Goal: Use online tool/utility: Utilize a website feature to perform a specific function

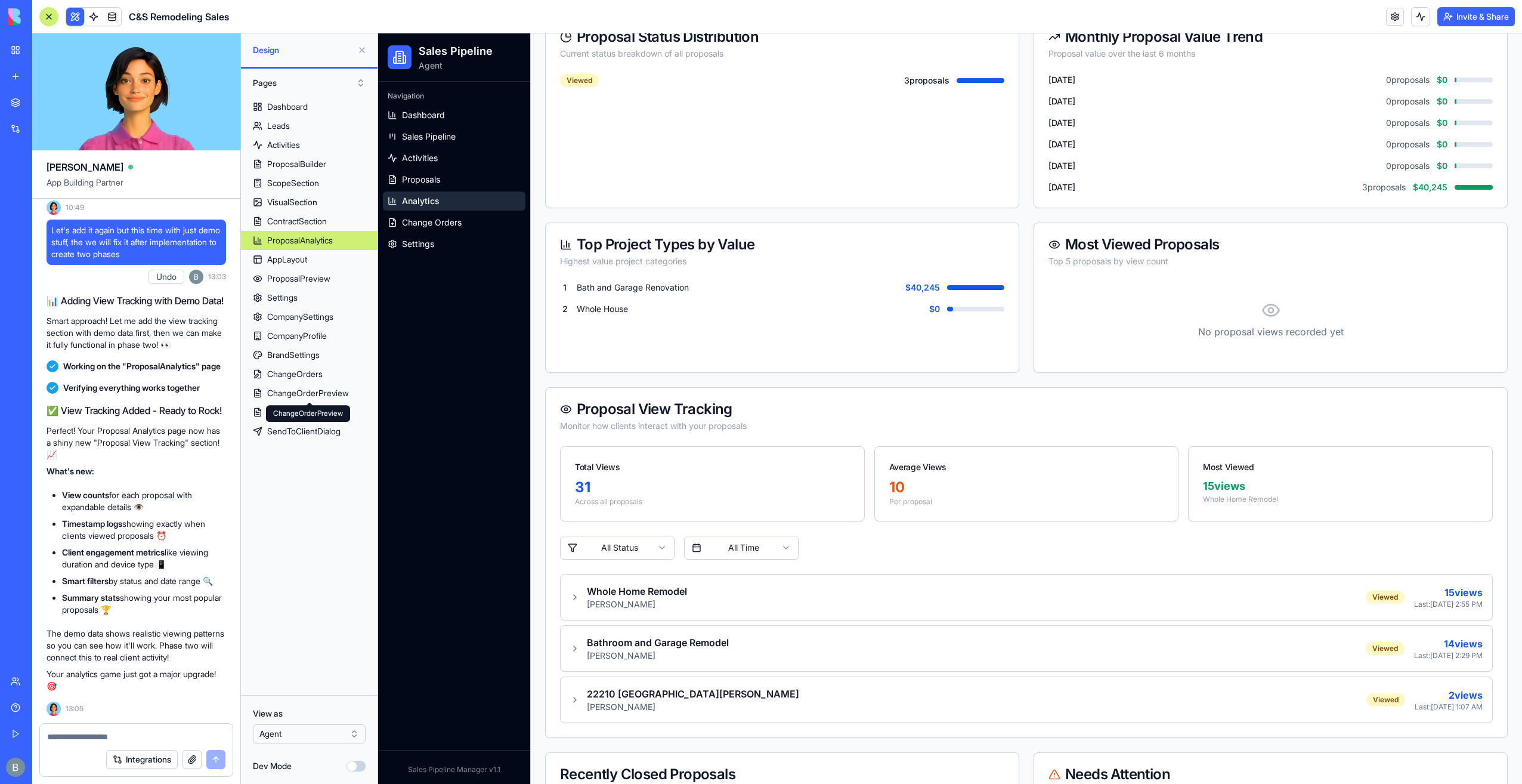
scroll to position [358, 0]
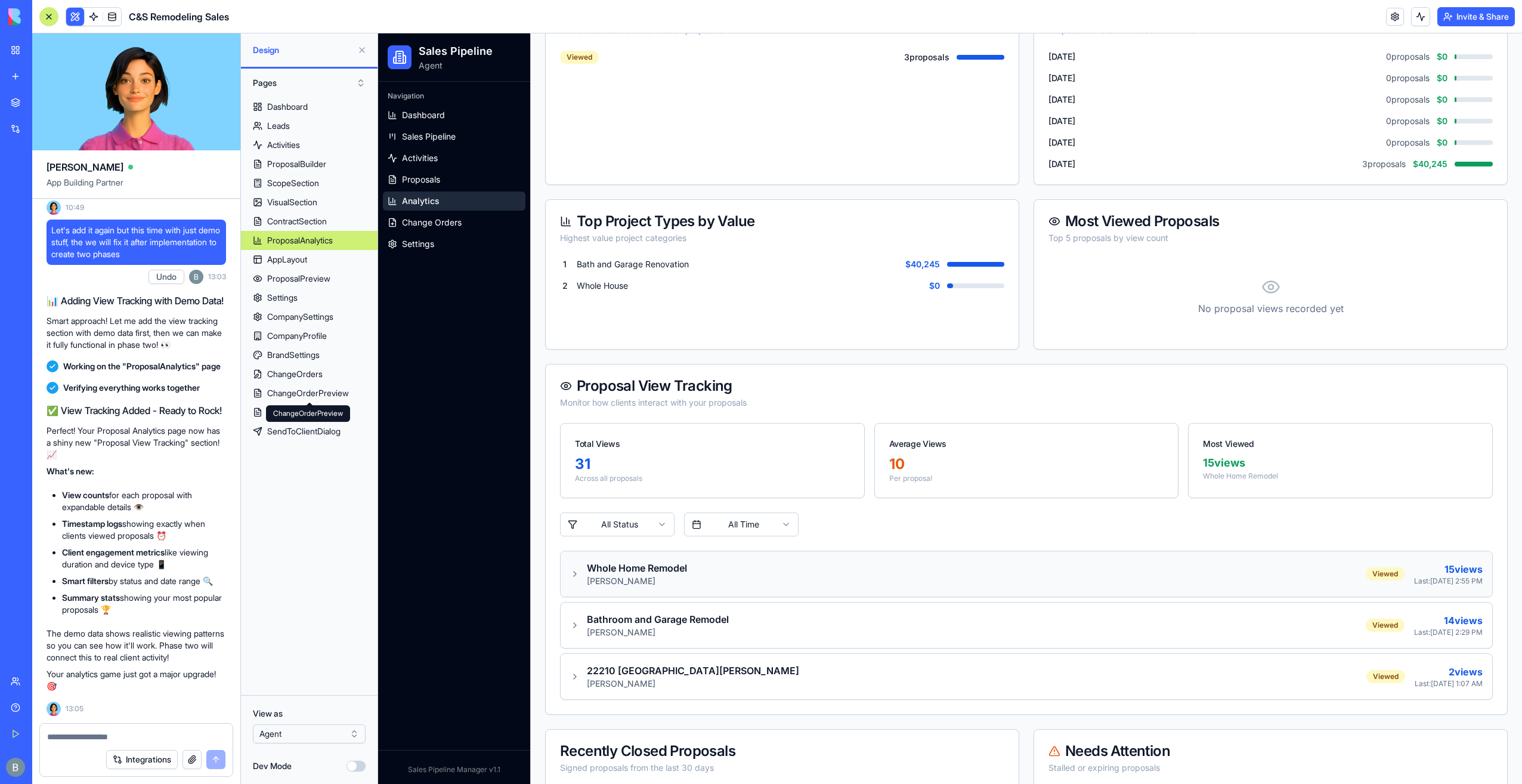
click at [628, 566] on div "Whole Home Remodel" at bounding box center [637, 567] width 100 height 15
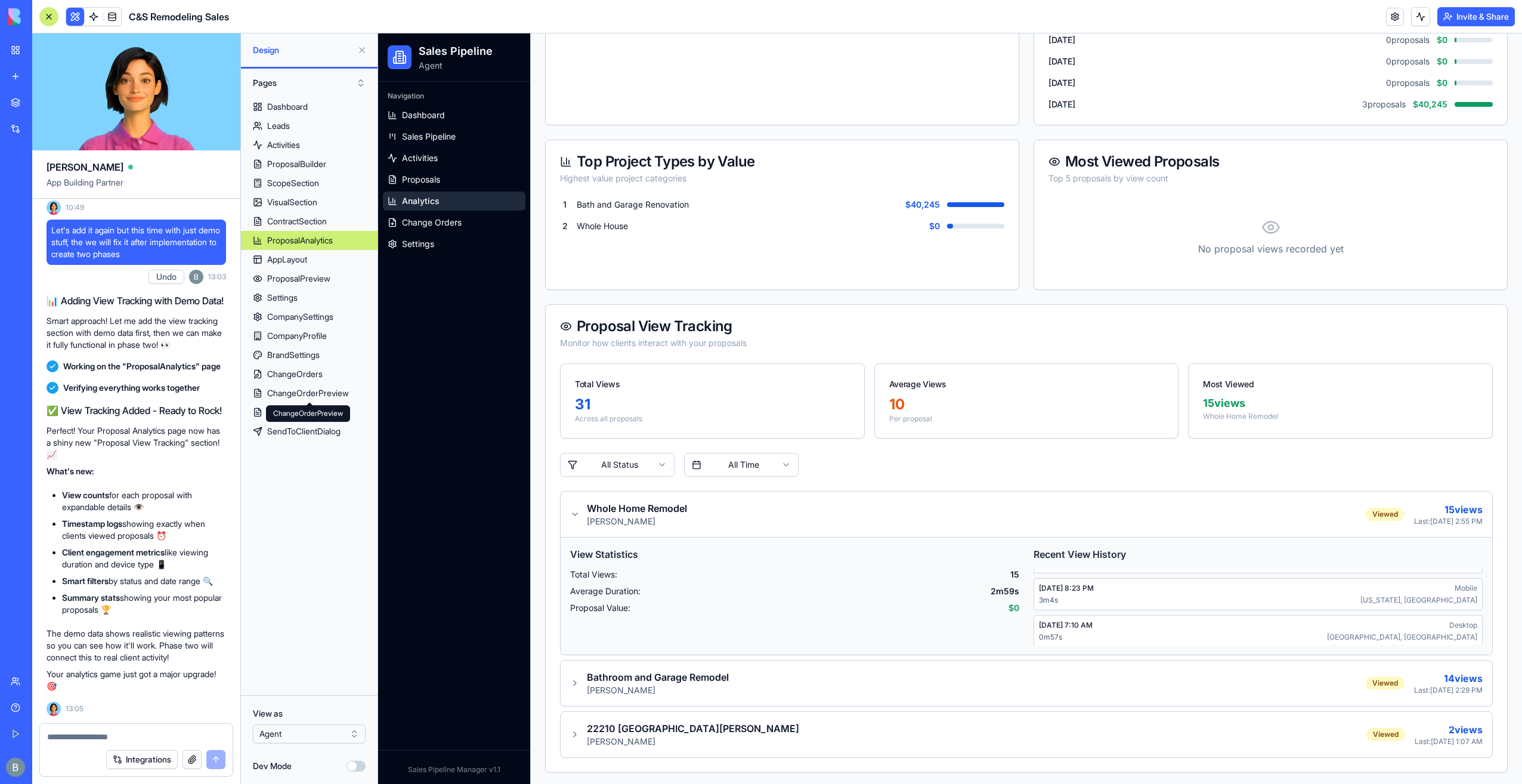
scroll to position [120, 0]
click at [591, 506] on div "Whole Home Remodel" at bounding box center [637, 508] width 100 height 15
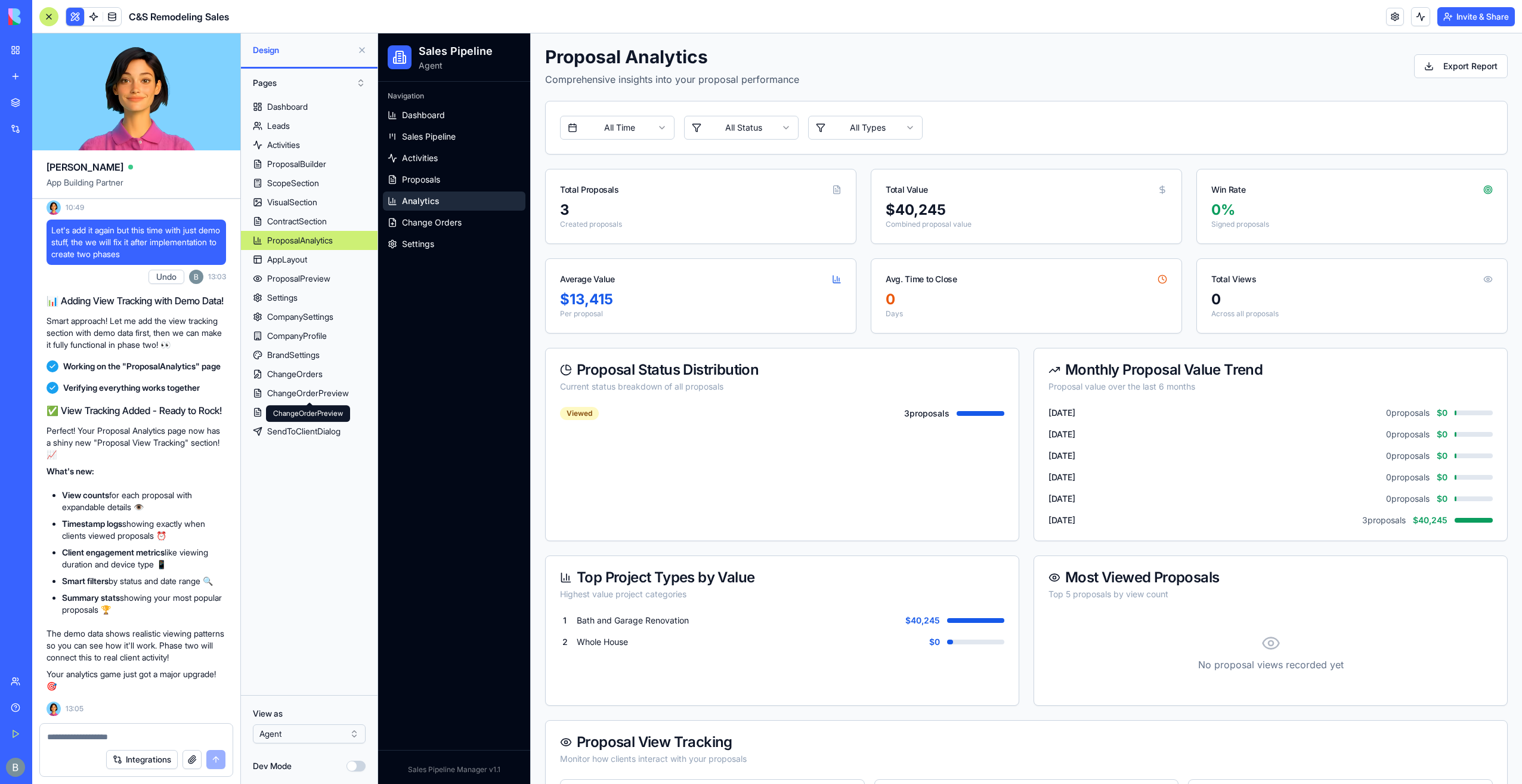
scroll to position [0, 0]
click at [81, 735] on textarea at bounding box center [136, 736] width 178 height 12
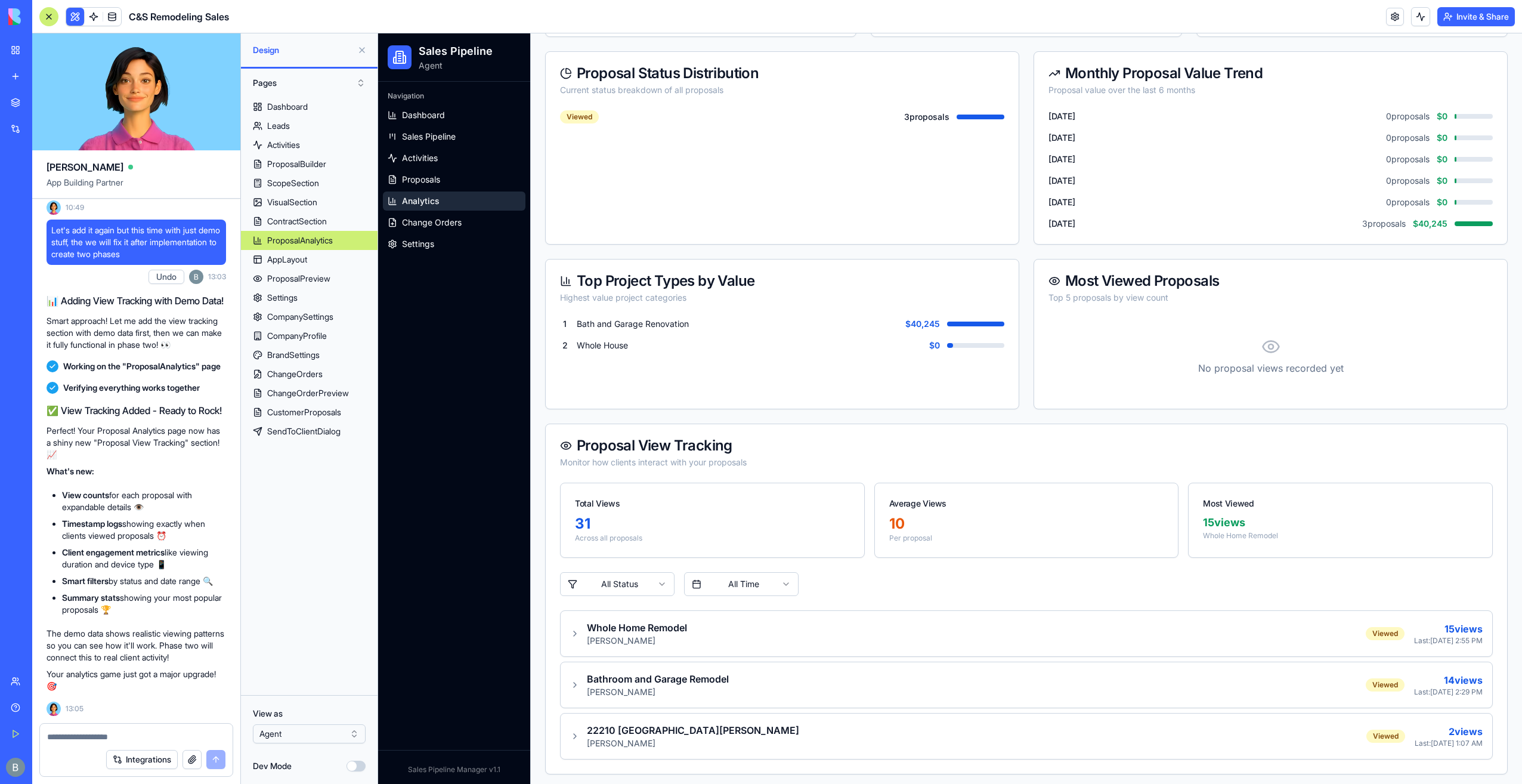
scroll to position [463, 0]
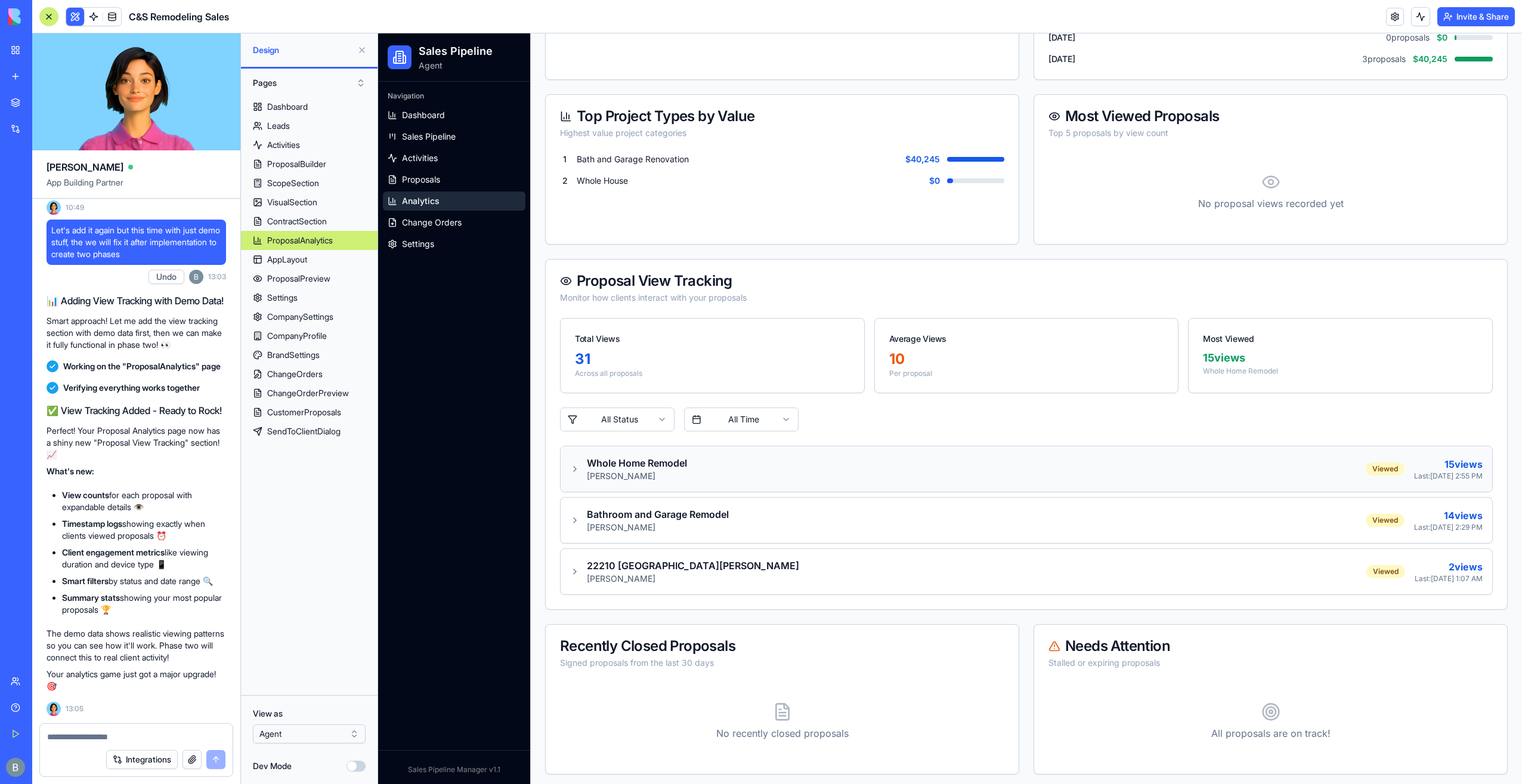
click at [712, 481] on div "Whole Home Remodel [PERSON_NAME] Viewed 15 views Last: [DATE] 2:55 PM" at bounding box center [1026, 469] width 931 height 45
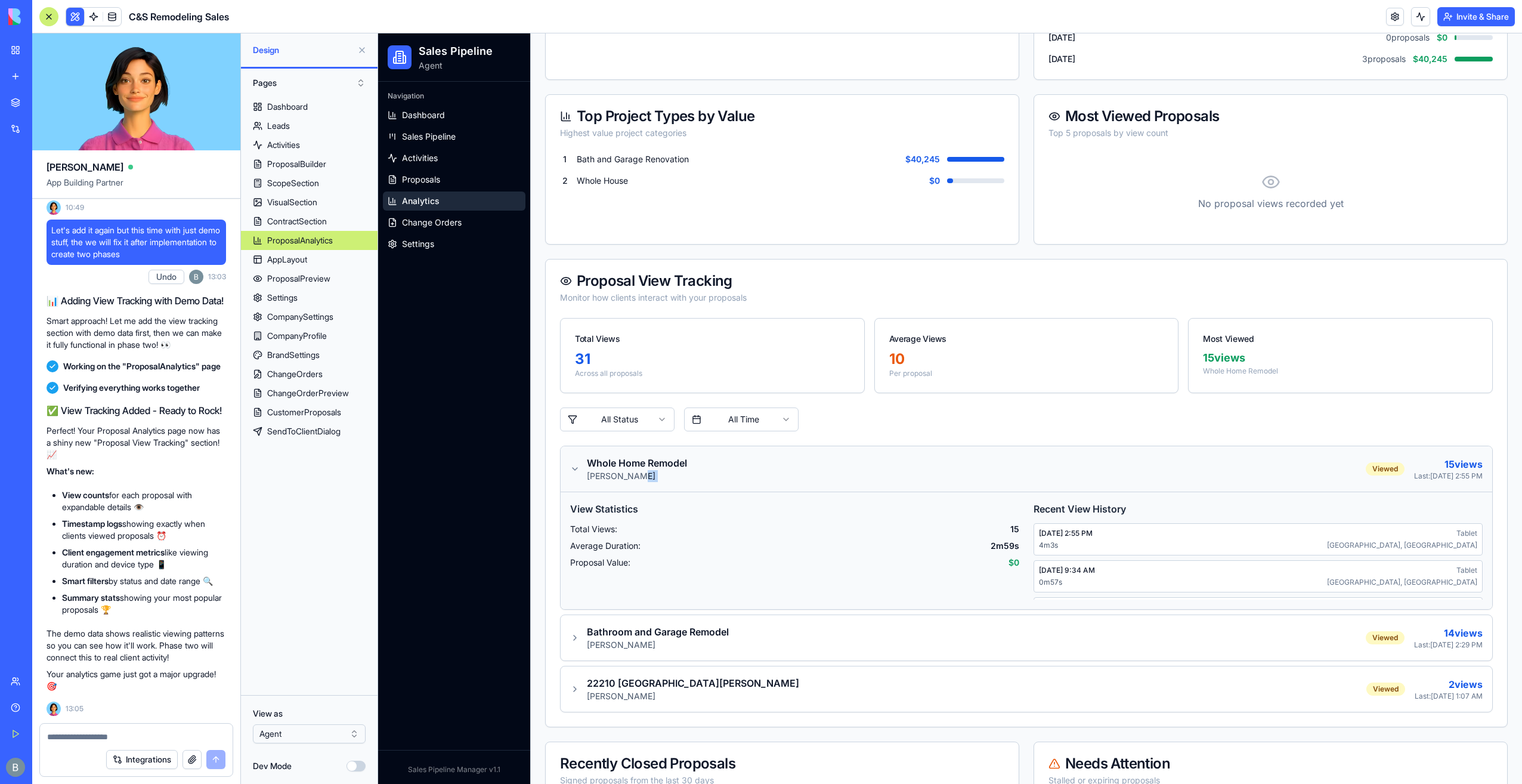
click at [712, 481] on div "Whole Home Remodel [PERSON_NAME] Viewed 15 views Last: [DATE] 2:55 PM" at bounding box center [1026, 469] width 931 height 45
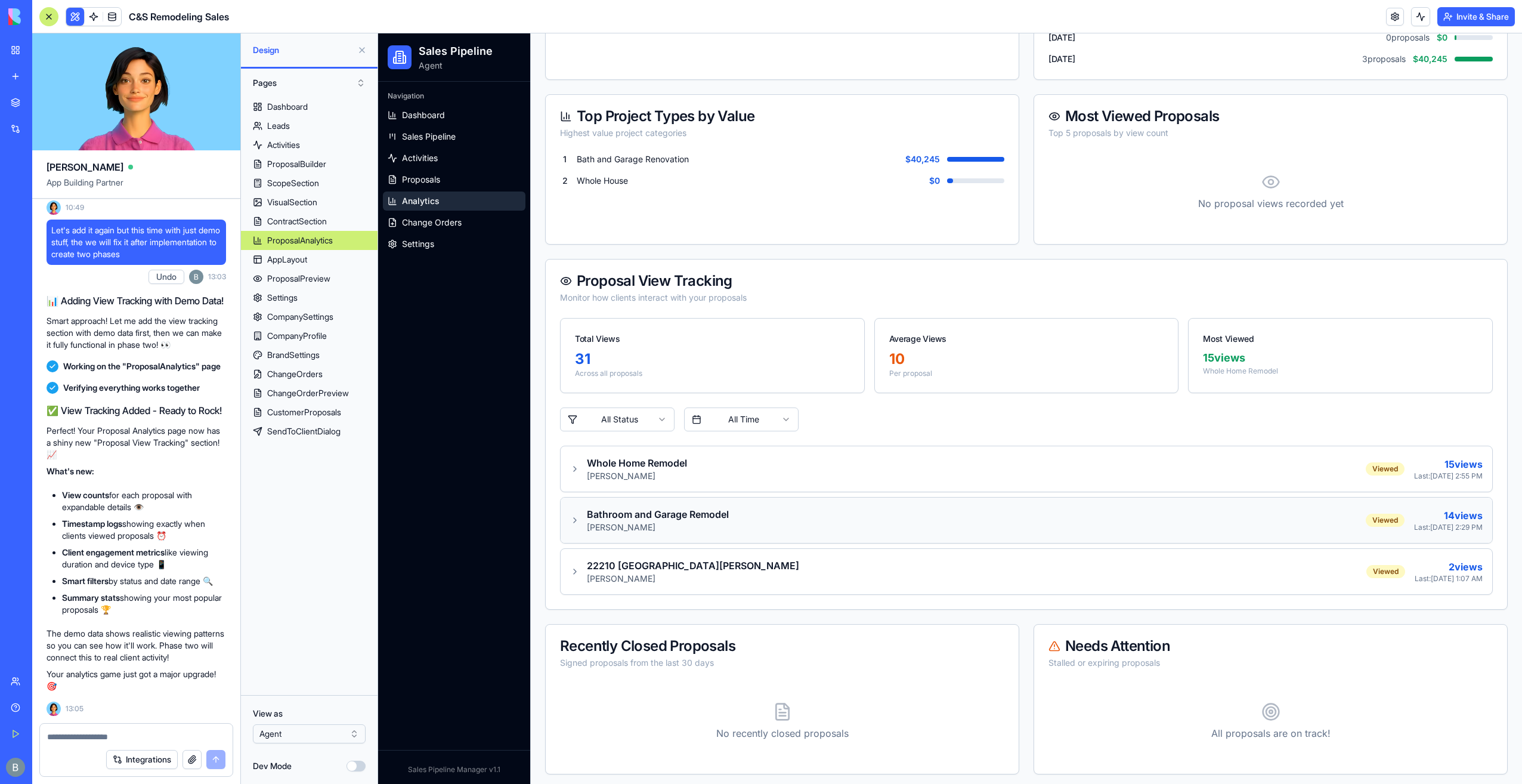
click at [675, 507] on div "Bathroom and Garage Remodel" at bounding box center [658, 514] width 142 height 15
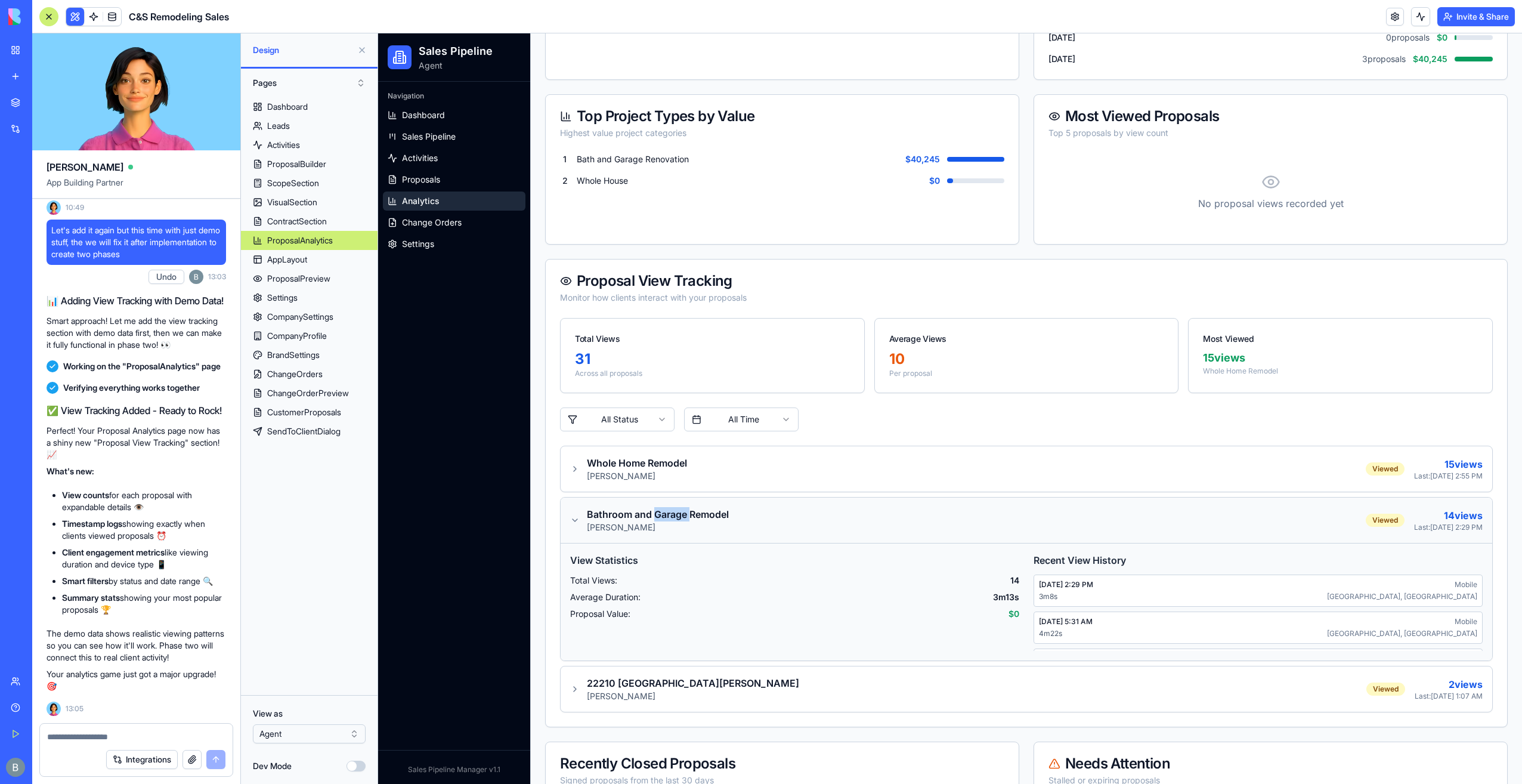
click at [675, 507] on div "Bathroom and Garage Remodel" at bounding box center [658, 514] width 142 height 15
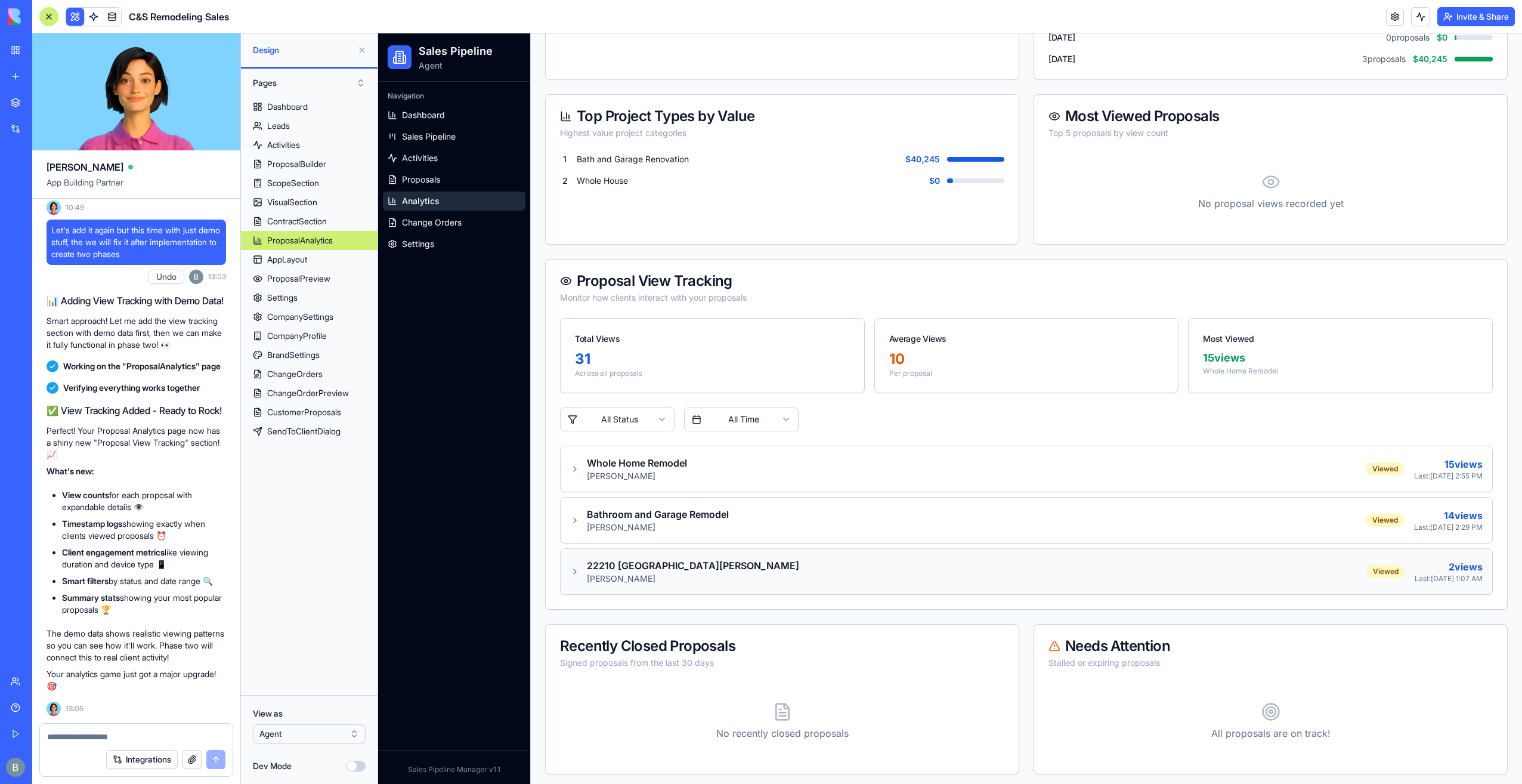
click at [681, 550] on div "22210 [GEOGRAPHIC_DATA][PERSON_NAME] [GEOGRAPHIC_DATA][PERSON_NAME] Viewed 2 vi…" at bounding box center [1026, 571] width 931 height 45
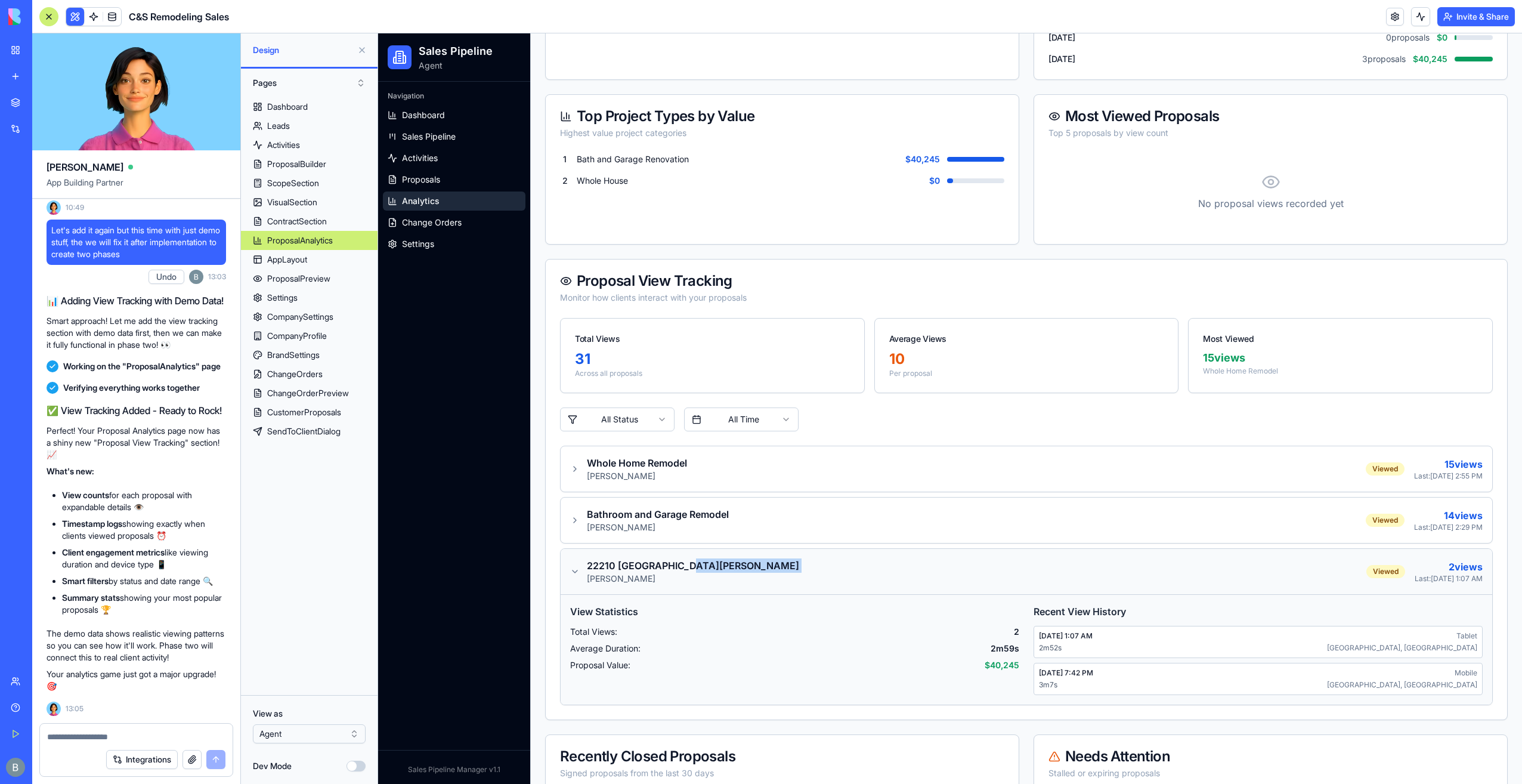
click at [681, 550] on div "22210 [GEOGRAPHIC_DATA][PERSON_NAME] [GEOGRAPHIC_DATA][PERSON_NAME] Viewed 2 vi…" at bounding box center [1026, 571] width 931 height 45
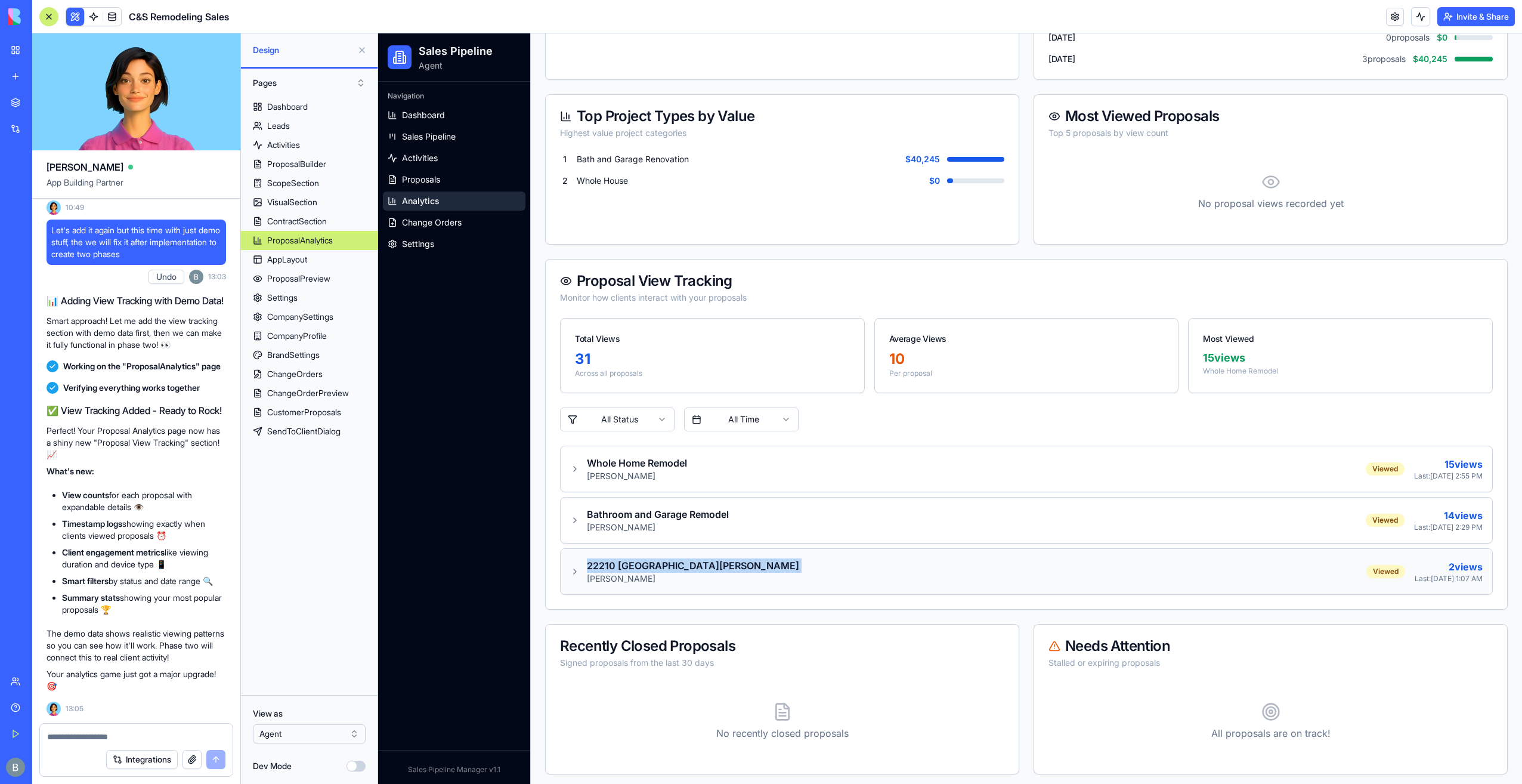
click at [681, 550] on div "22210 [GEOGRAPHIC_DATA][PERSON_NAME] [GEOGRAPHIC_DATA][PERSON_NAME] Viewed 2 vi…" at bounding box center [1026, 571] width 931 height 45
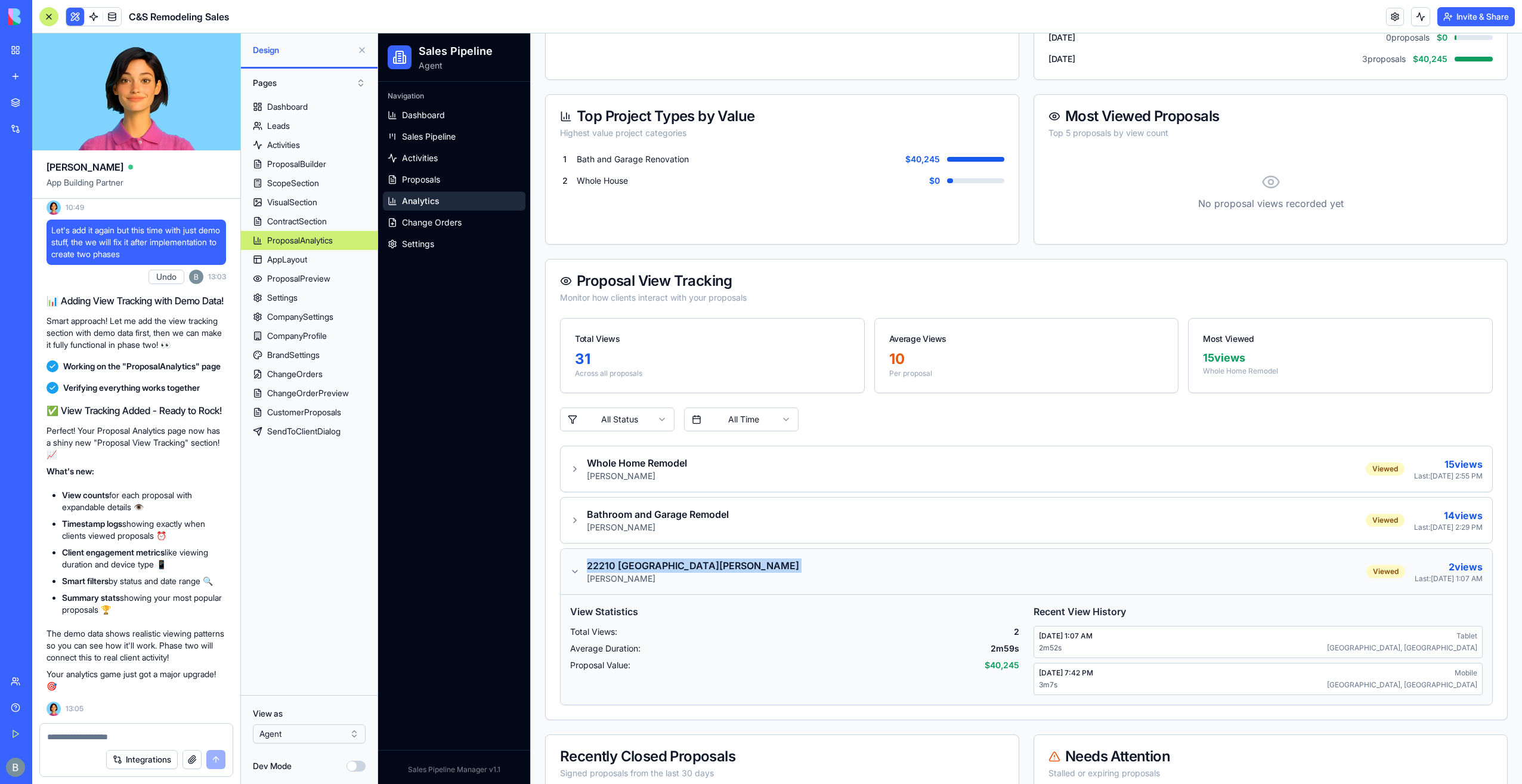
click at [681, 550] on div "22210 [GEOGRAPHIC_DATA][PERSON_NAME] [GEOGRAPHIC_DATA][PERSON_NAME] Viewed 2 vi…" at bounding box center [1026, 571] width 931 height 45
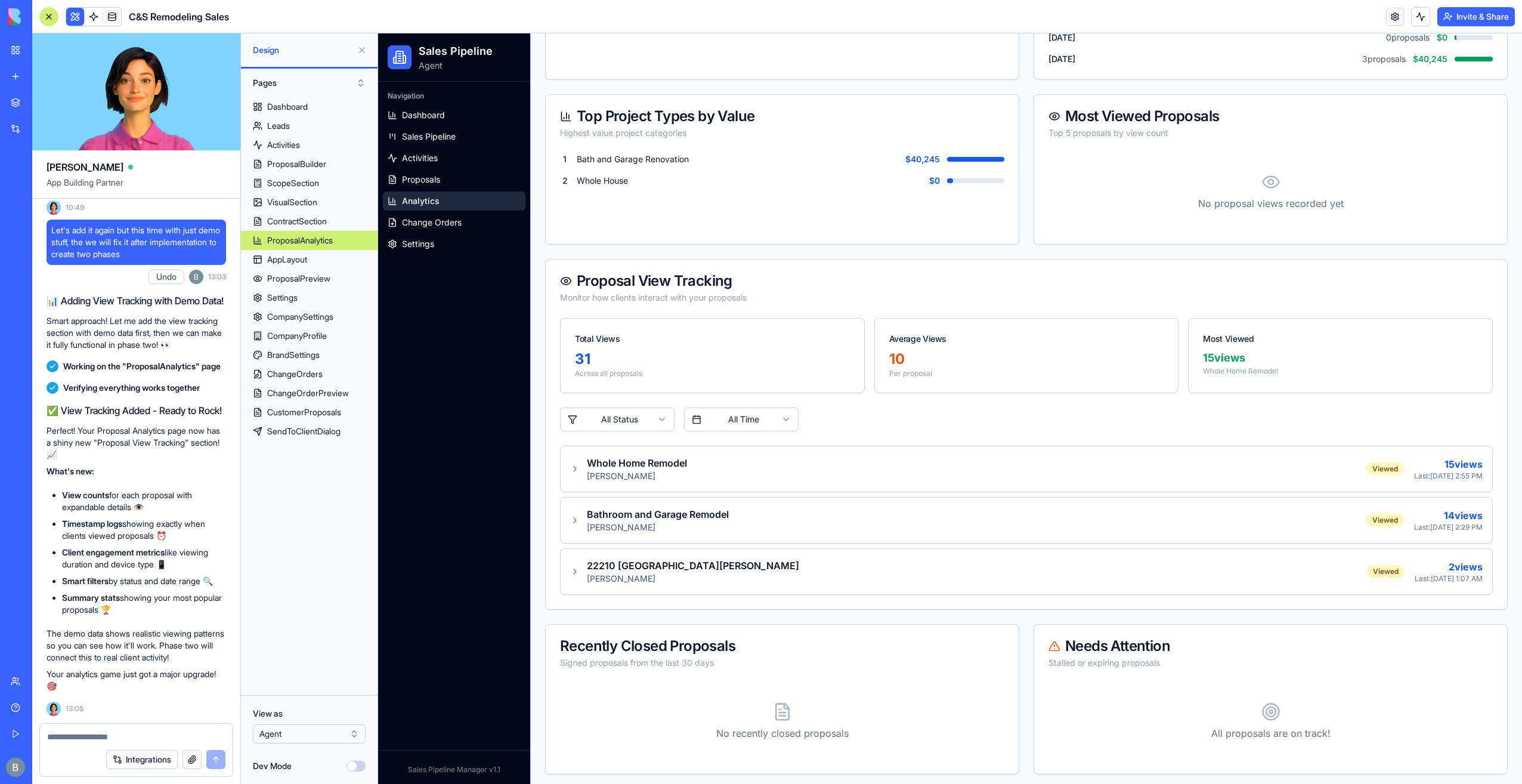
click at [160, 734] on textarea at bounding box center [136, 736] width 178 height 12
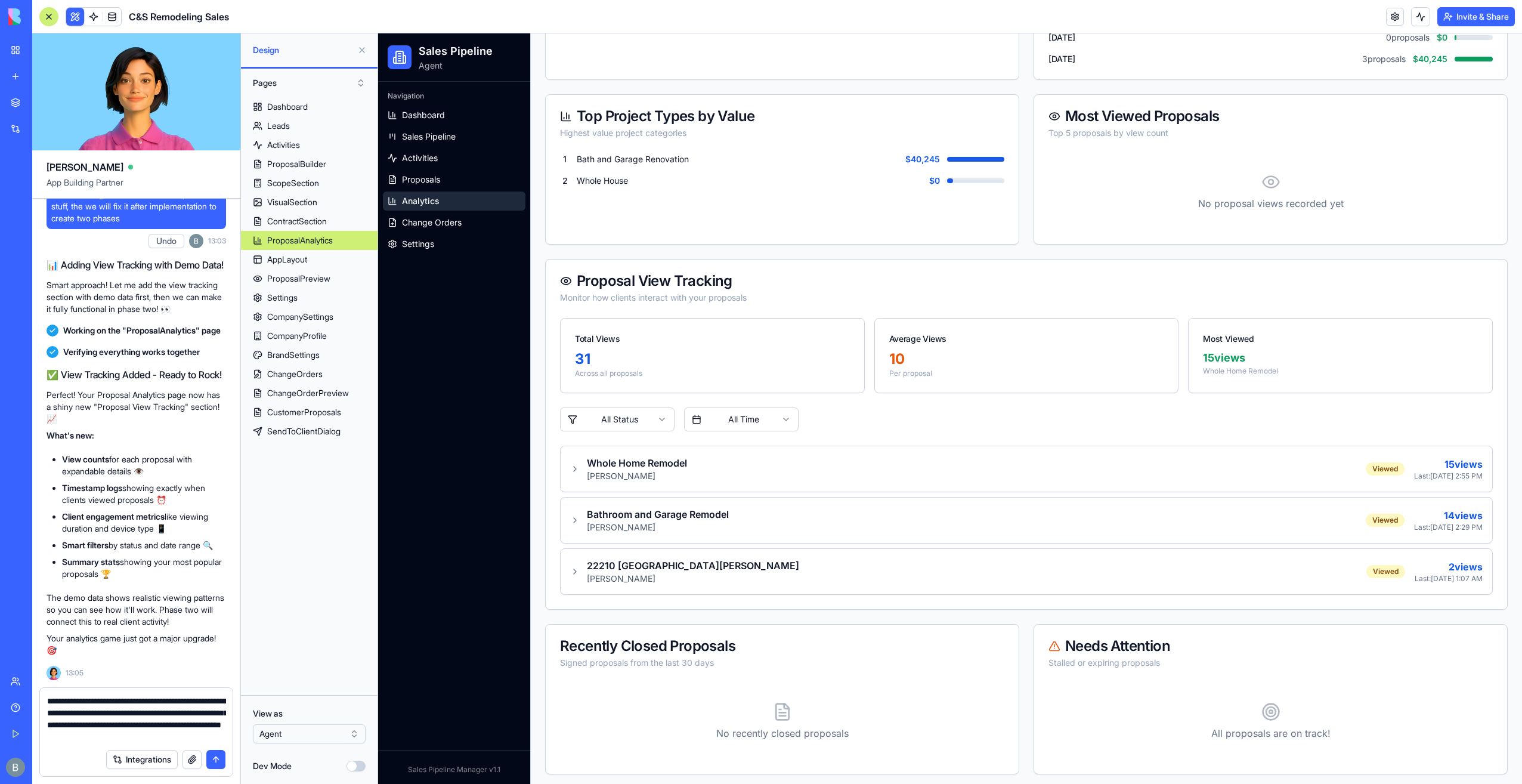
type textarea "**********"
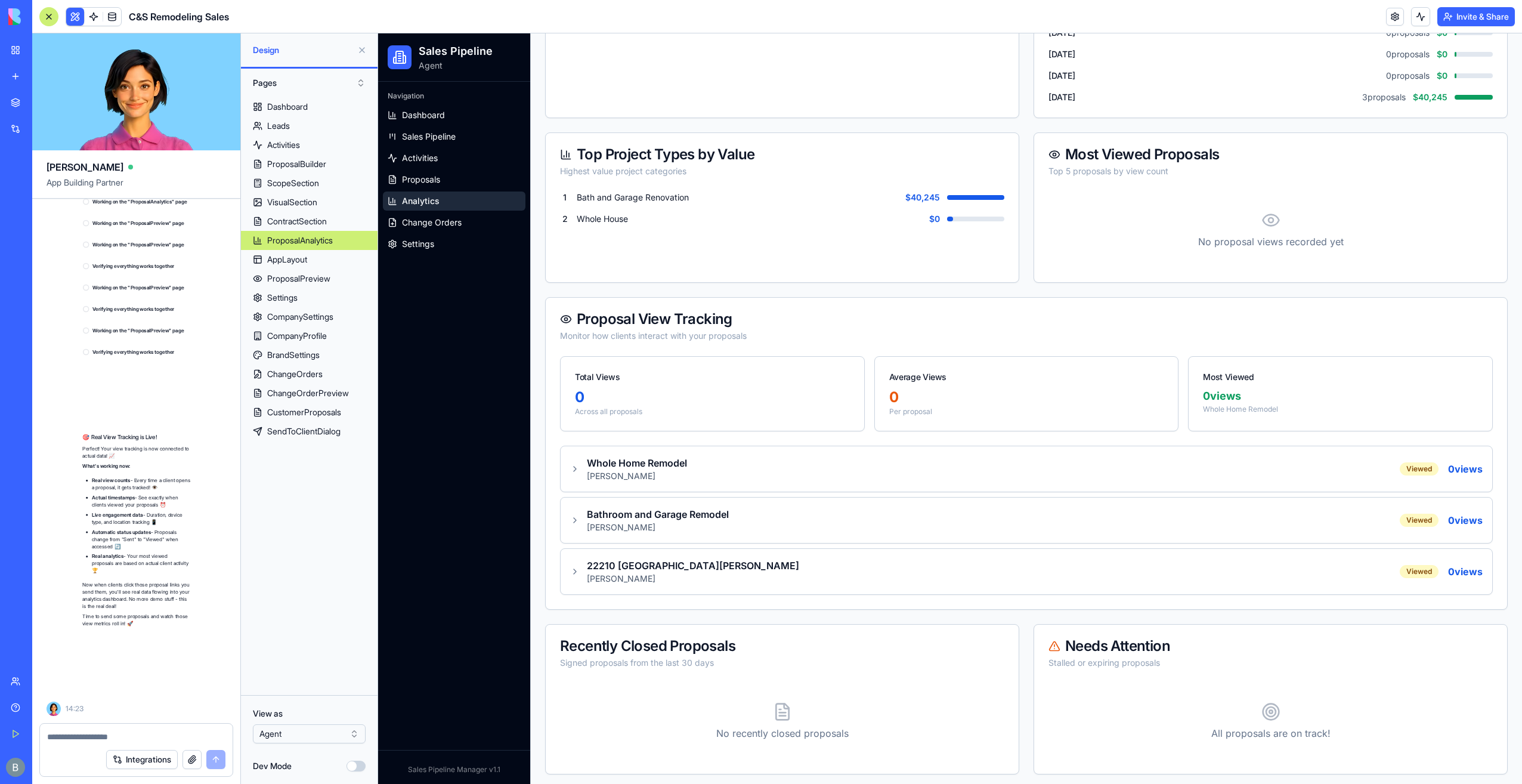
scroll to position [79797, 0]
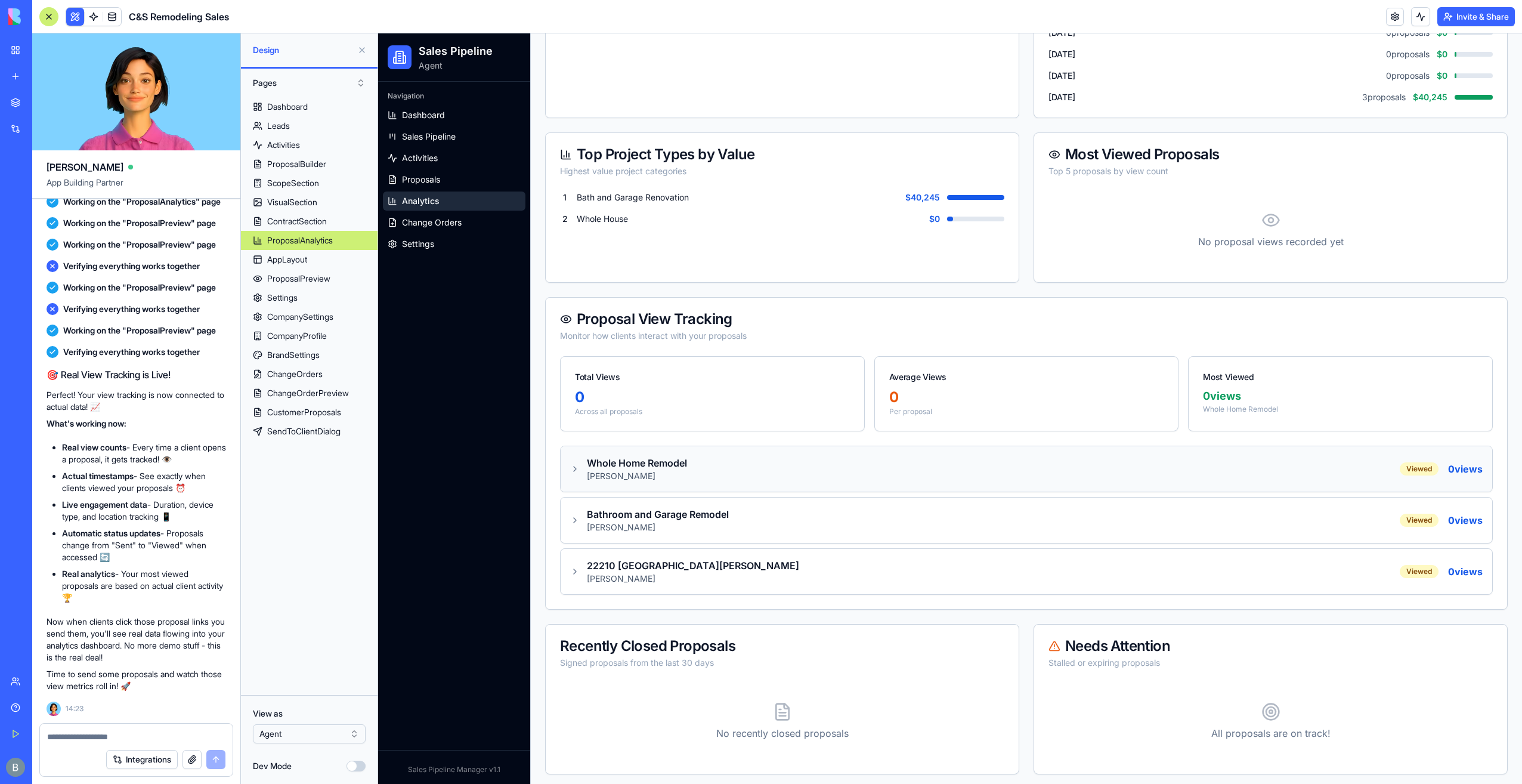
click at [934, 456] on div "Whole Home Remodel [PERSON_NAME] Viewed 0 views" at bounding box center [1027, 469] width 913 height 26
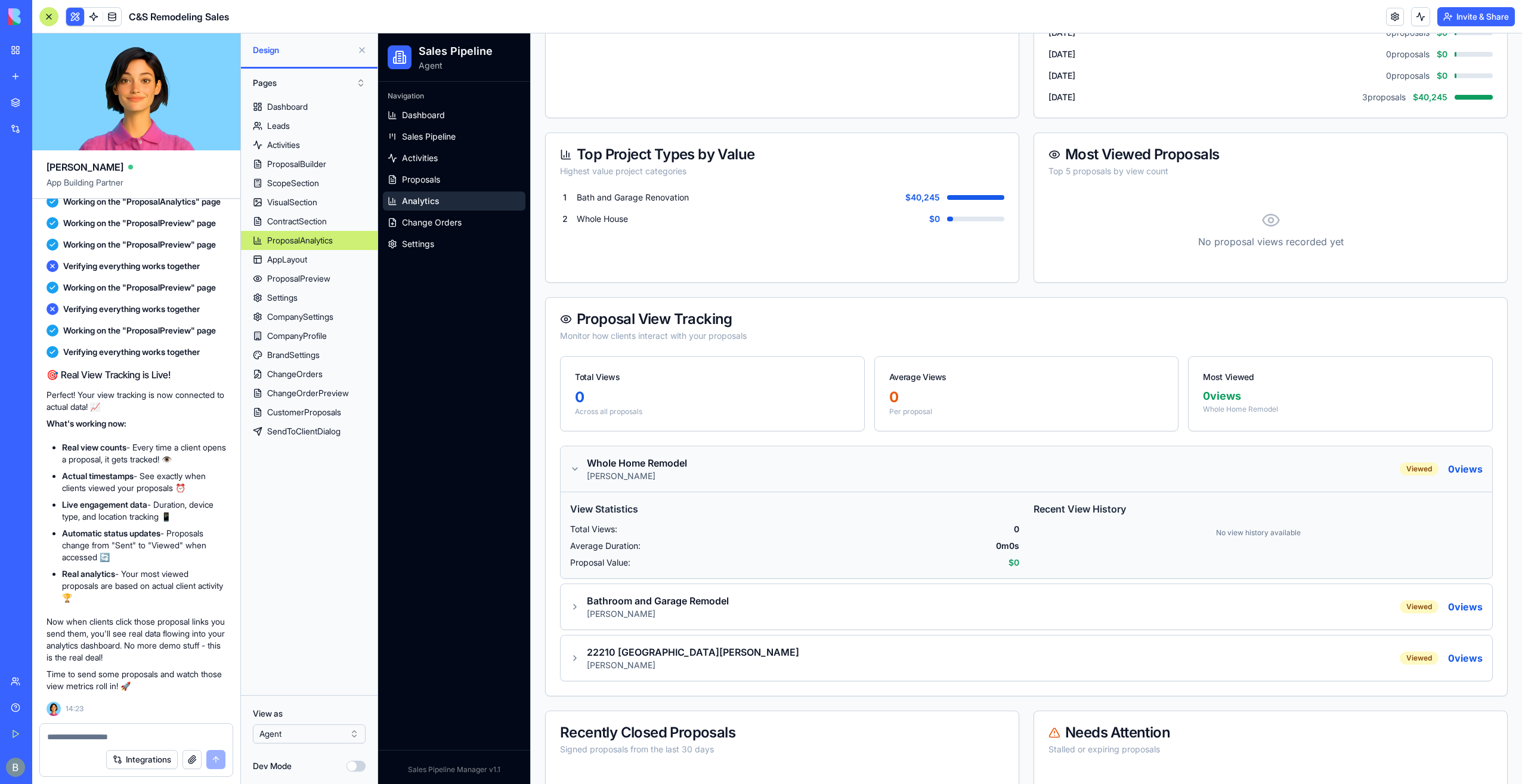
scroll to position [463, 0]
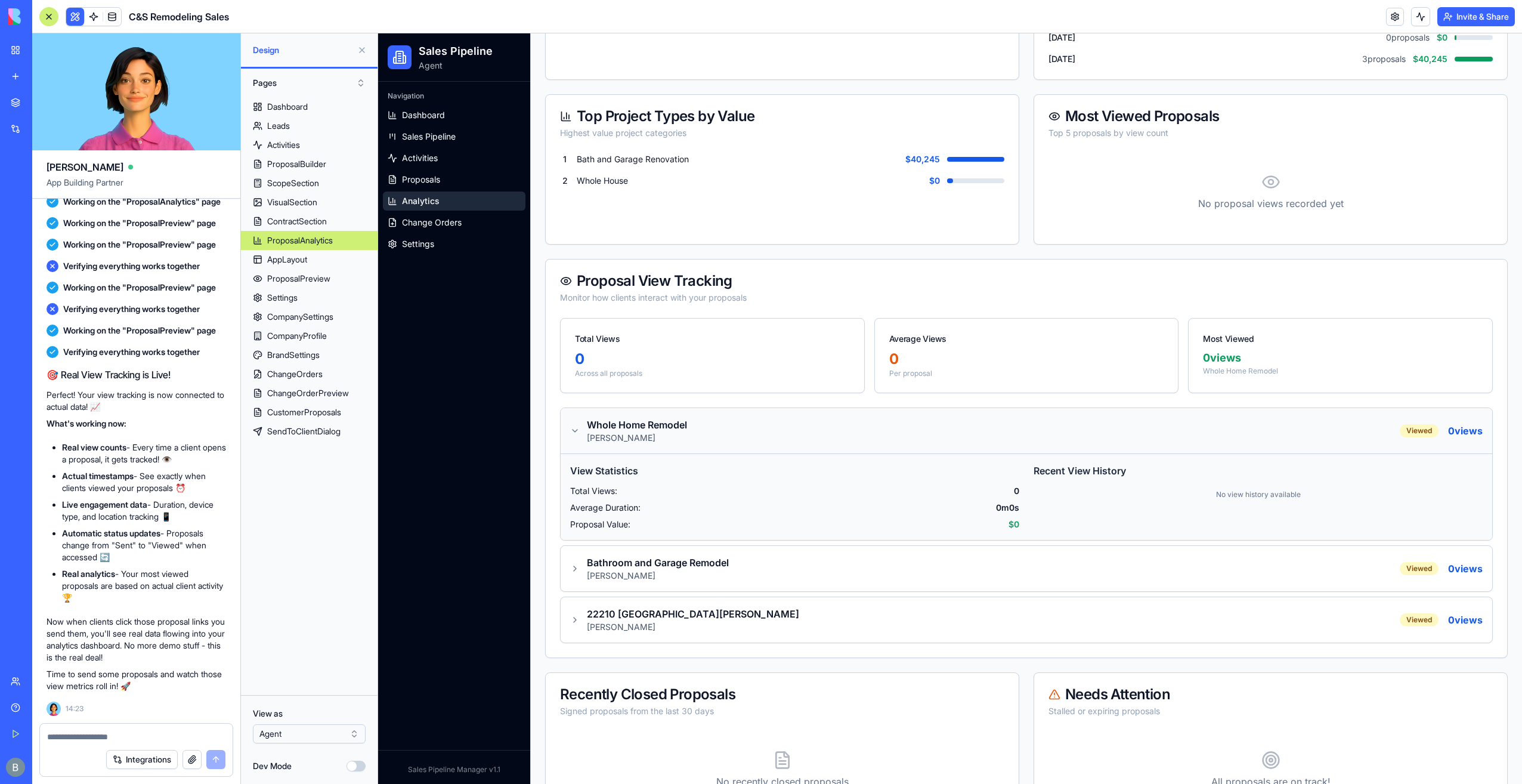
click at [780, 410] on div "Whole Home Remodel [PERSON_NAME] Viewed 0 views" at bounding box center [1026, 430] width 931 height 45
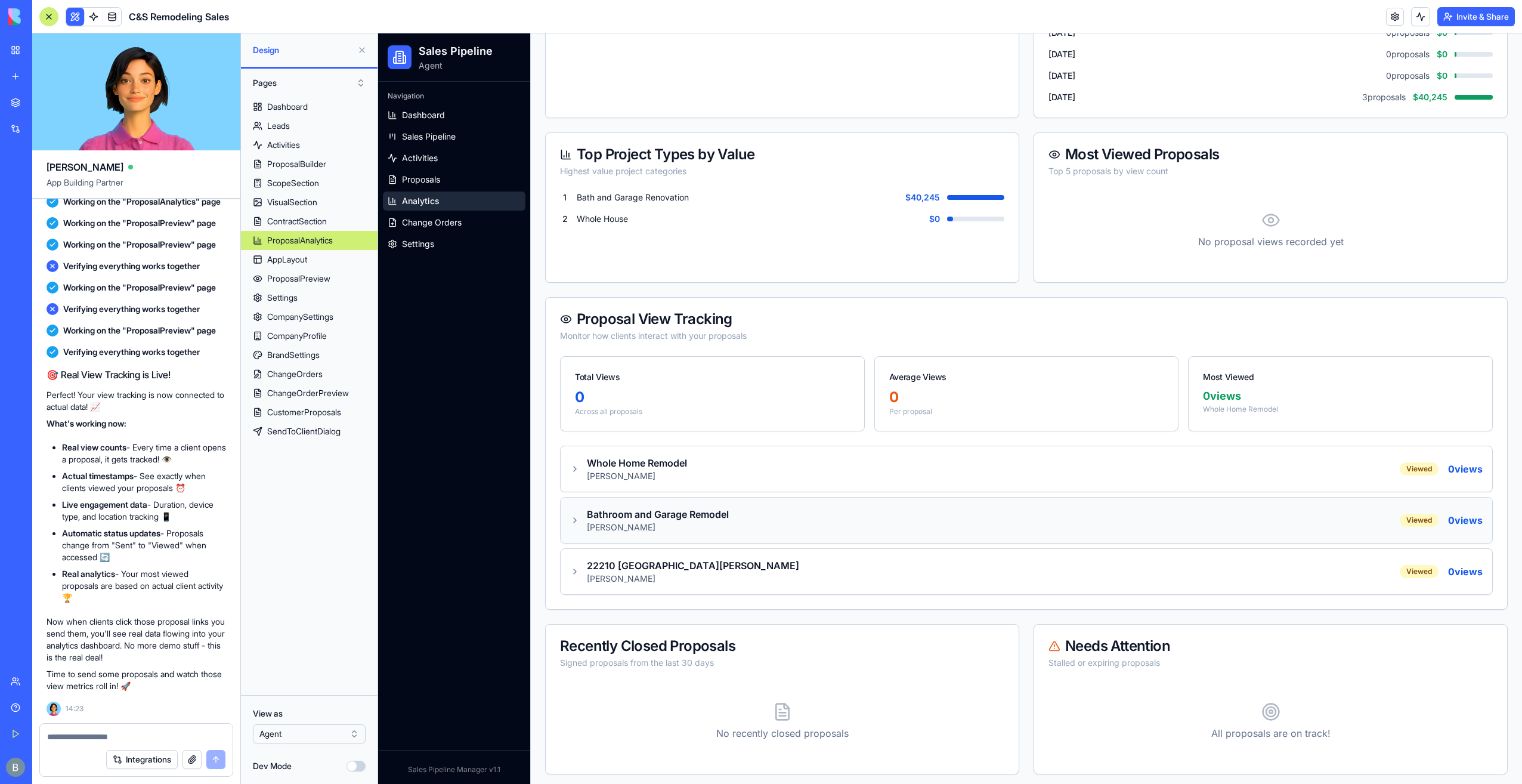
click at [765, 512] on div "Bathroom and Garage Remodel [PERSON_NAME] Viewed 0 views" at bounding box center [1027, 520] width 913 height 26
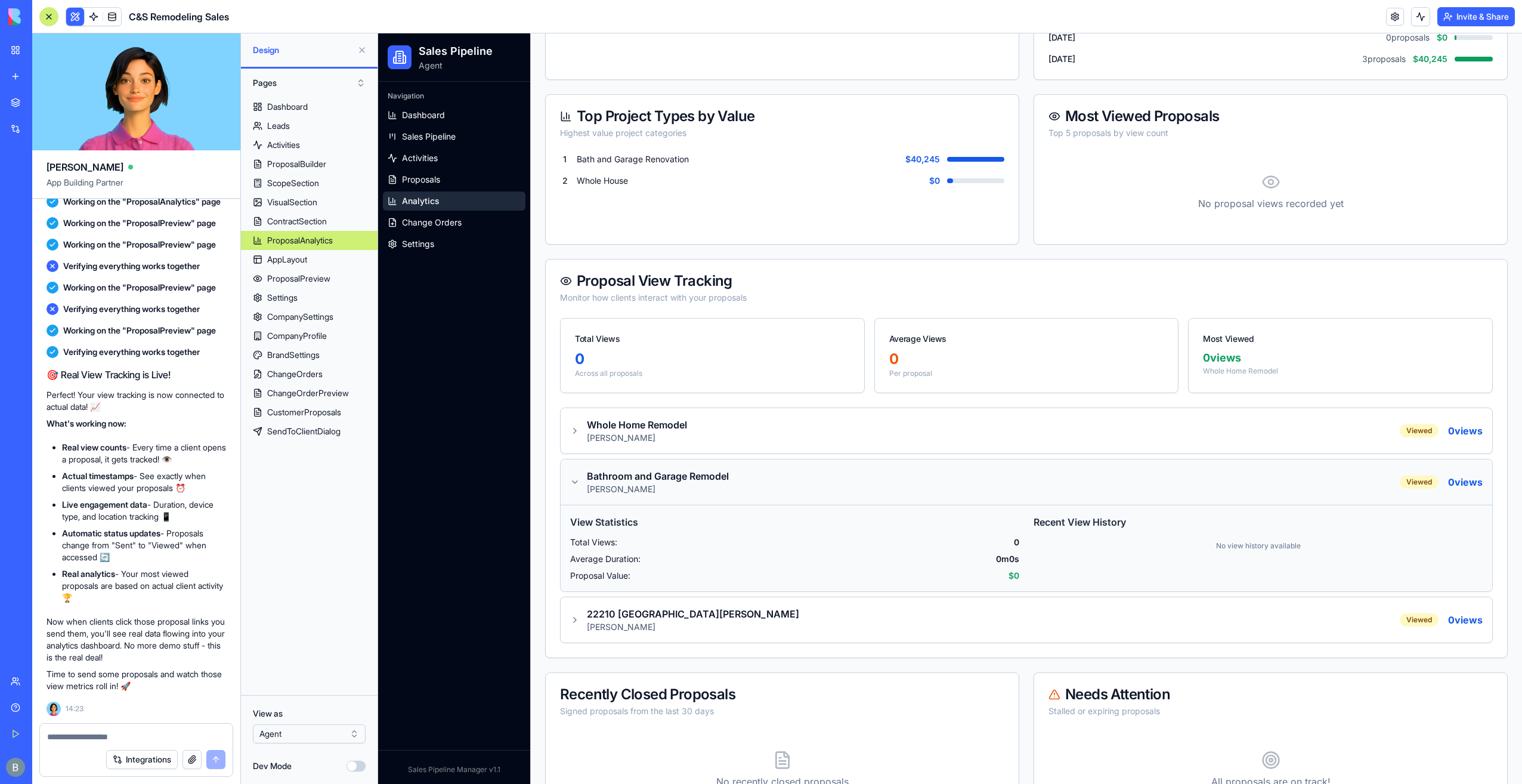
click at [765, 483] on div "Bathroom and Garage Remodel [PERSON_NAME] Viewed 0 views" at bounding box center [1027, 482] width 913 height 26
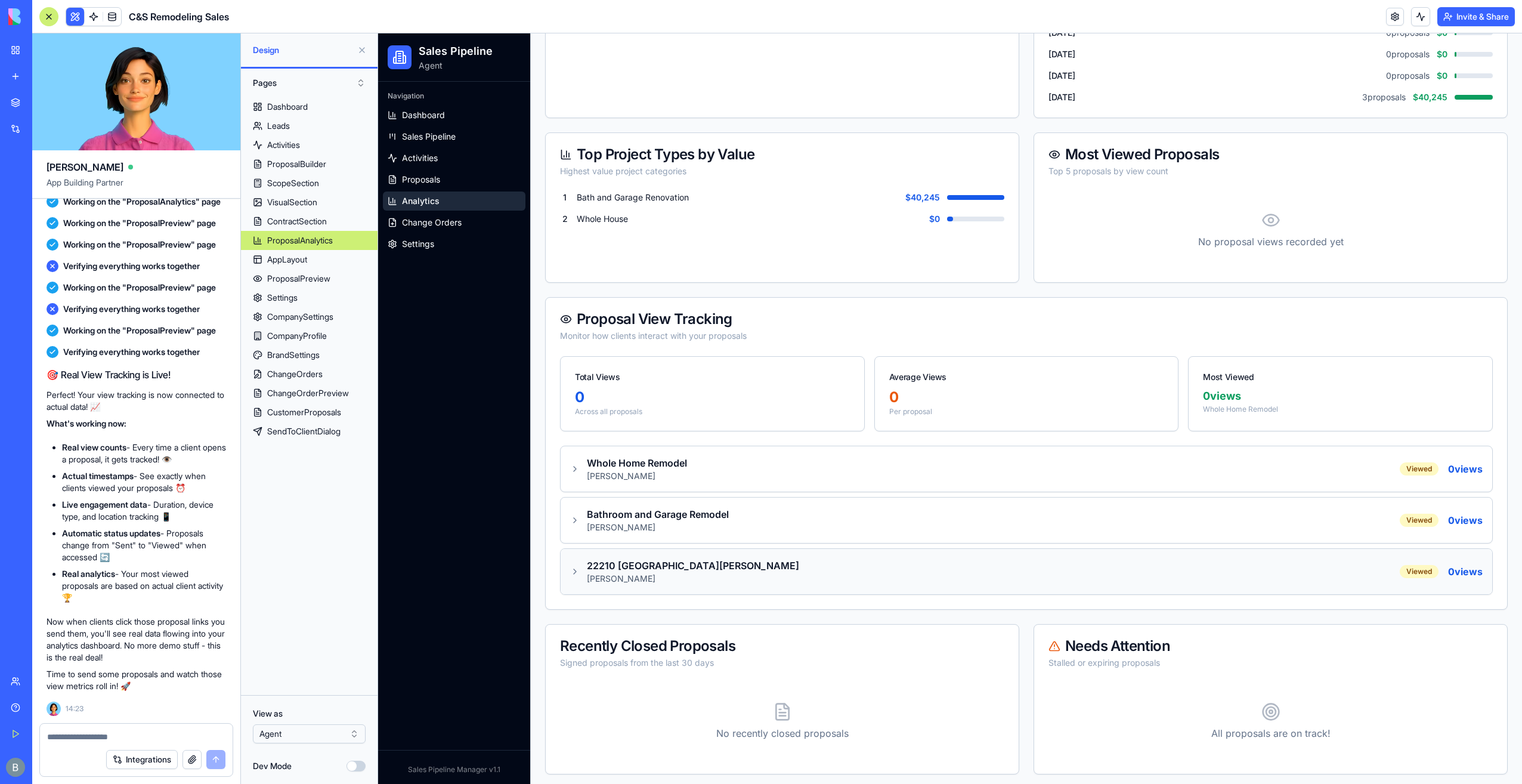
click at [766, 560] on div "22210 [GEOGRAPHIC_DATA][PERSON_NAME] [GEOGRAPHIC_DATA][PERSON_NAME] Viewed 0 vi…" at bounding box center [1027, 571] width 913 height 26
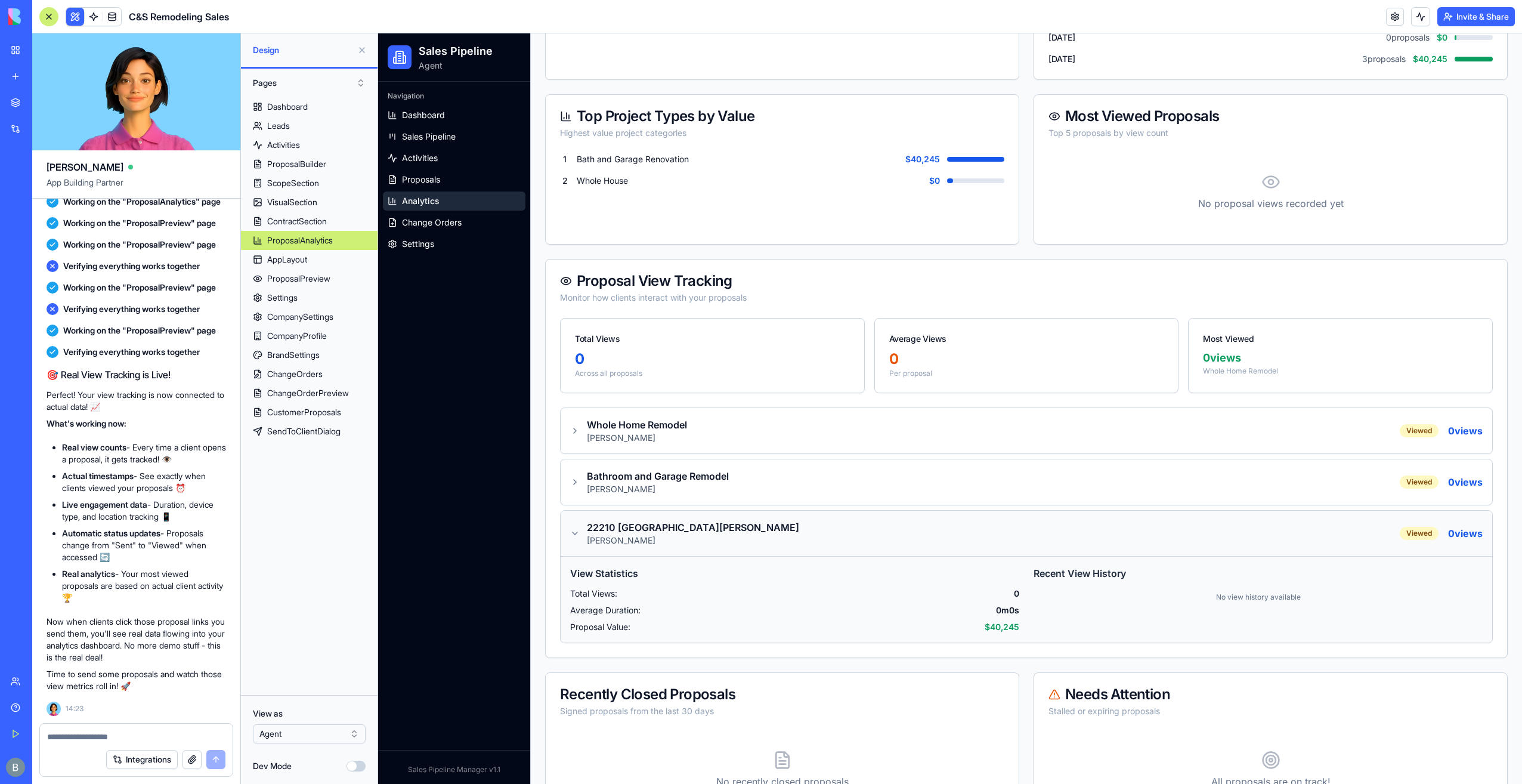
click at [770, 535] on div "22210 [GEOGRAPHIC_DATA][PERSON_NAME] [GEOGRAPHIC_DATA][PERSON_NAME] Viewed 0 vi…" at bounding box center [1027, 533] width 913 height 26
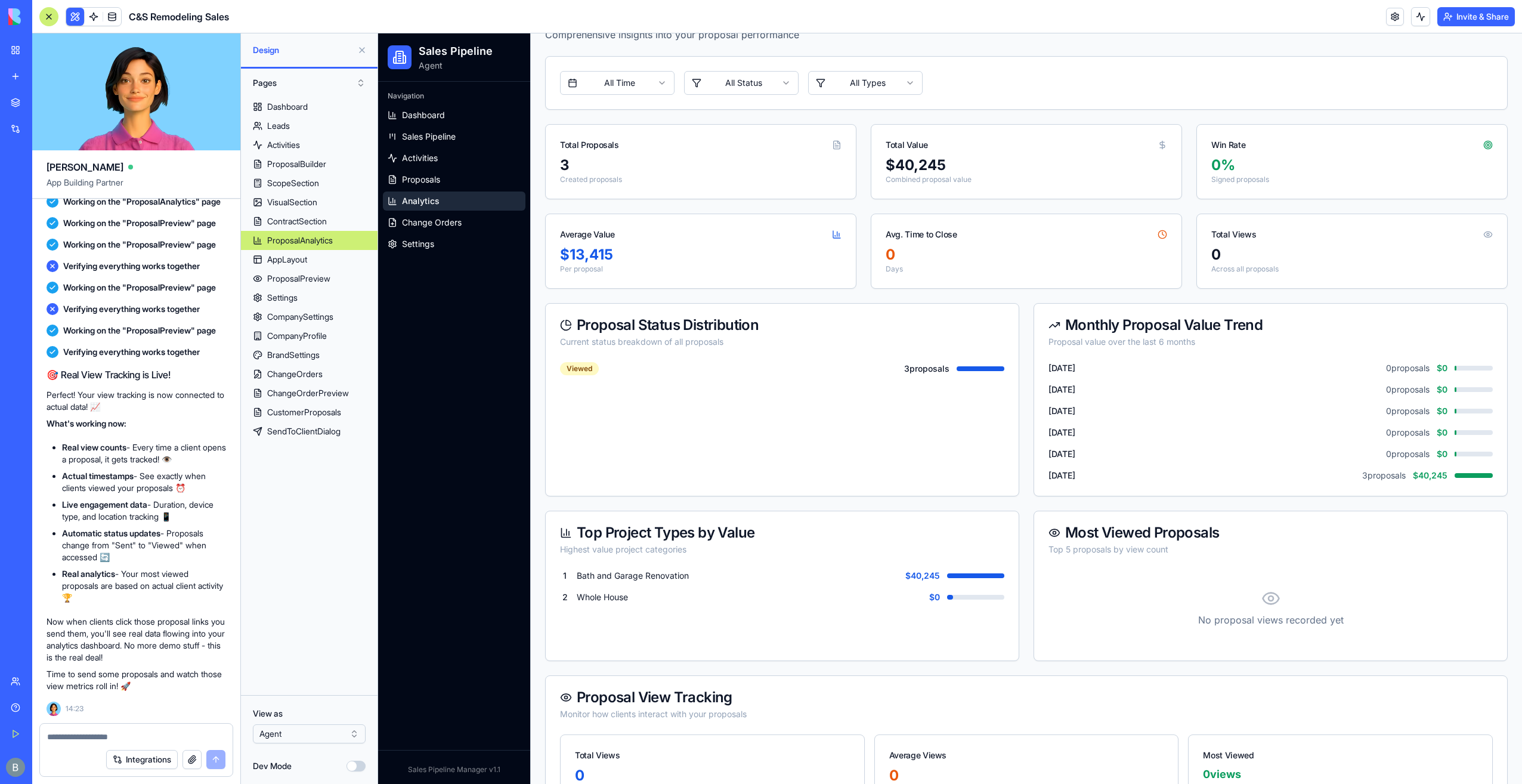
scroll to position [0, 0]
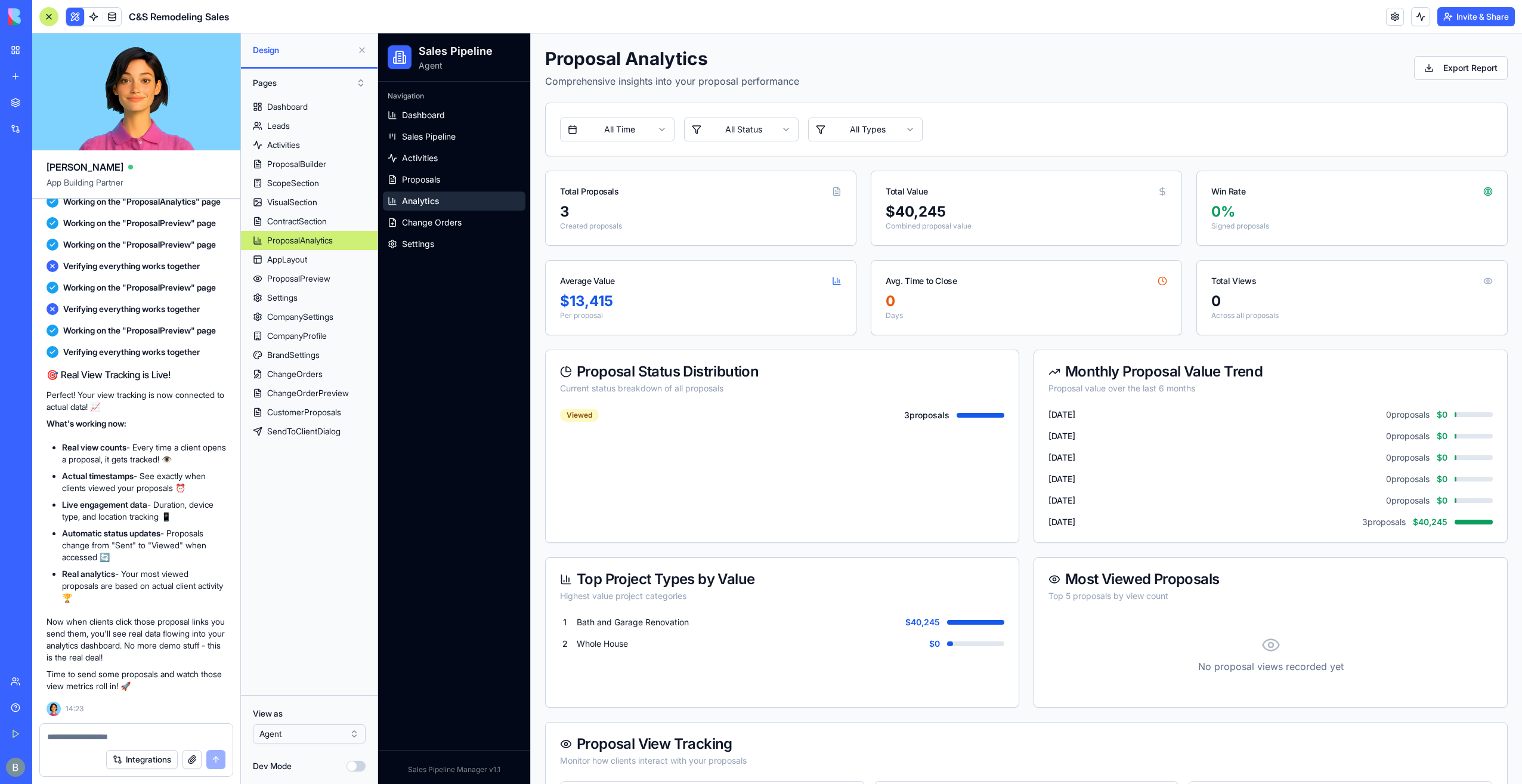
click at [173, 728] on div at bounding box center [136, 732] width 193 height 19
click at [169, 737] on textarea at bounding box center [136, 736] width 179 height 12
click at [439, 181] on span "Proposals" at bounding box center [421, 179] width 39 height 12
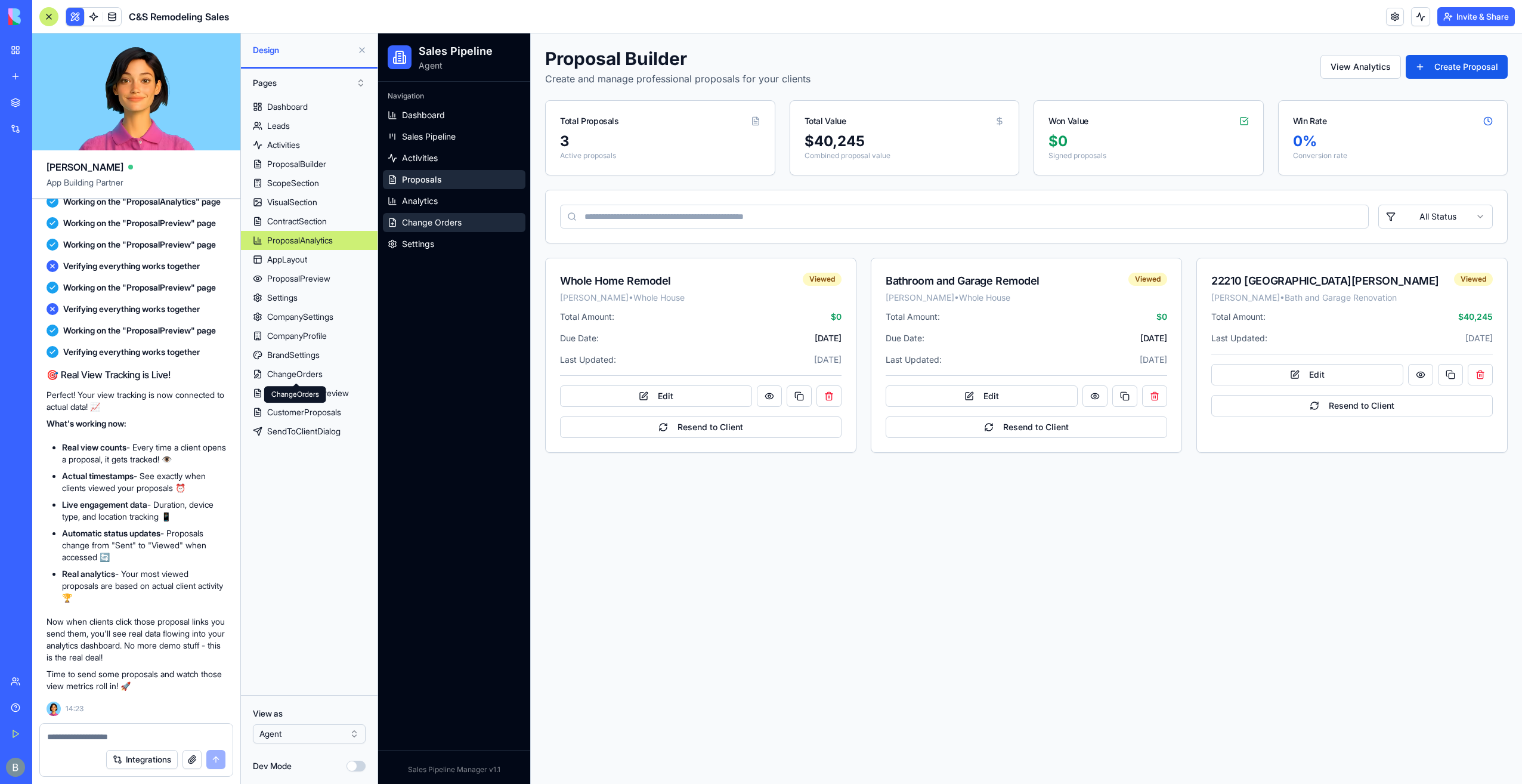
click at [441, 213] on link "Change Orders" at bounding box center [454, 222] width 143 height 19
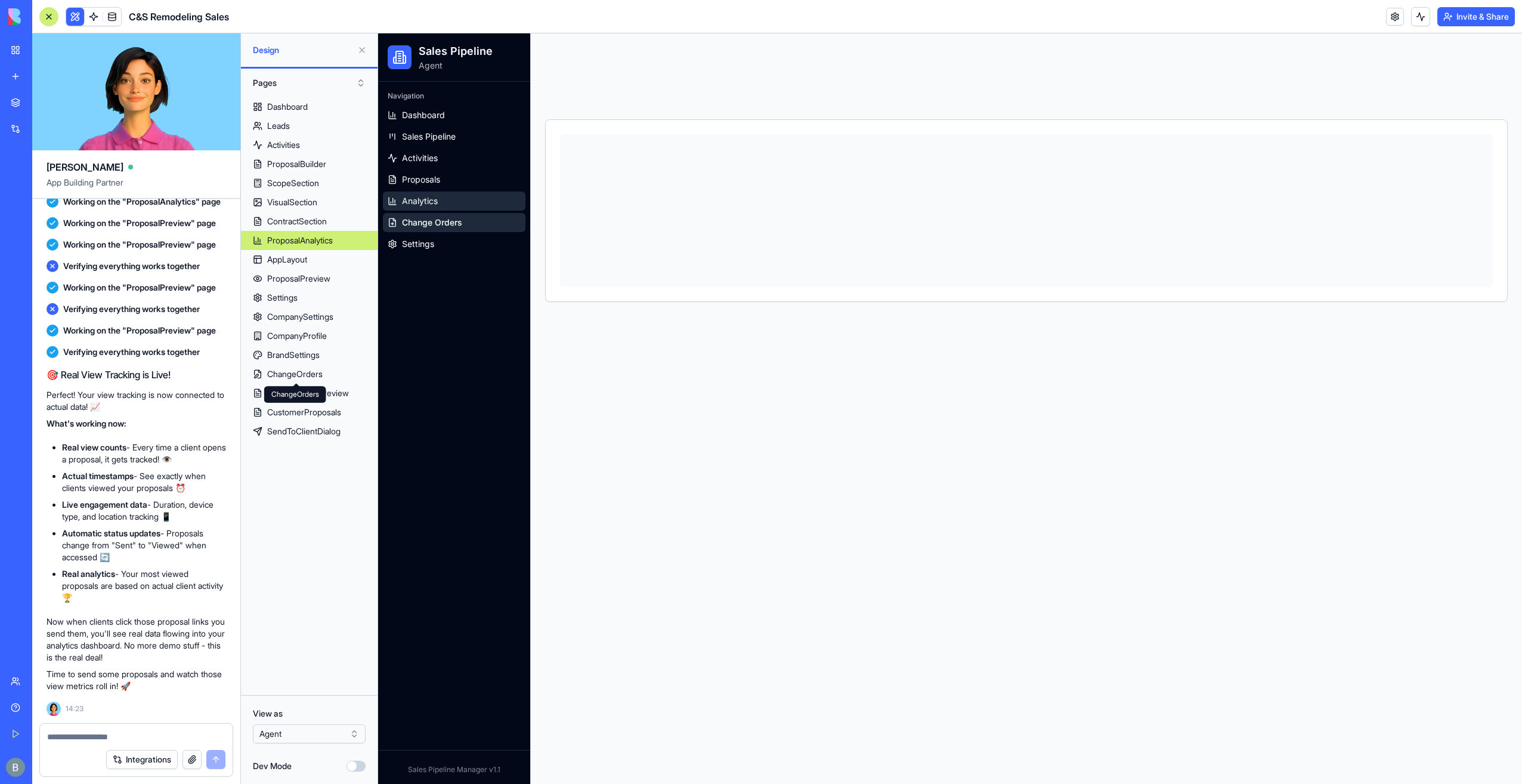
click at [443, 204] on link "Analytics" at bounding box center [454, 200] width 143 height 19
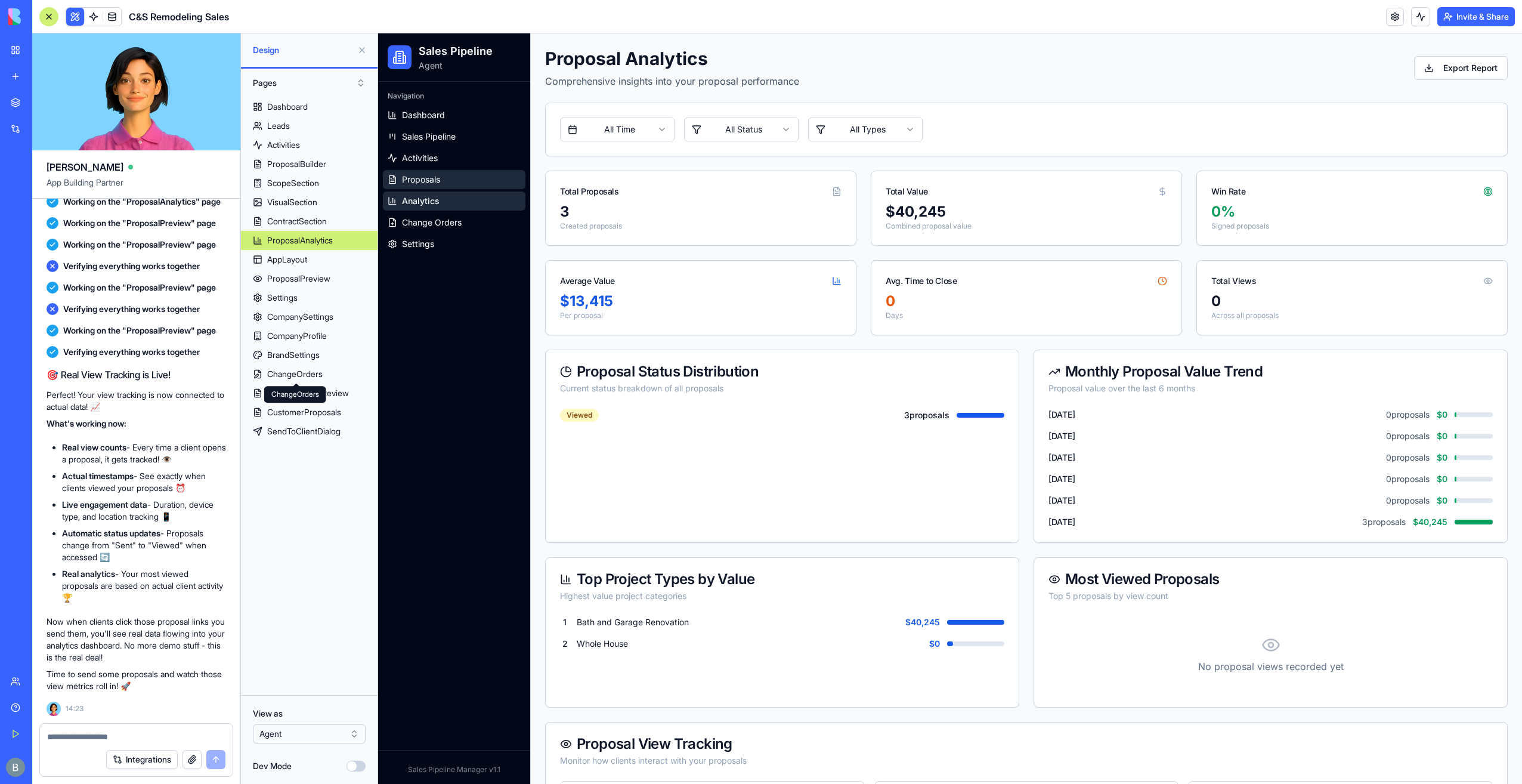
click at [445, 178] on link "Proposals" at bounding box center [454, 179] width 143 height 19
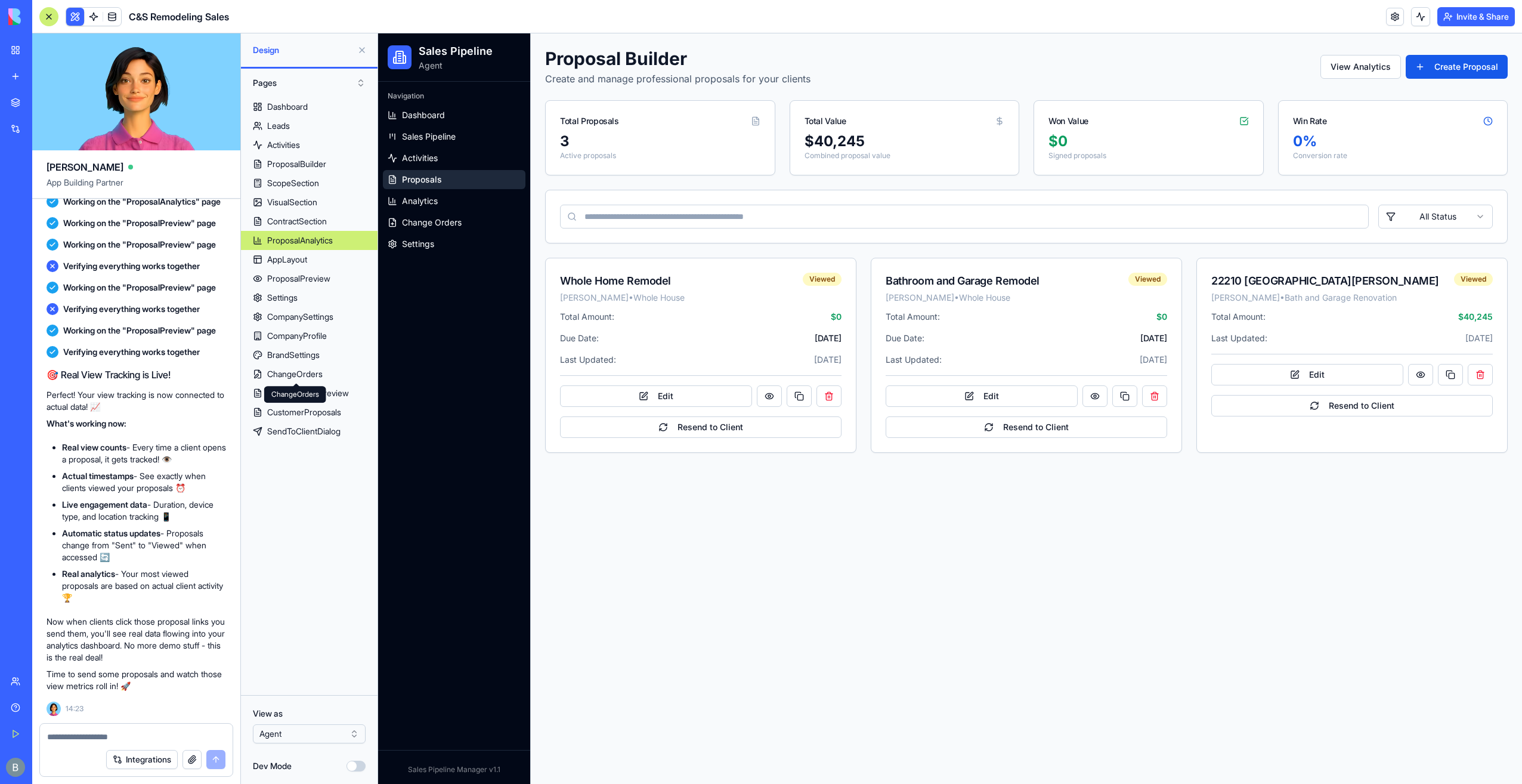
click at [364, 49] on button at bounding box center [362, 50] width 19 height 19
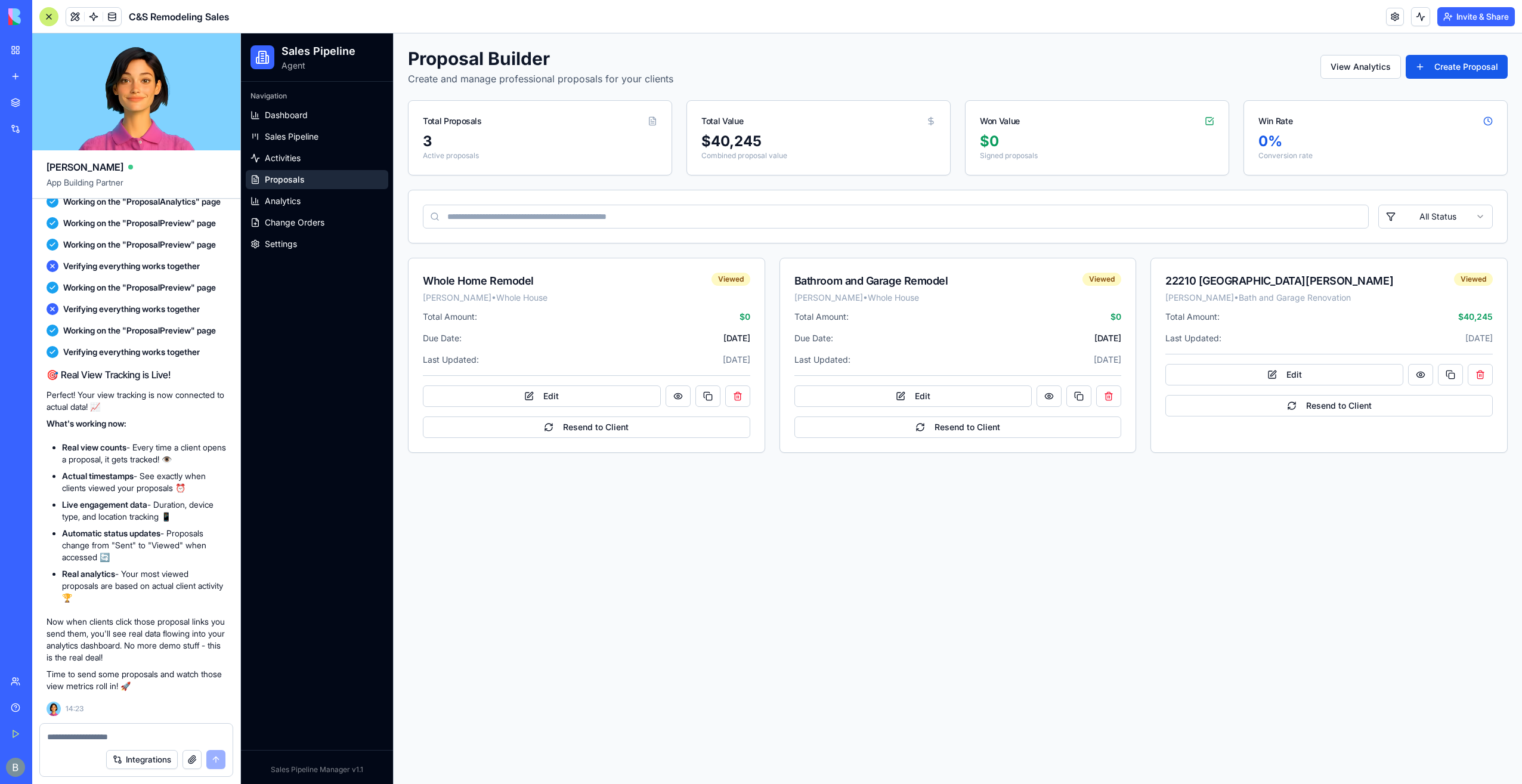
click at [328, 210] on ul "Dashboard Sales Pipeline Activities Proposals Analytics Change Orders Settings" at bounding box center [317, 180] width 143 height 148
click at [329, 204] on link "Analytics" at bounding box center [317, 200] width 143 height 19
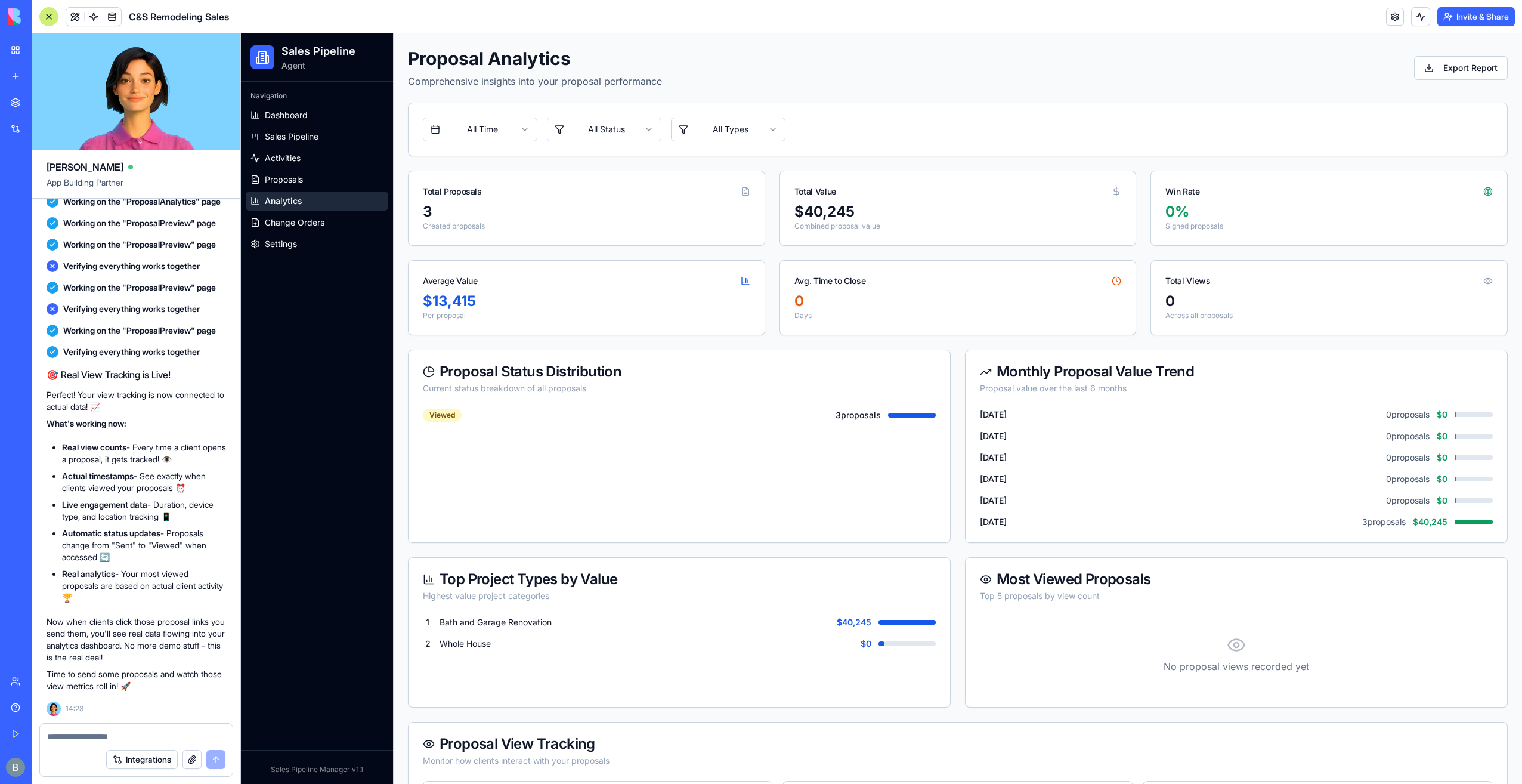
click at [357, 167] on link "Activities" at bounding box center [317, 158] width 143 height 19
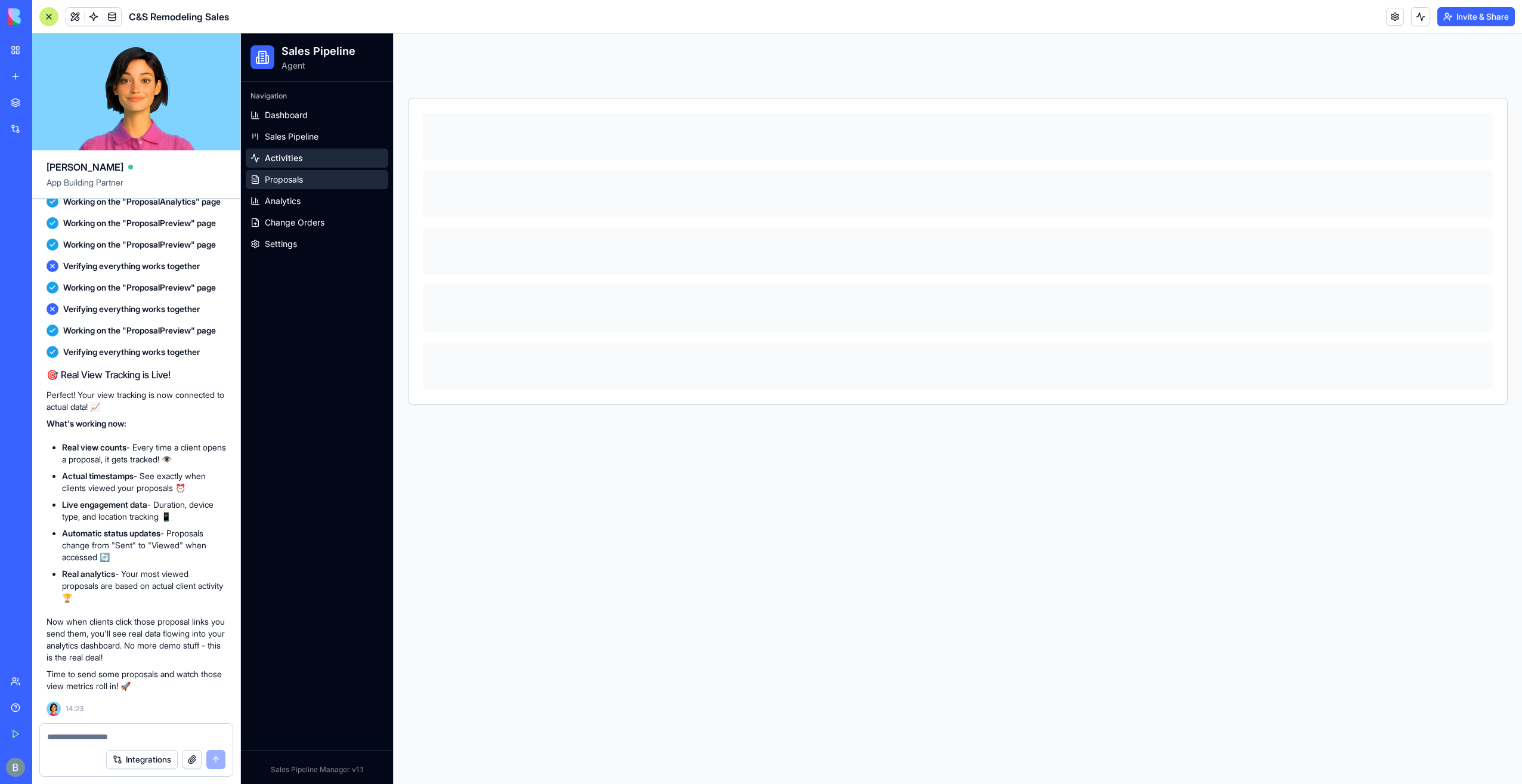
click at [352, 180] on link "Proposals" at bounding box center [317, 179] width 143 height 19
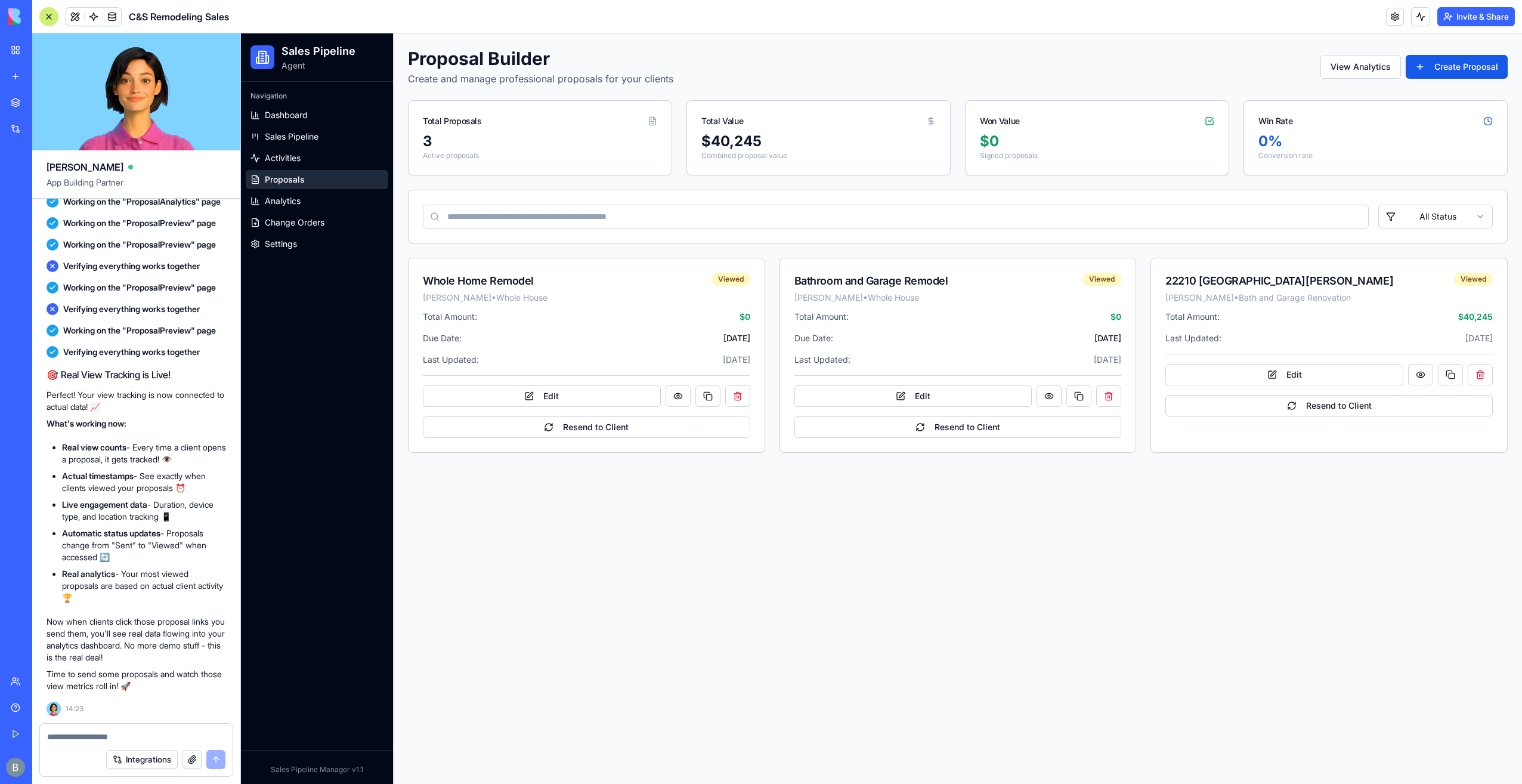
click at [9, 16] on img at bounding box center [45, 17] width 74 height 17
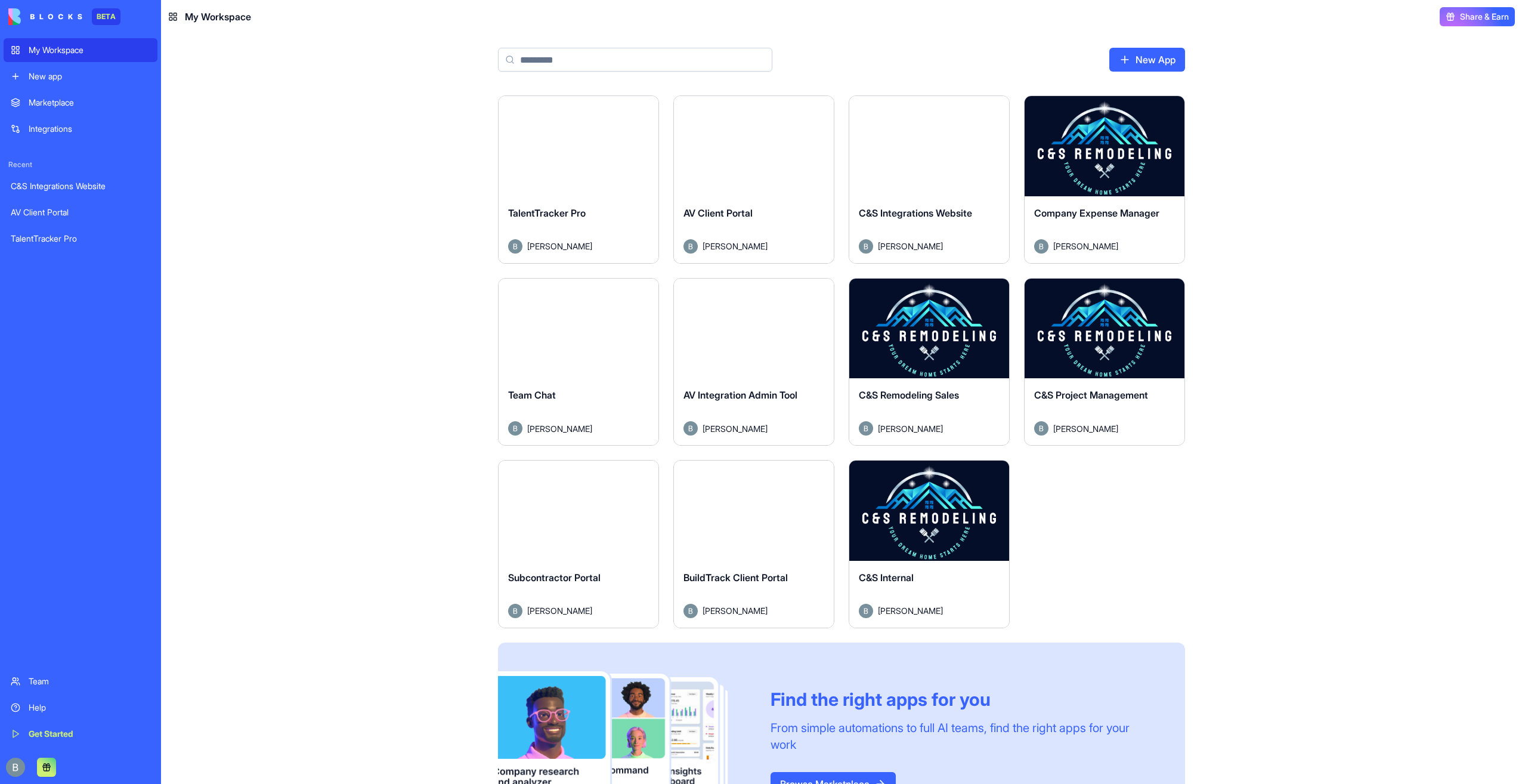
click at [936, 505] on button "Launch" at bounding box center [929, 510] width 89 height 24
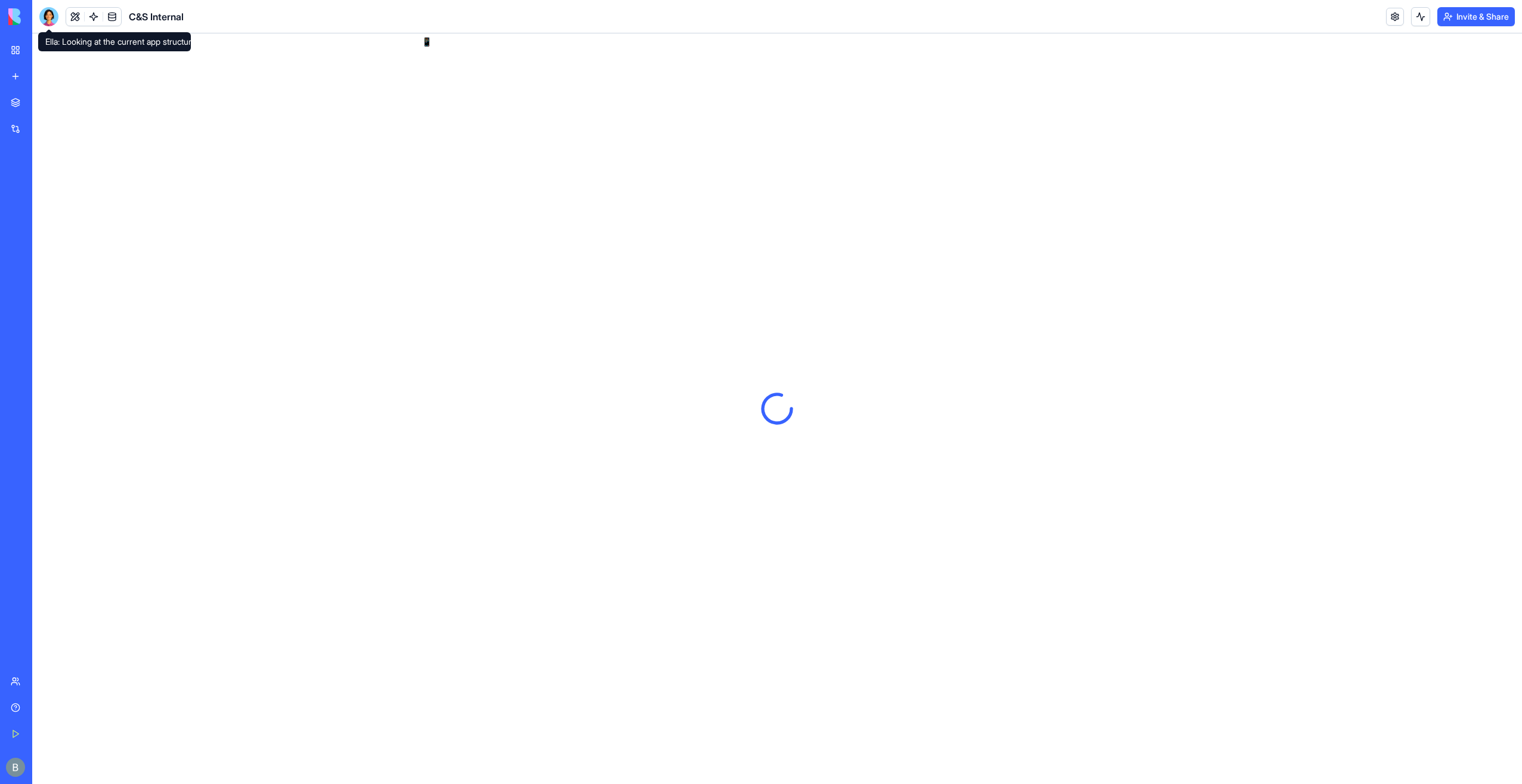
click at [51, 12] on div at bounding box center [49, 16] width 19 height 19
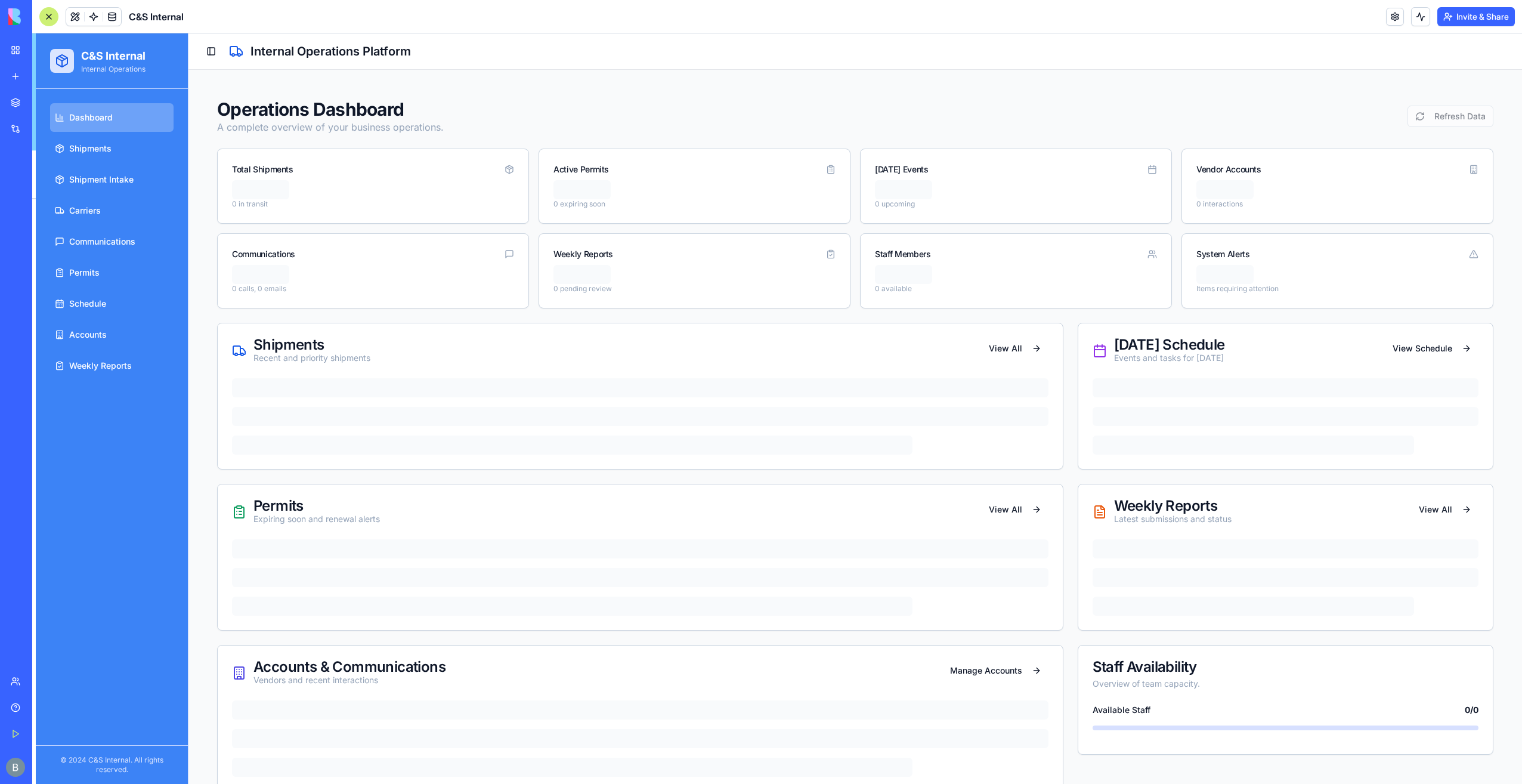
scroll to position [28995, 0]
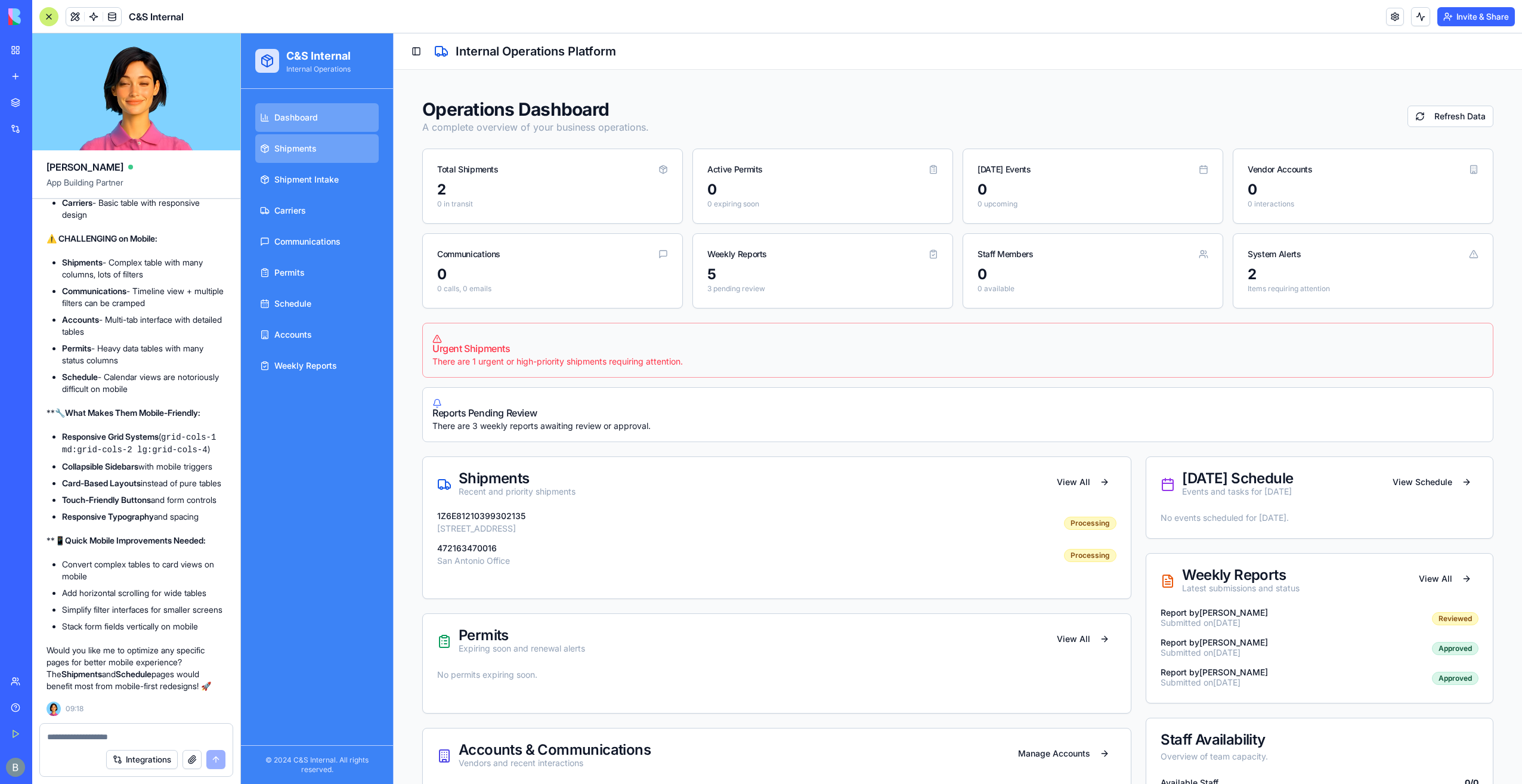
click at [327, 149] on link "Shipments" at bounding box center [317, 148] width 123 height 29
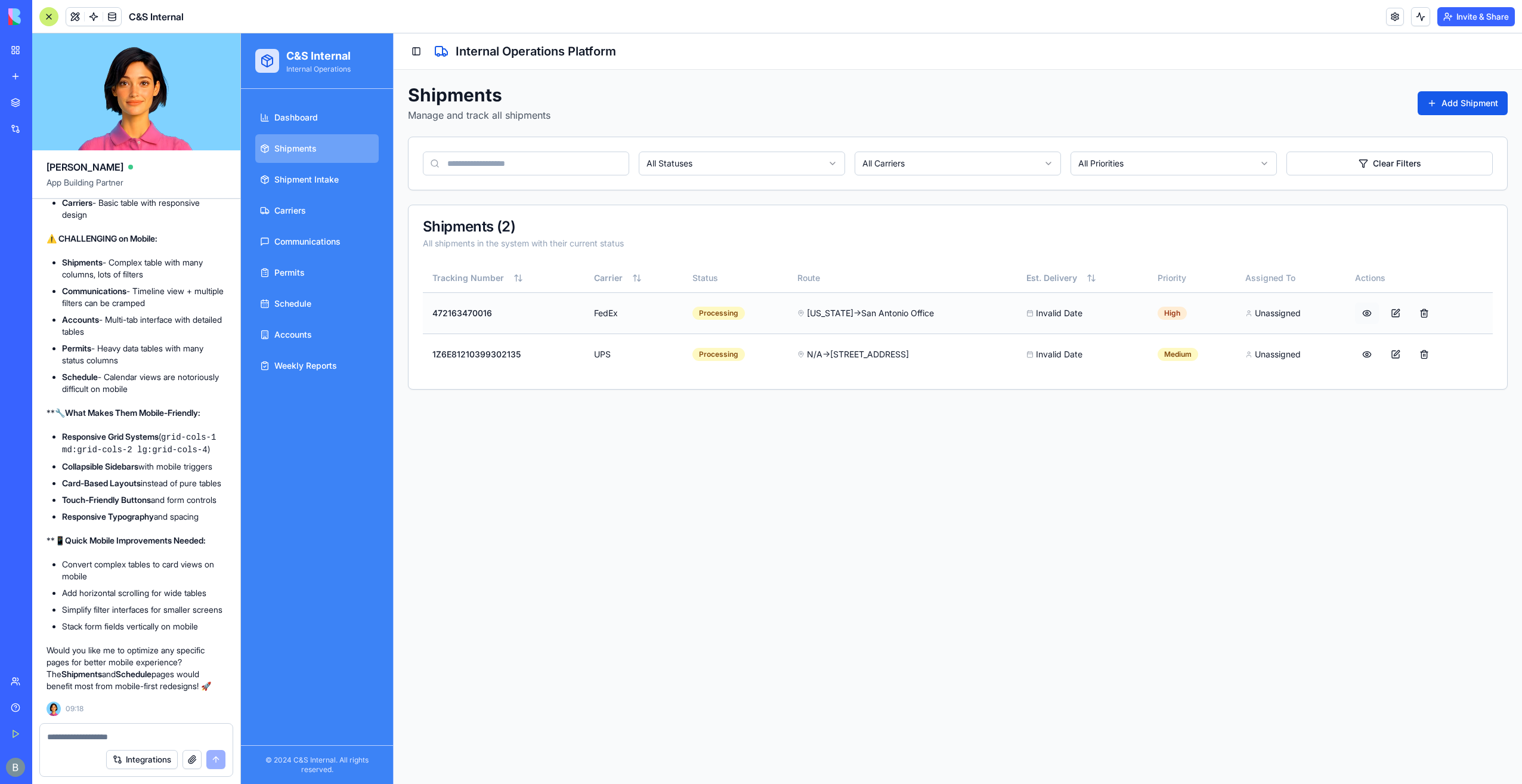
click at [1363, 316] on button at bounding box center [1367, 313] width 24 height 22
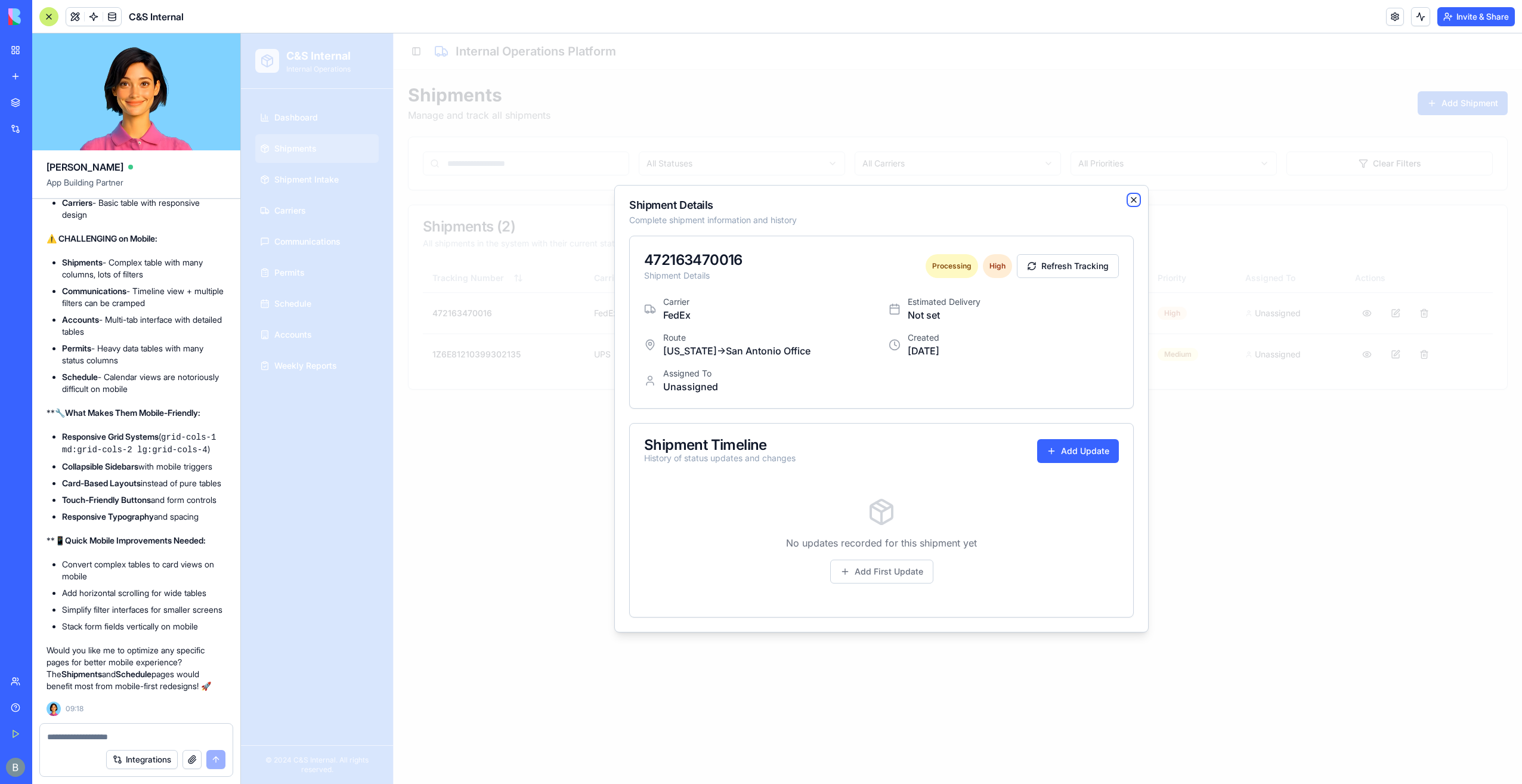
click at [1136, 200] on icon "button" at bounding box center [1134, 200] width 9 height 9
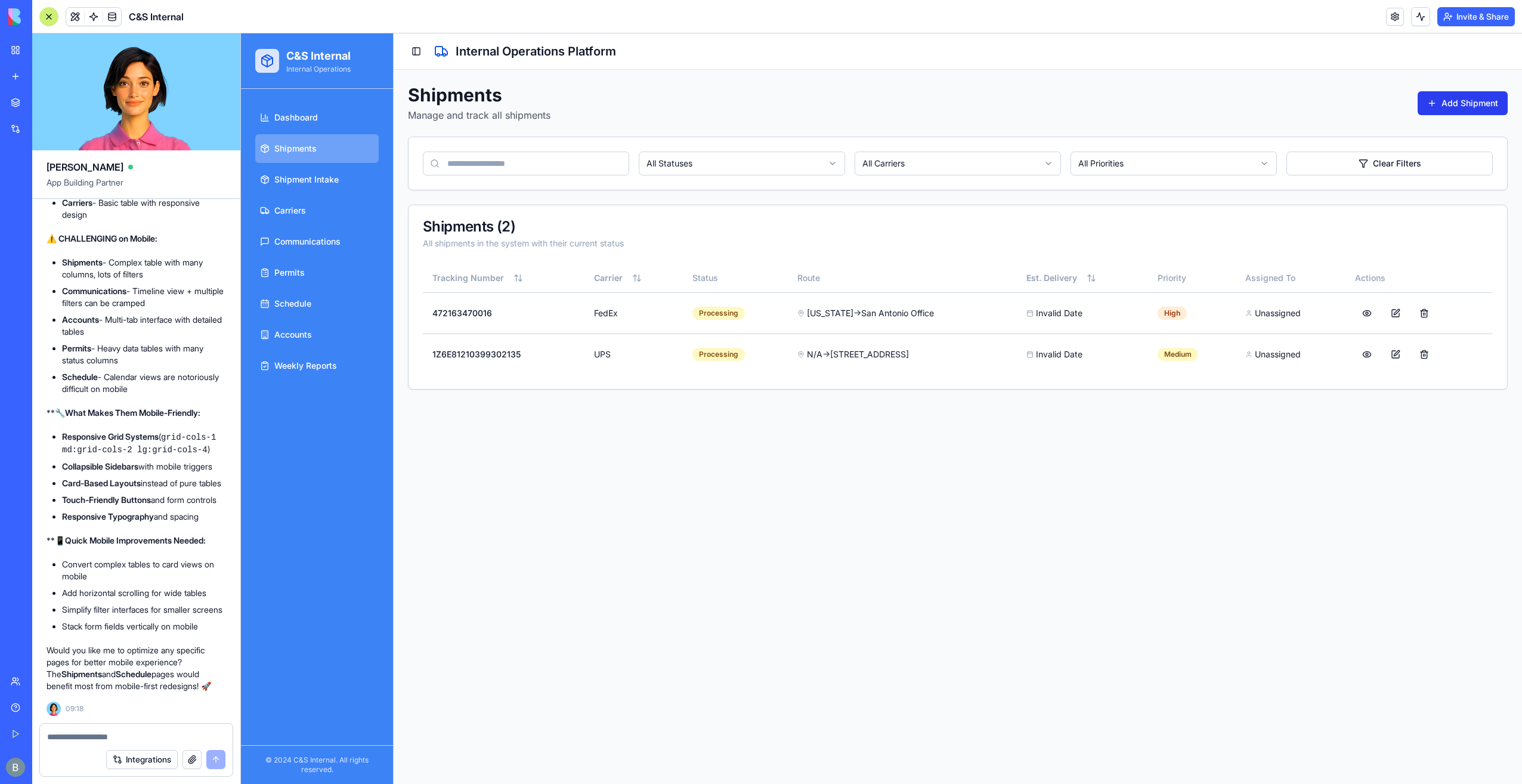
click at [1464, 106] on button "Add Shipment" at bounding box center [1463, 103] width 90 height 24
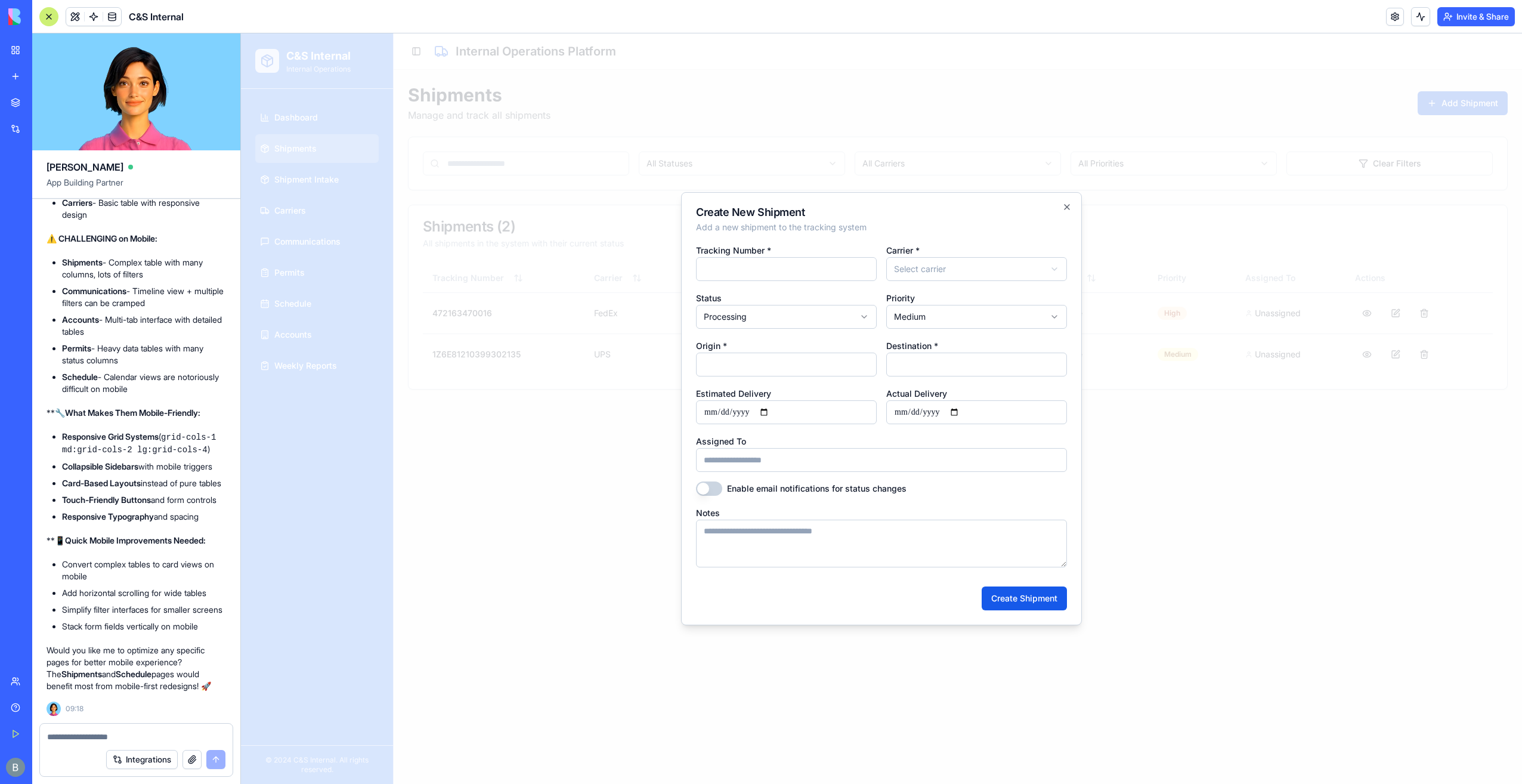
click at [103, 736] on textarea at bounding box center [136, 736] width 178 height 12
type textarea "*"
type textarea "**********"
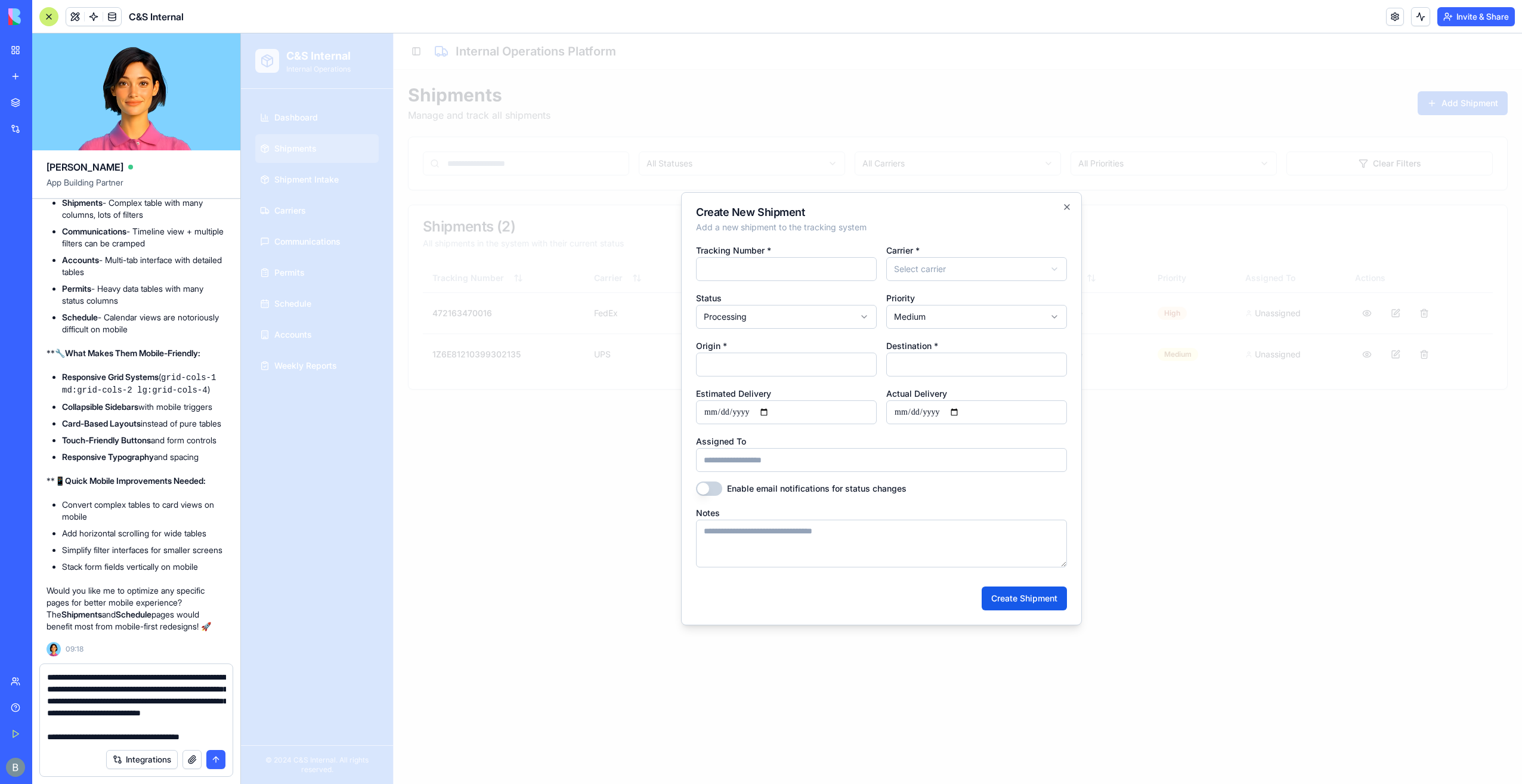
scroll to position [22, 0]
click at [207, 731] on textarea "**********" at bounding box center [136, 706] width 179 height 72
click at [202, 743] on div "Integrations" at bounding box center [136, 759] width 193 height 33
click at [204, 736] on textarea "**********" at bounding box center [136, 706] width 179 height 72
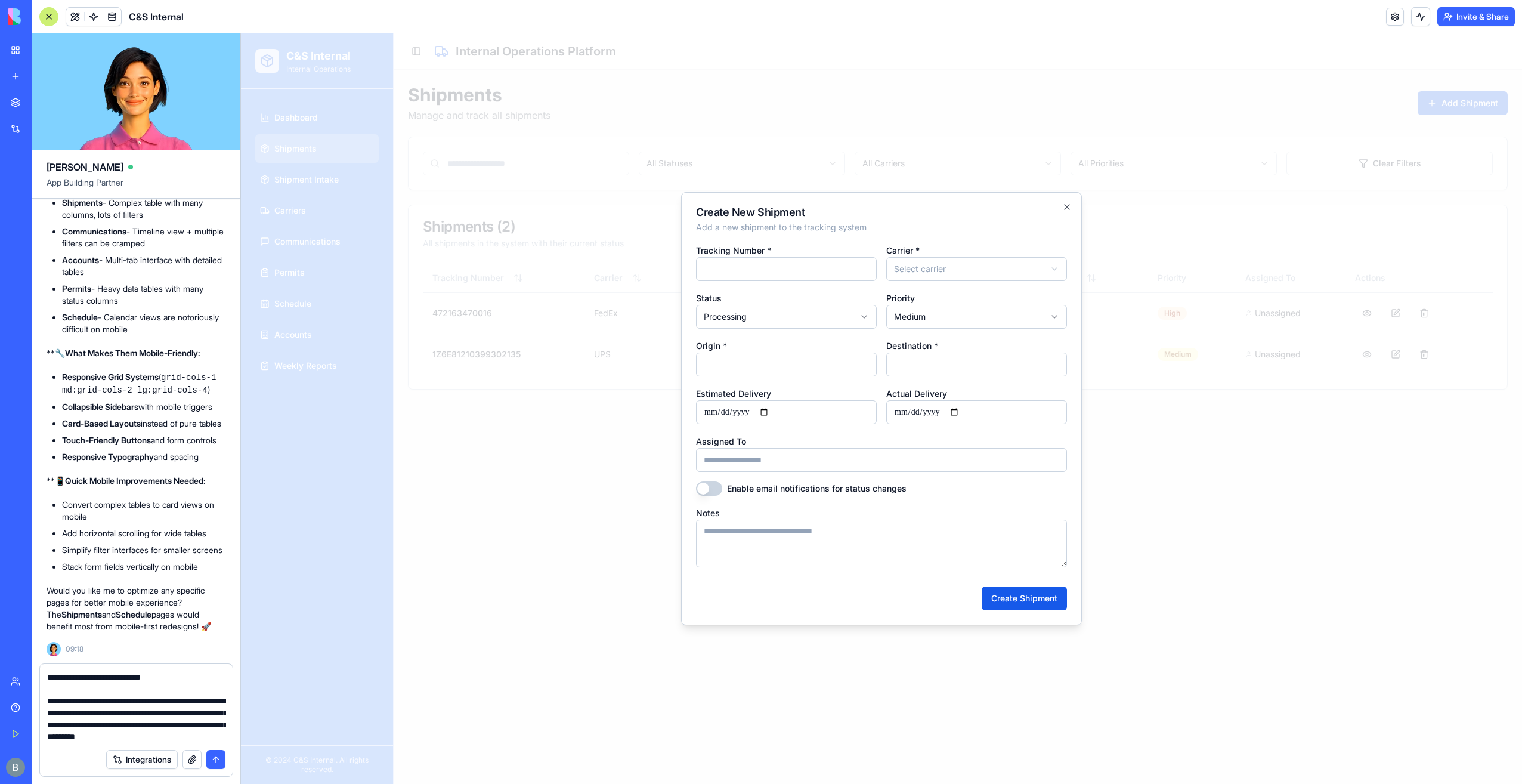
type textarea "**********"
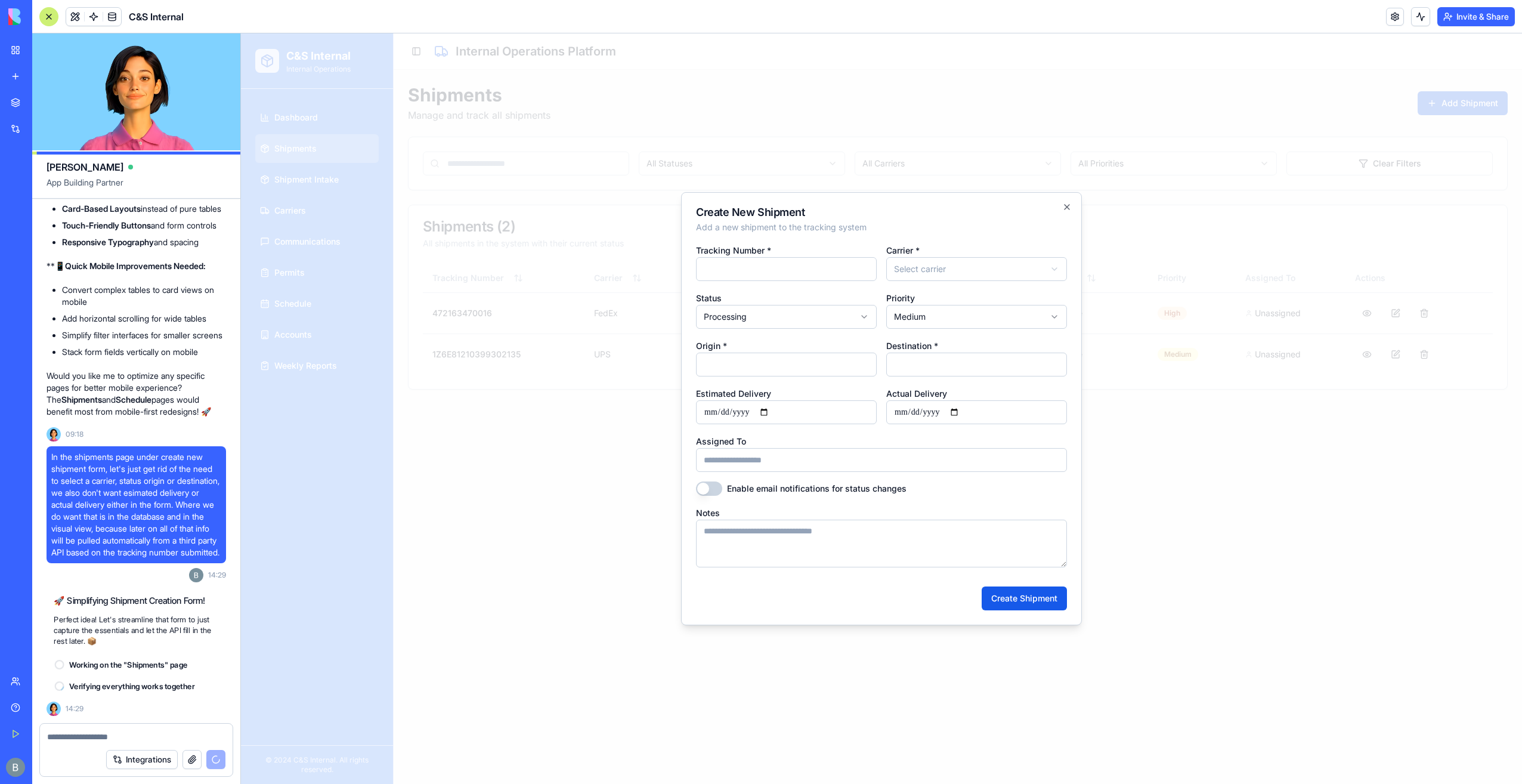
scroll to position [29281, 0]
click at [1067, 211] on icon "button" at bounding box center [1067, 207] width 9 height 9
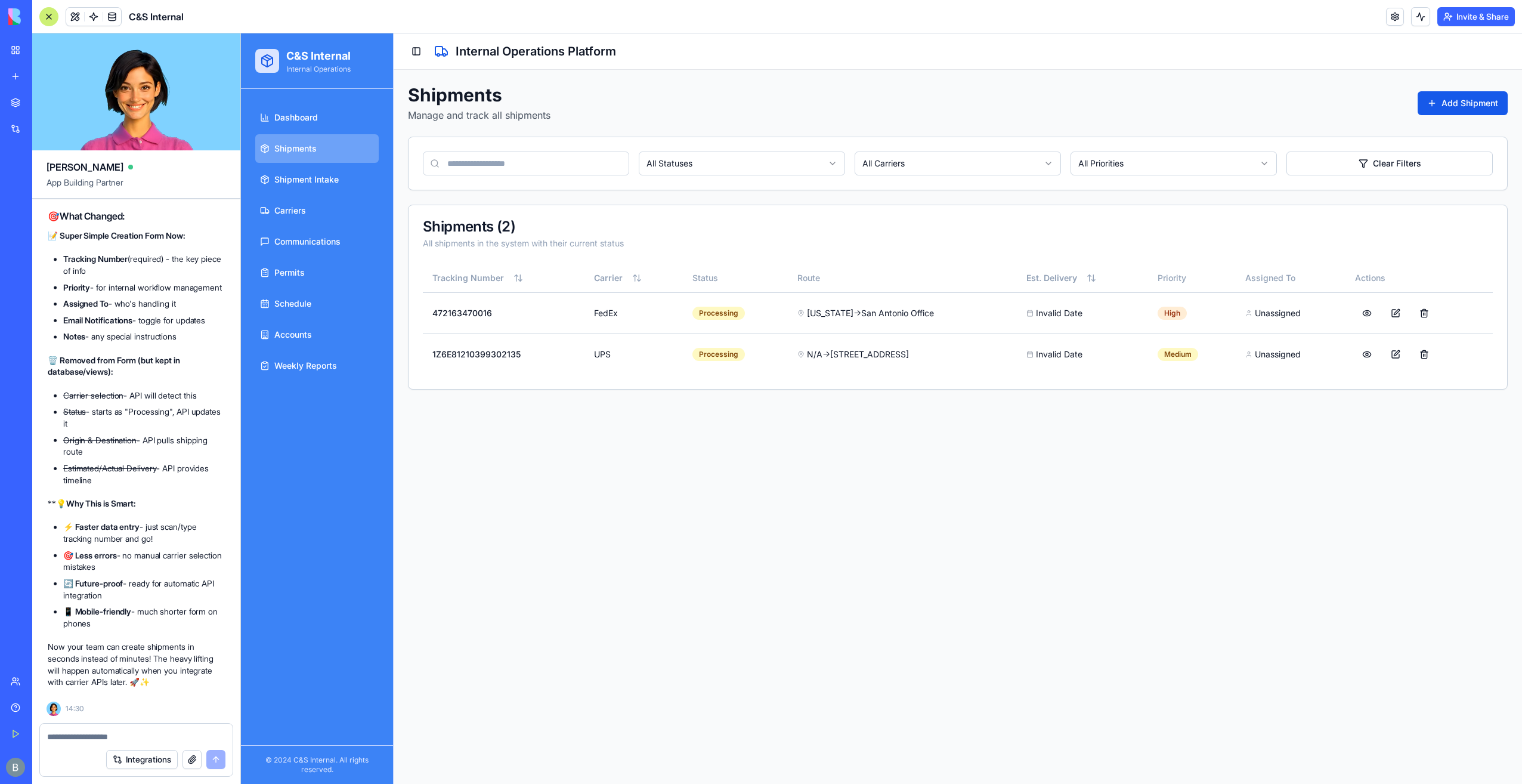
scroll to position [29825, 0]
click at [1475, 98] on button "Add Shipment" at bounding box center [1463, 103] width 90 height 24
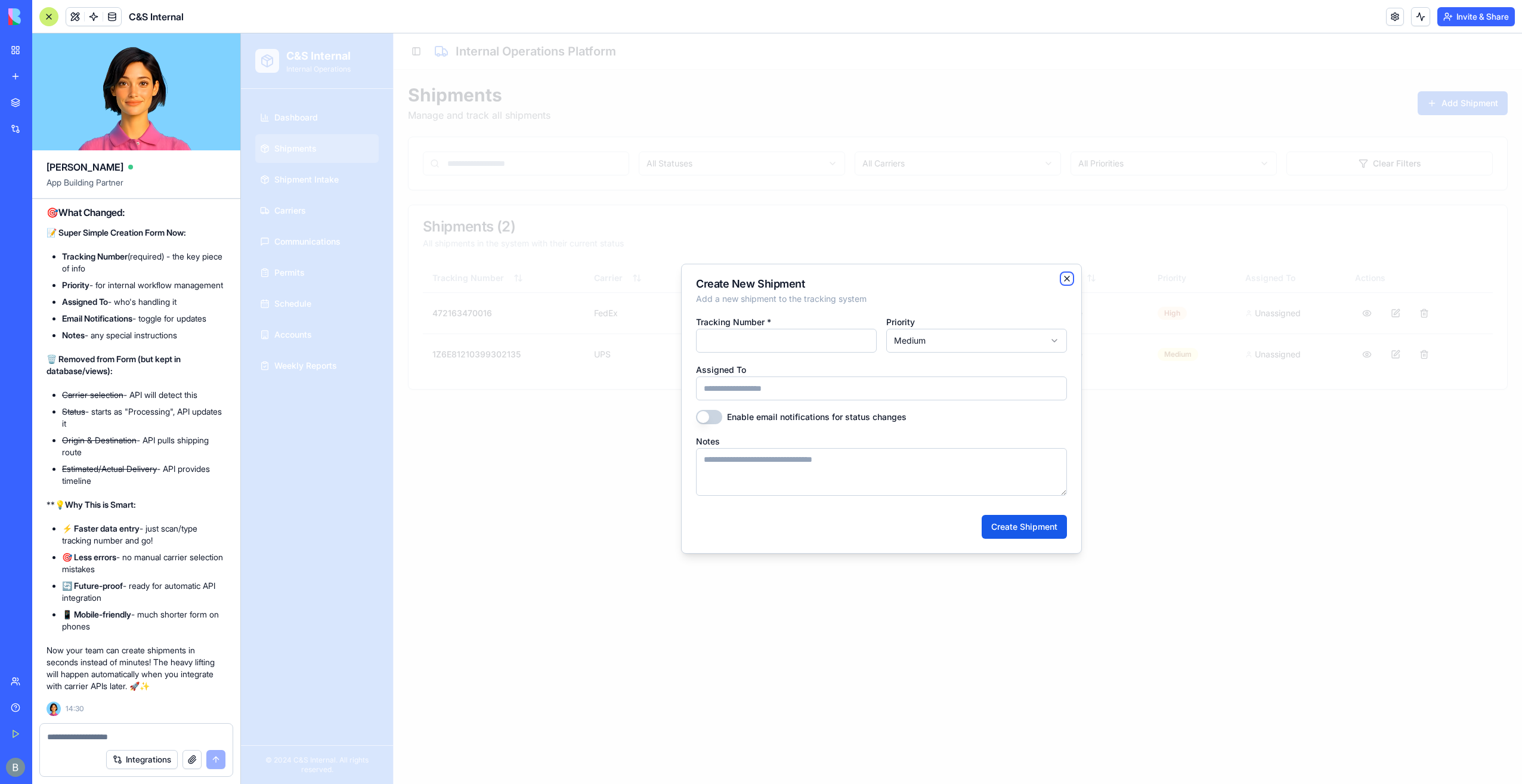
click at [1070, 279] on icon "button" at bounding box center [1067, 278] width 9 height 9
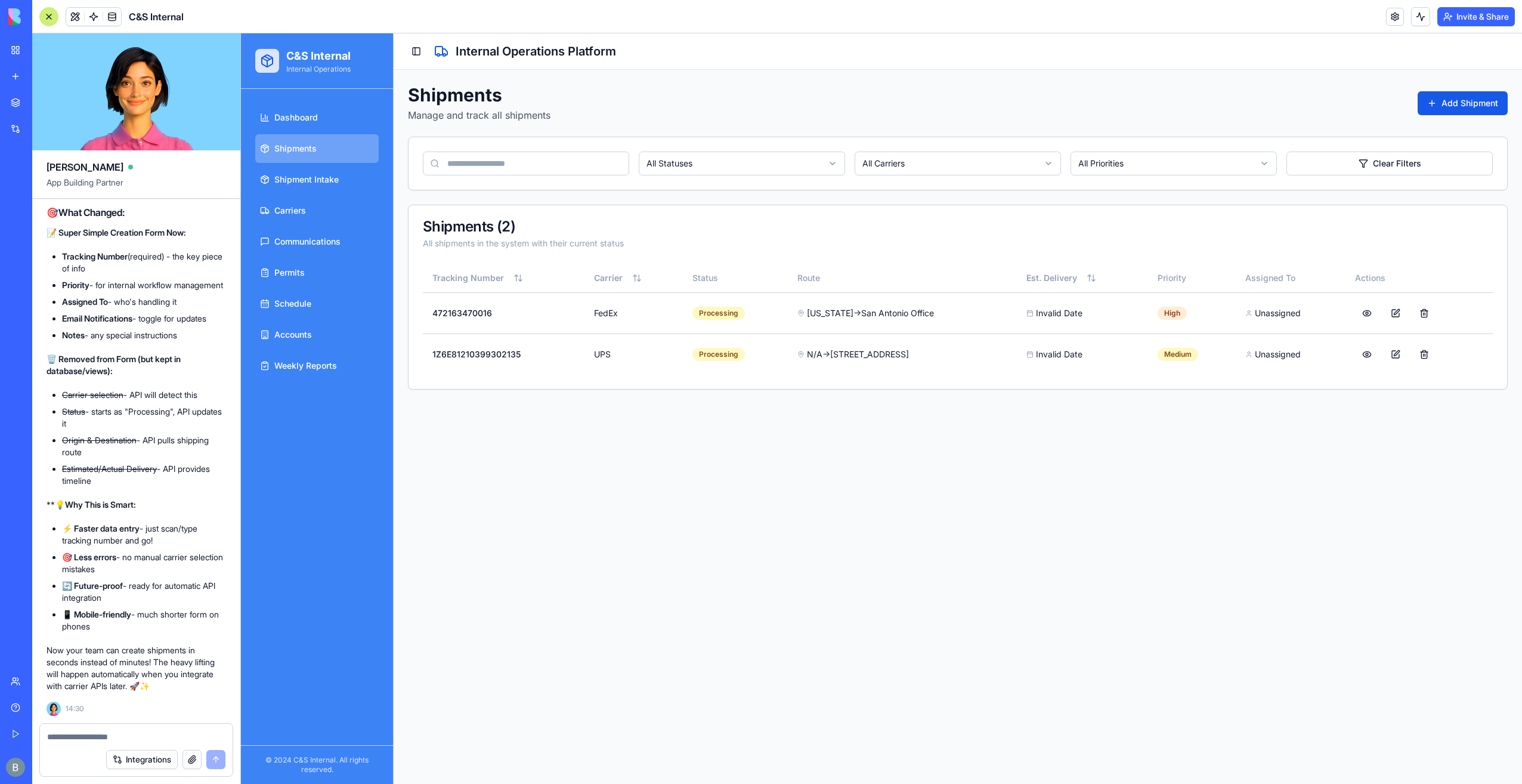
drag, startPoint x: 91, startPoint y: 745, endPoint x: 89, endPoint y: 737, distance: 8.2
click at [89, 739] on form "Integrations" at bounding box center [136, 750] width 194 height 54
click at [90, 736] on textarea at bounding box center [136, 736] width 179 height 12
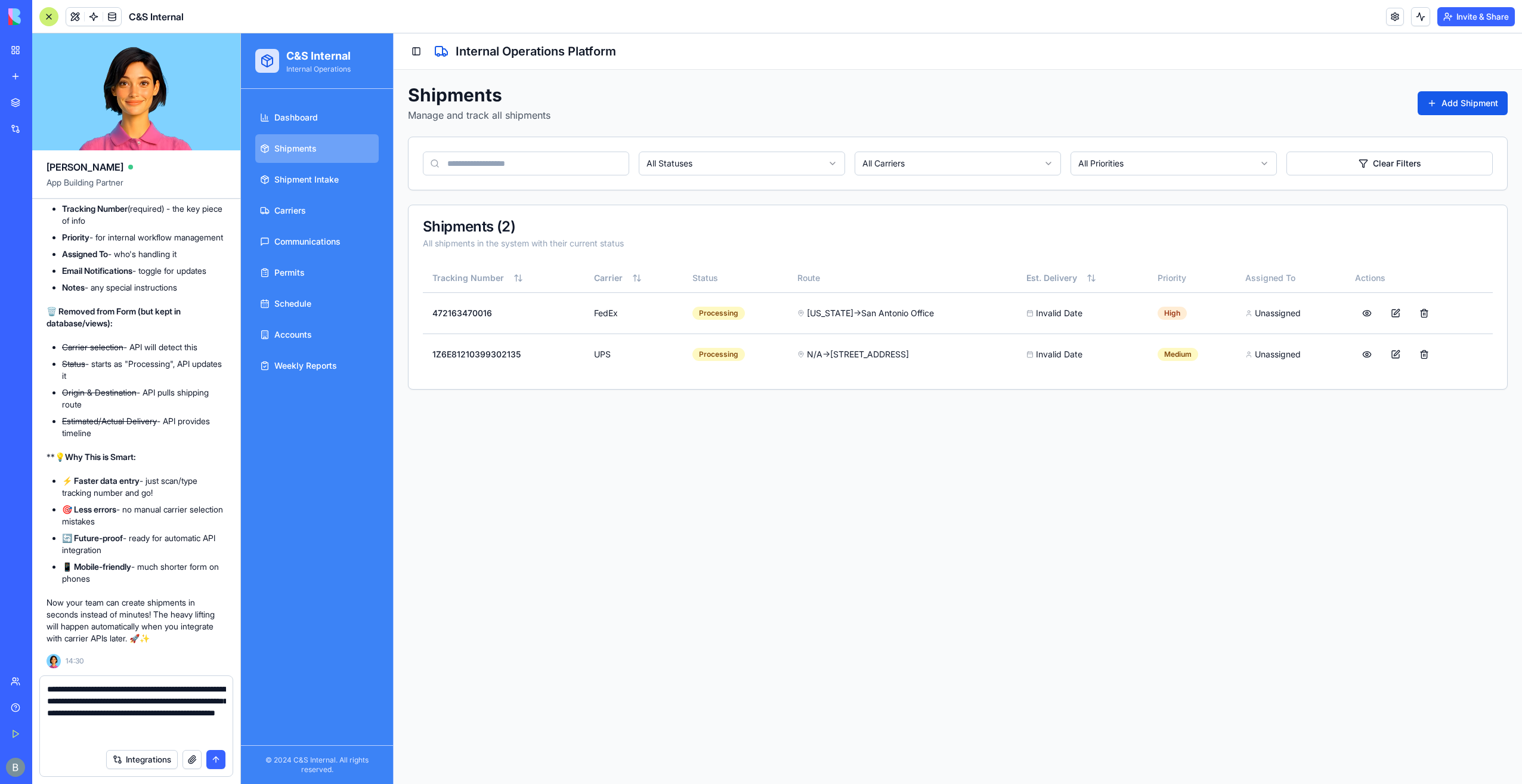
type textarea "**********"
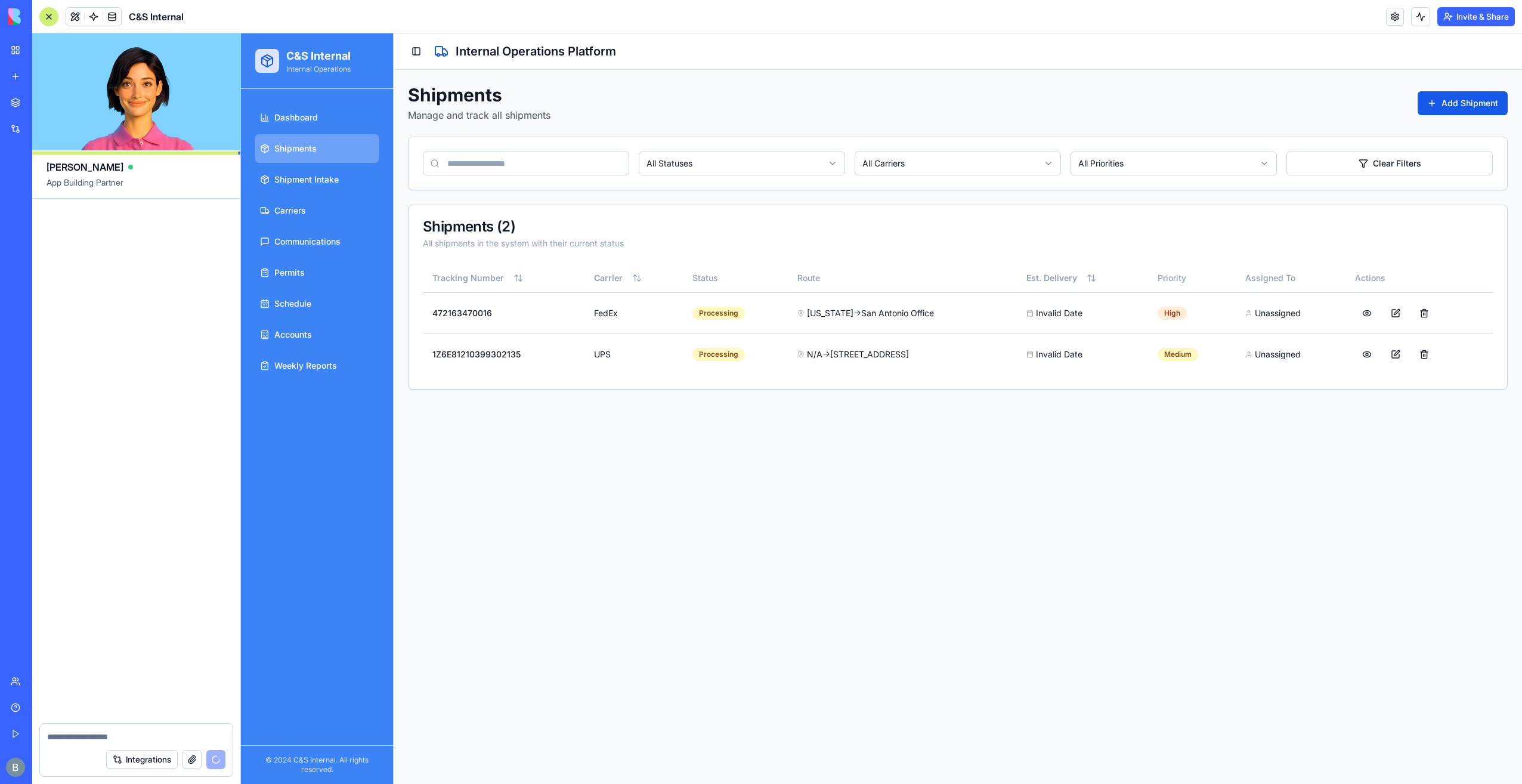
scroll to position [30698, 0]
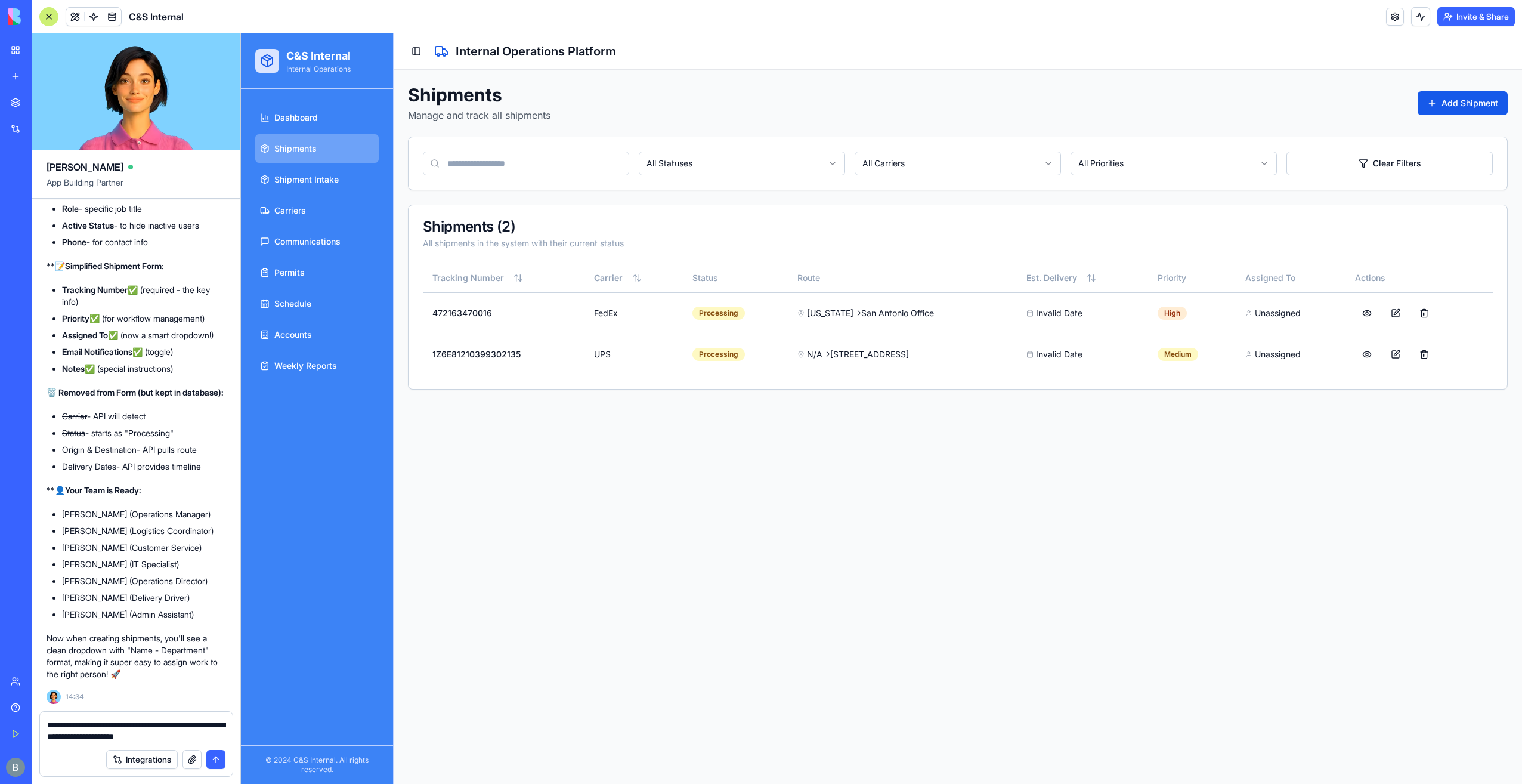
type textarea "**********"
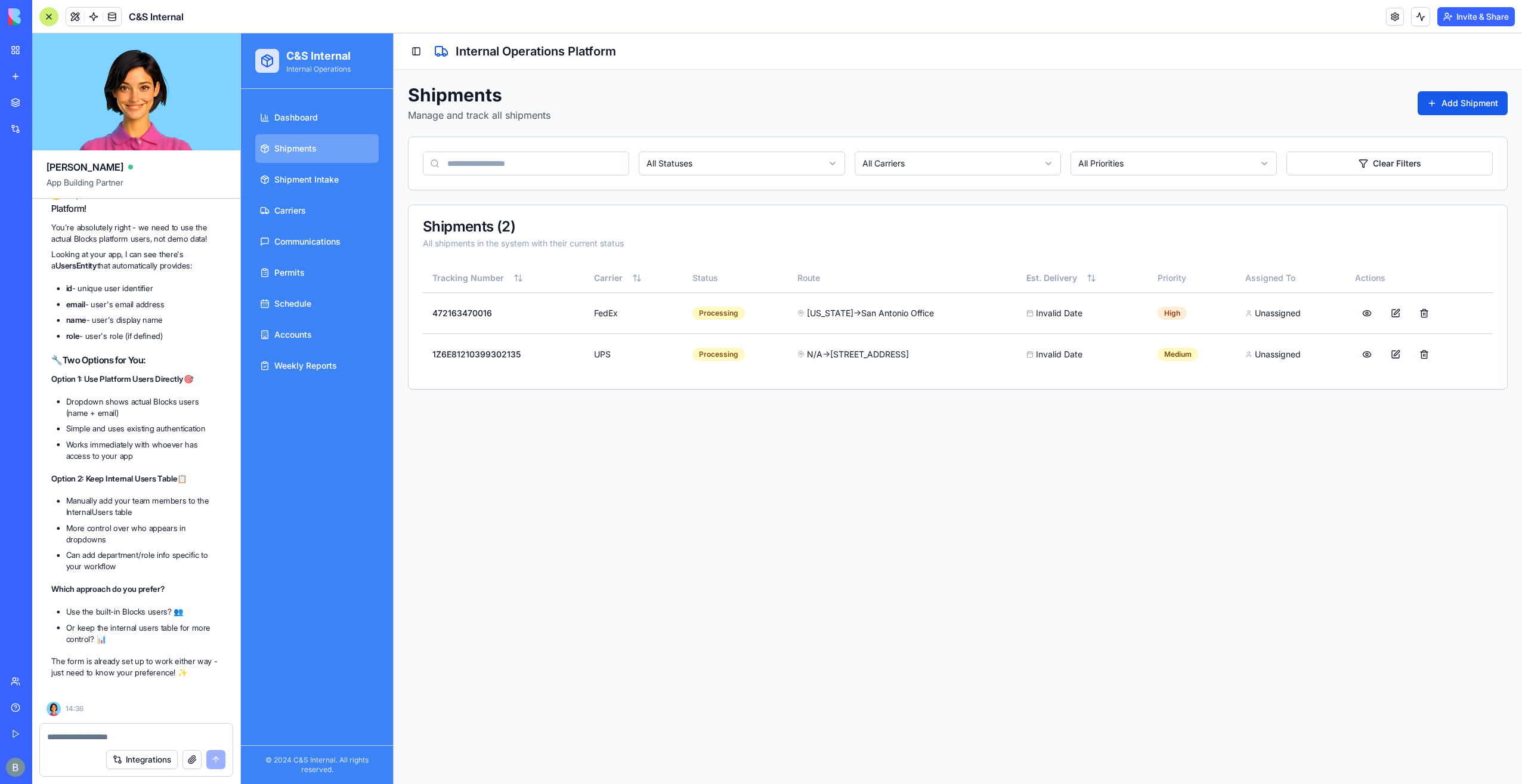
scroll to position [31306, 0]
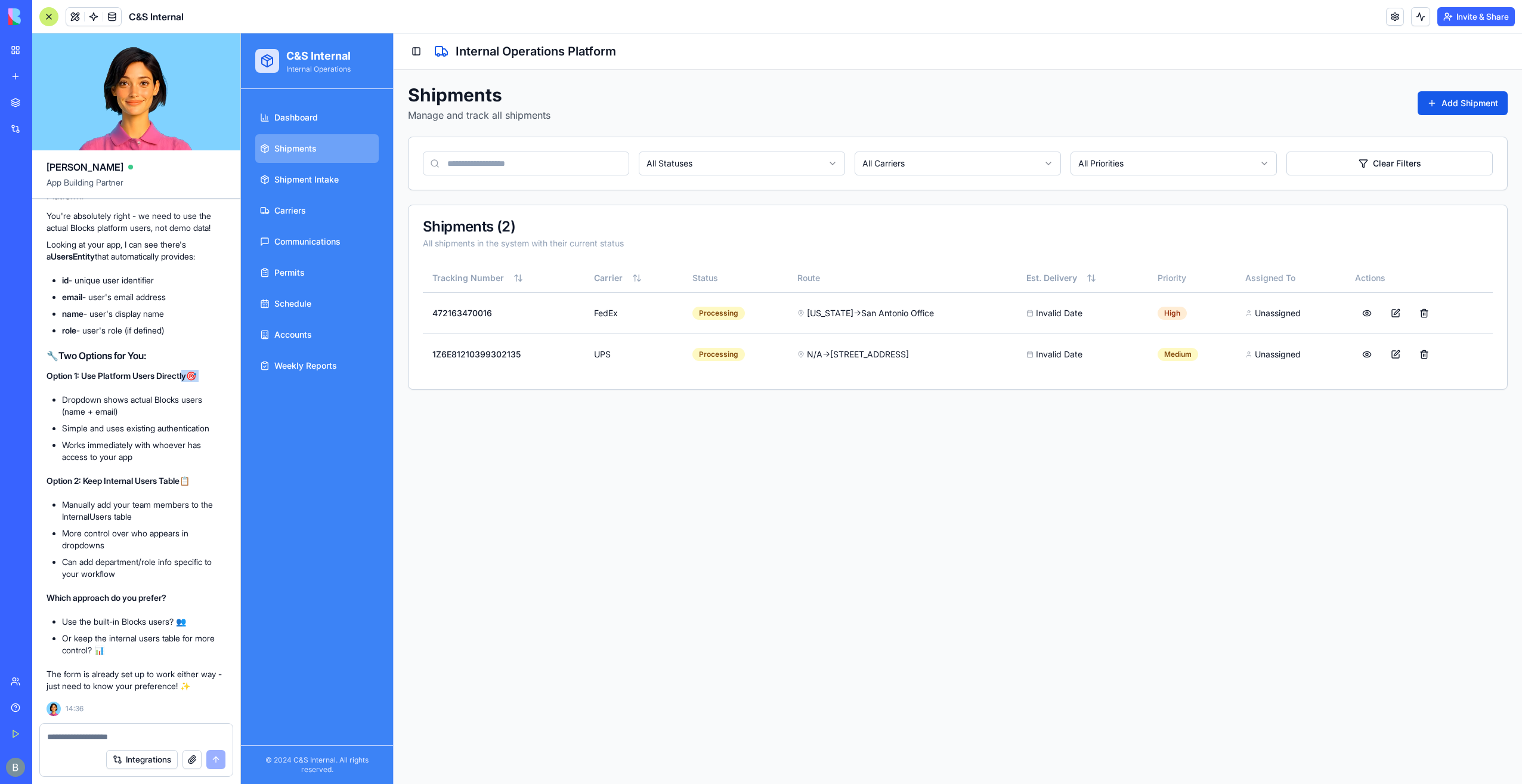
drag, startPoint x: 190, startPoint y: 377, endPoint x: 52, endPoint y: 383, distance: 138.1
click at [51, 383] on div "🤔 Ah, Got It! Real Users from Blocks Platform! You're absolutely right - we nee…" at bounding box center [136, 433] width 180 height 518
click at [157, 727] on div at bounding box center [136, 732] width 193 height 19
click at [154, 739] on textarea at bounding box center [136, 736] width 179 height 12
type textarea "********"
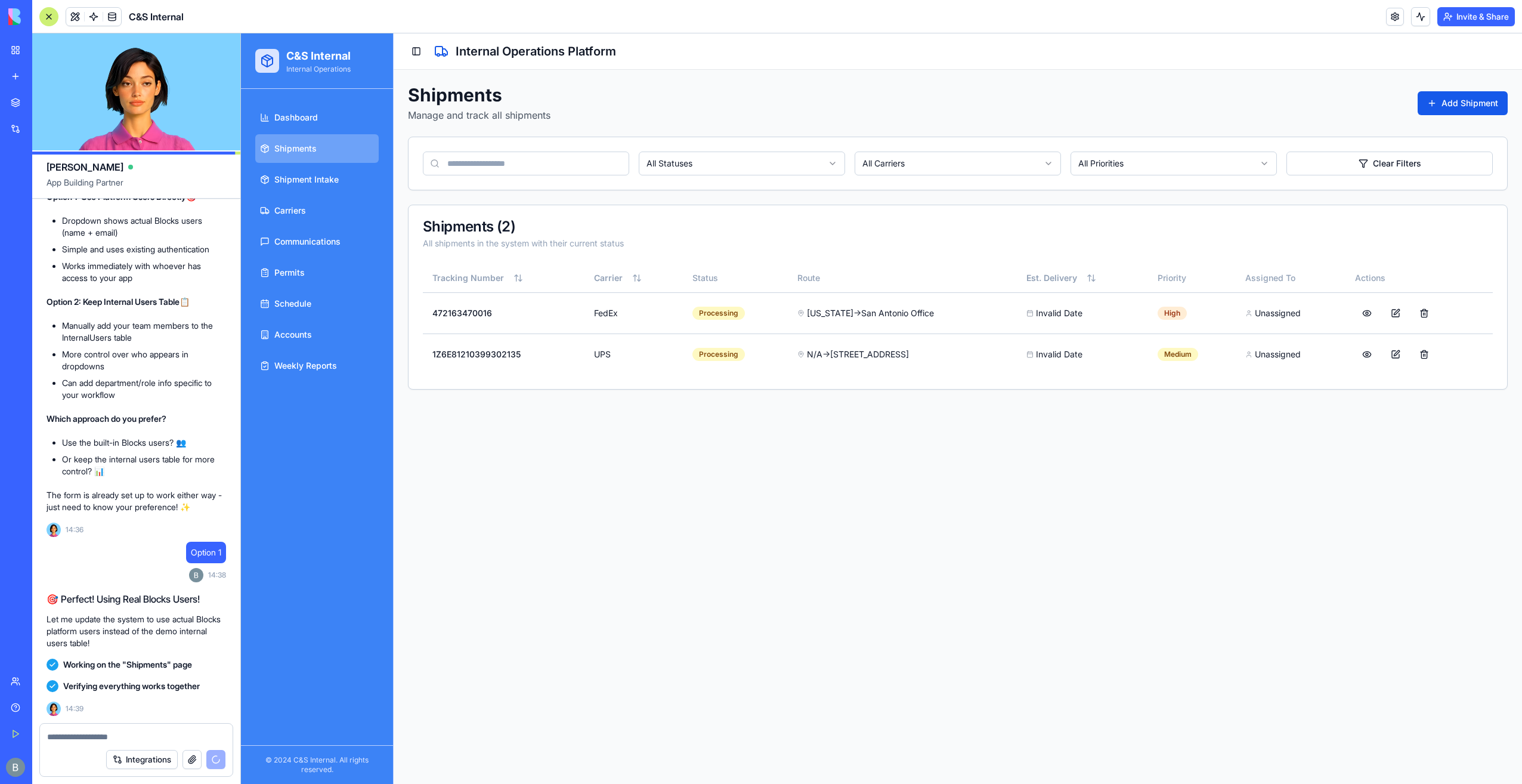
scroll to position [31860, 0]
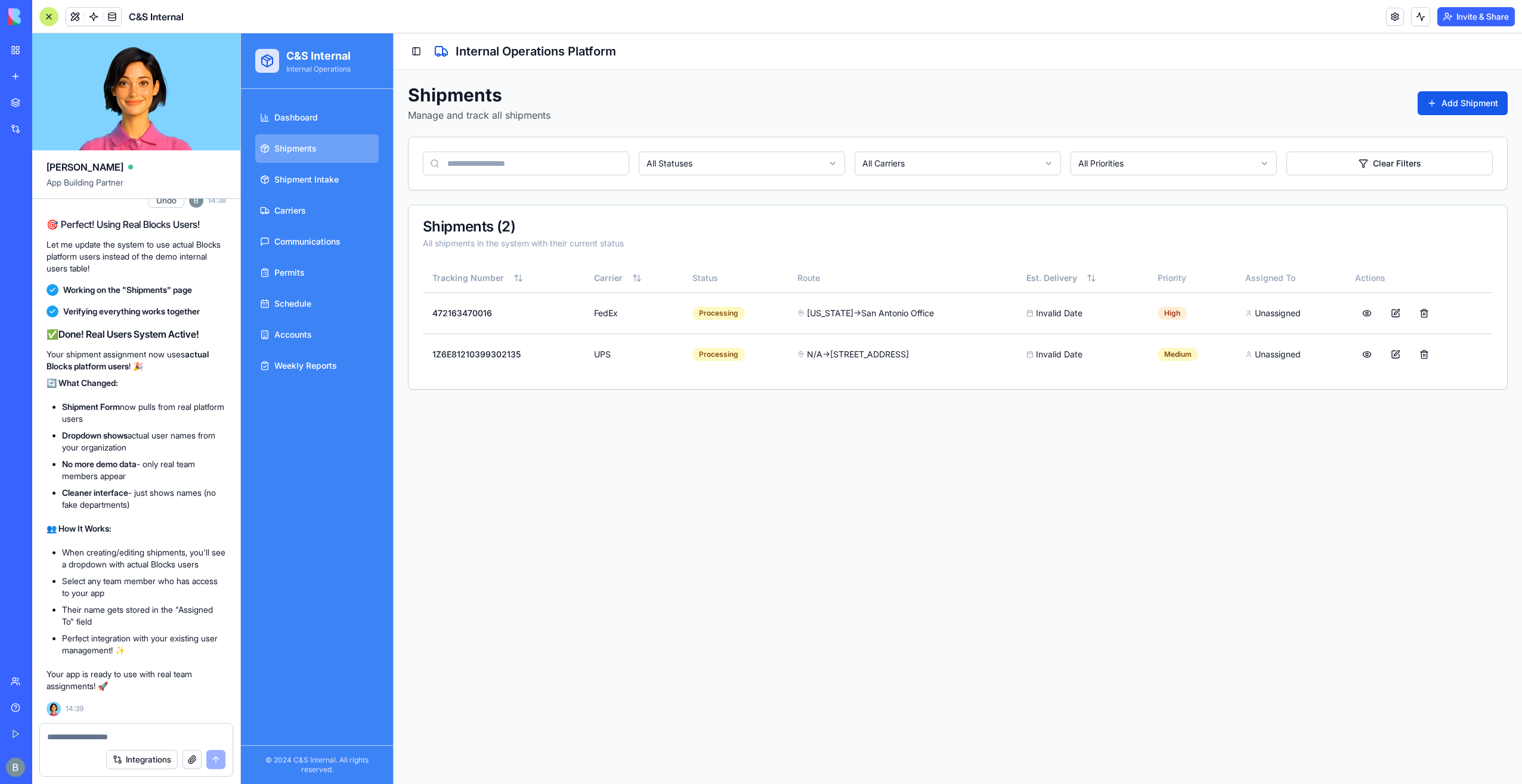
drag, startPoint x: 253, startPoint y: 0, endPoint x: 1198, endPoint y: 33, distance: 945.6
click at [1192, 32] on header "C&S Internal Invite & Share" at bounding box center [777, 16] width 1490 height 33
click at [1502, 106] on button "Add Shipment" at bounding box center [1463, 103] width 90 height 24
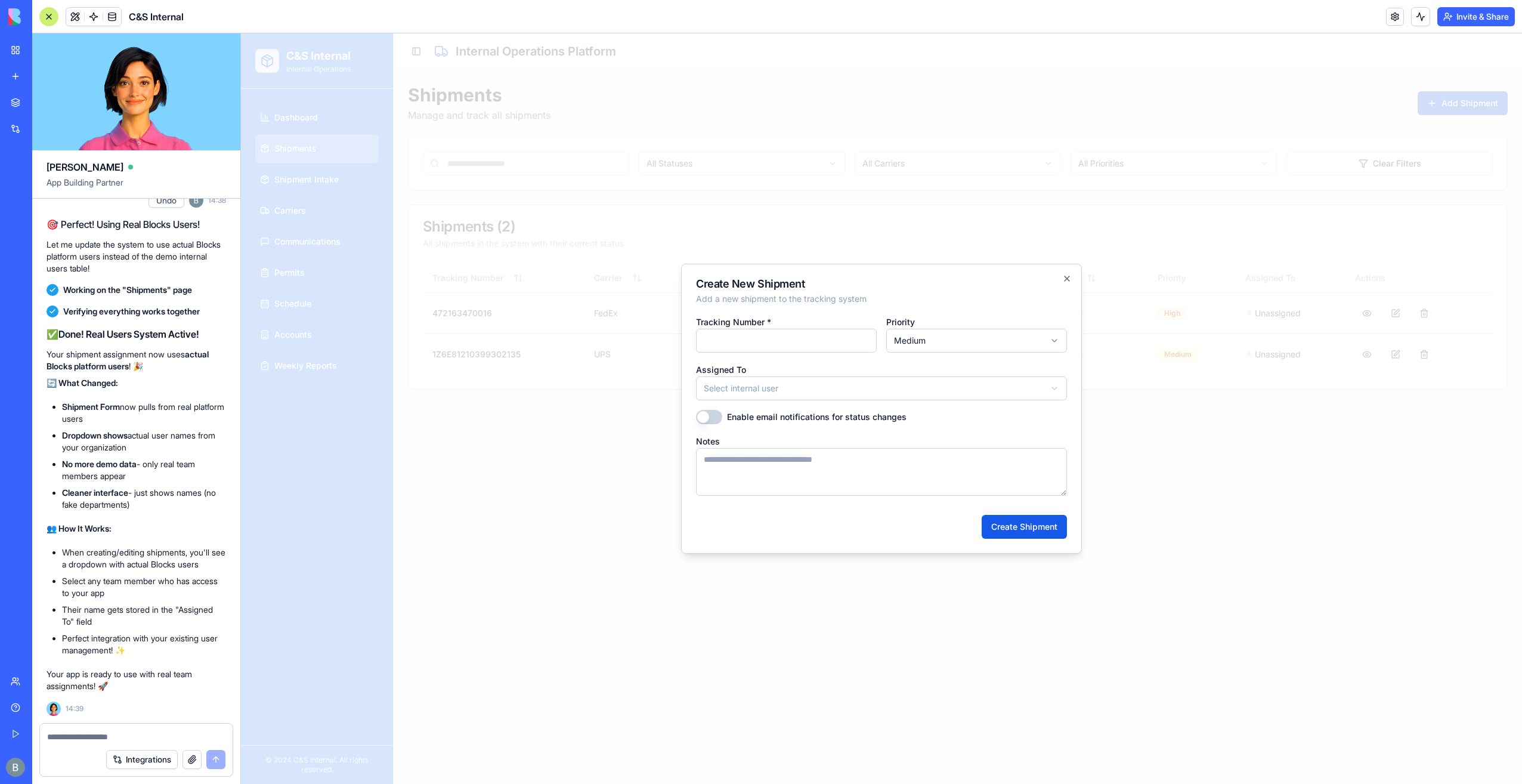
click at [963, 383] on body "**********" at bounding box center [882, 408] width 1281 height 750
click at [963, 381] on body "**********" at bounding box center [882, 408] width 1281 height 750
click at [965, 384] on body "**********" at bounding box center [882, 408] width 1281 height 750
click at [1066, 283] on h2 "Create New Shipment" at bounding box center [881, 284] width 371 height 11
drag, startPoint x: 1072, startPoint y: 268, endPoint x: 1066, endPoint y: 274, distance: 8.5
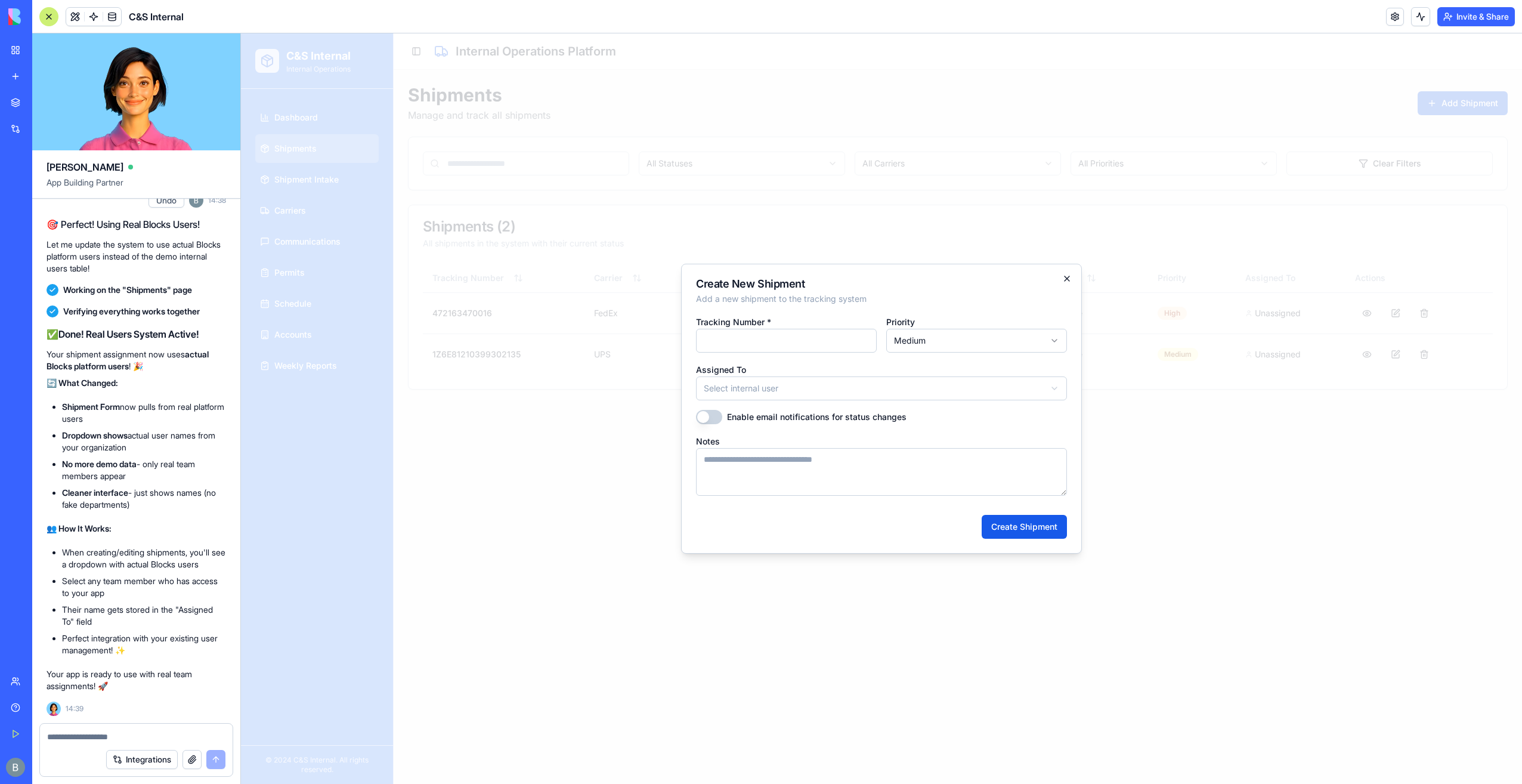
click at [1067, 272] on div "**********" at bounding box center [882, 409] width 401 height 290
click at [1066, 275] on icon "button" at bounding box center [1067, 278] width 9 height 9
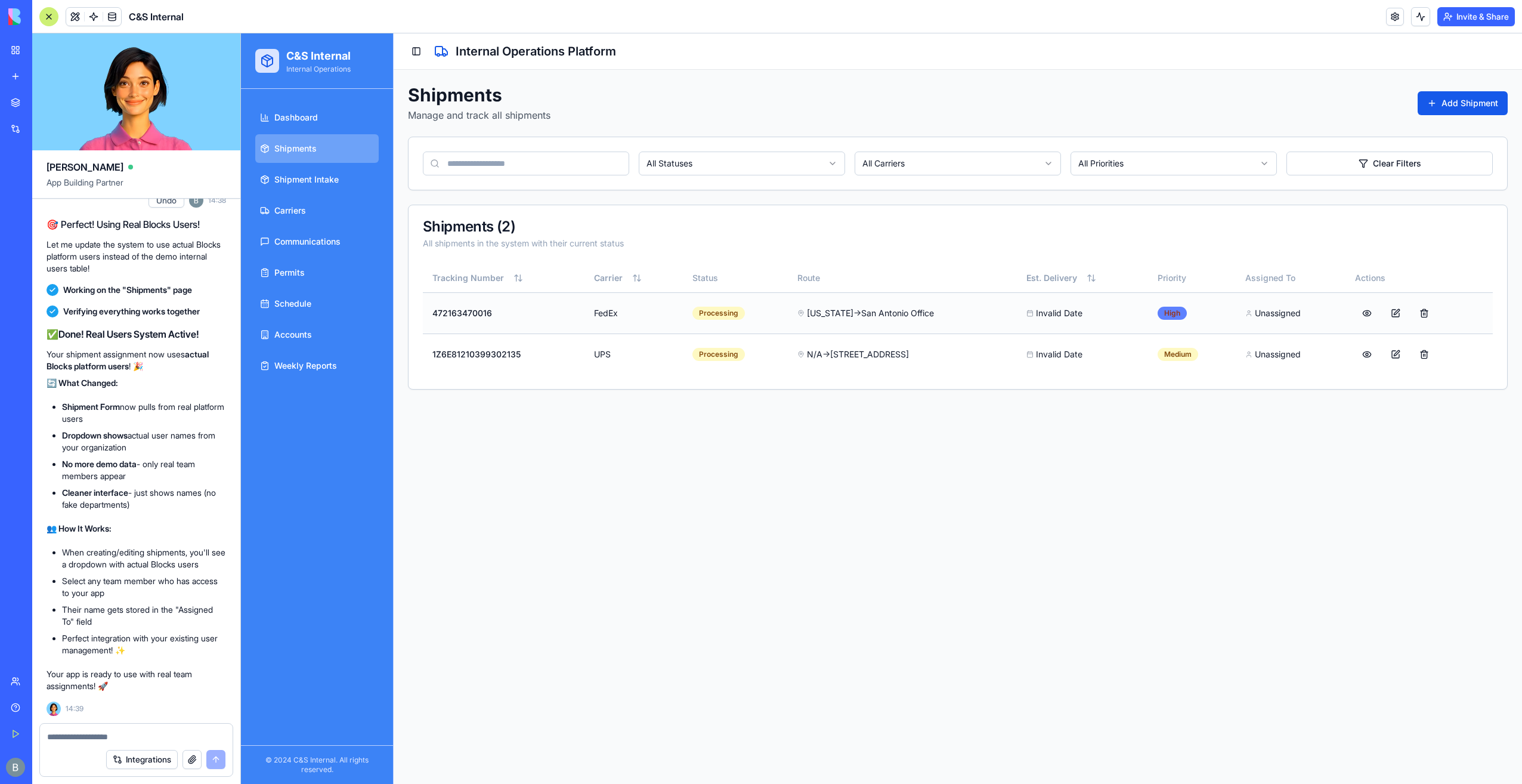
click at [1169, 312] on div "High" at bounding box center [1173, 313] width 29 height 13
click at [1153, 310] on td "High" at bounding box center [1192, 312] width 88 height 41
drag, startPoint x: 1074, startPoint y: 308, endPoint x: 1039, endPoint y: 318, distance: 36.4
click at [1073, 308] on div "Invalid Date" at bounding box center [1083, 312] width 112 height 12
drag, startPoint x: 1029, startPoint y: 312, endPoint x: 1103, endPoint y: 318, distance: 74.2
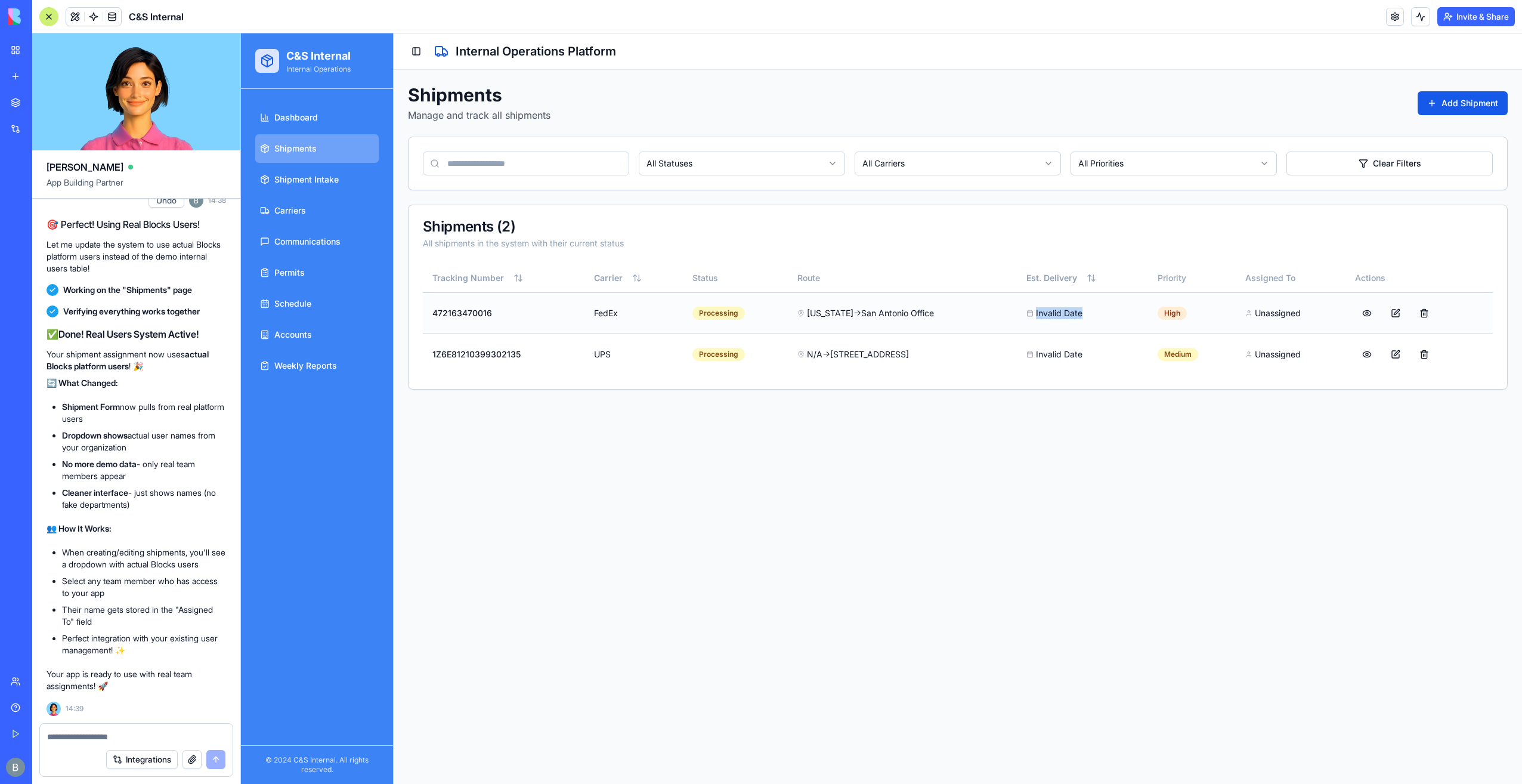
click at [1103, 318] on div "Invalid Date" at bounding box center [1083, 312] width 112 height 12
drag, startPoint x: 1087, startPoint y: 350, endPoint x: 972, endPoint y: 350, distance: 115.0
click at [1072, 353] on div "Invalid Date" at bounding box center [1083, 354] width 112 height 12
click at [829, 308] on div "[US_STATE] → San Antonio Office" at bounding box center [902, 312] width 210 height 12
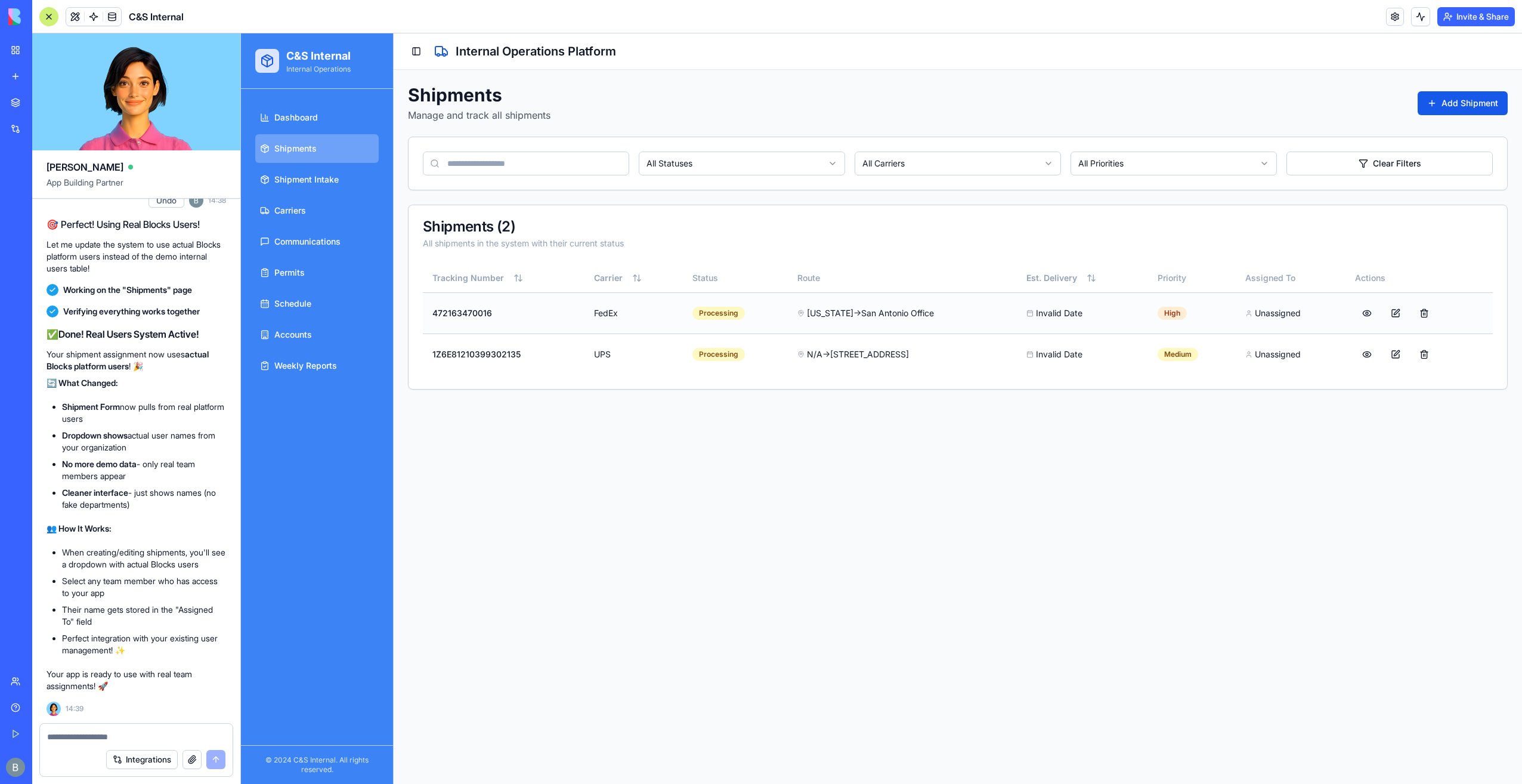
click at [495, 311] on td "472163470016" at bounding box center [504, 312] width 162 height 41
click at [1365, 308] on button at bounding box center [1367, 313] width 24 height 22
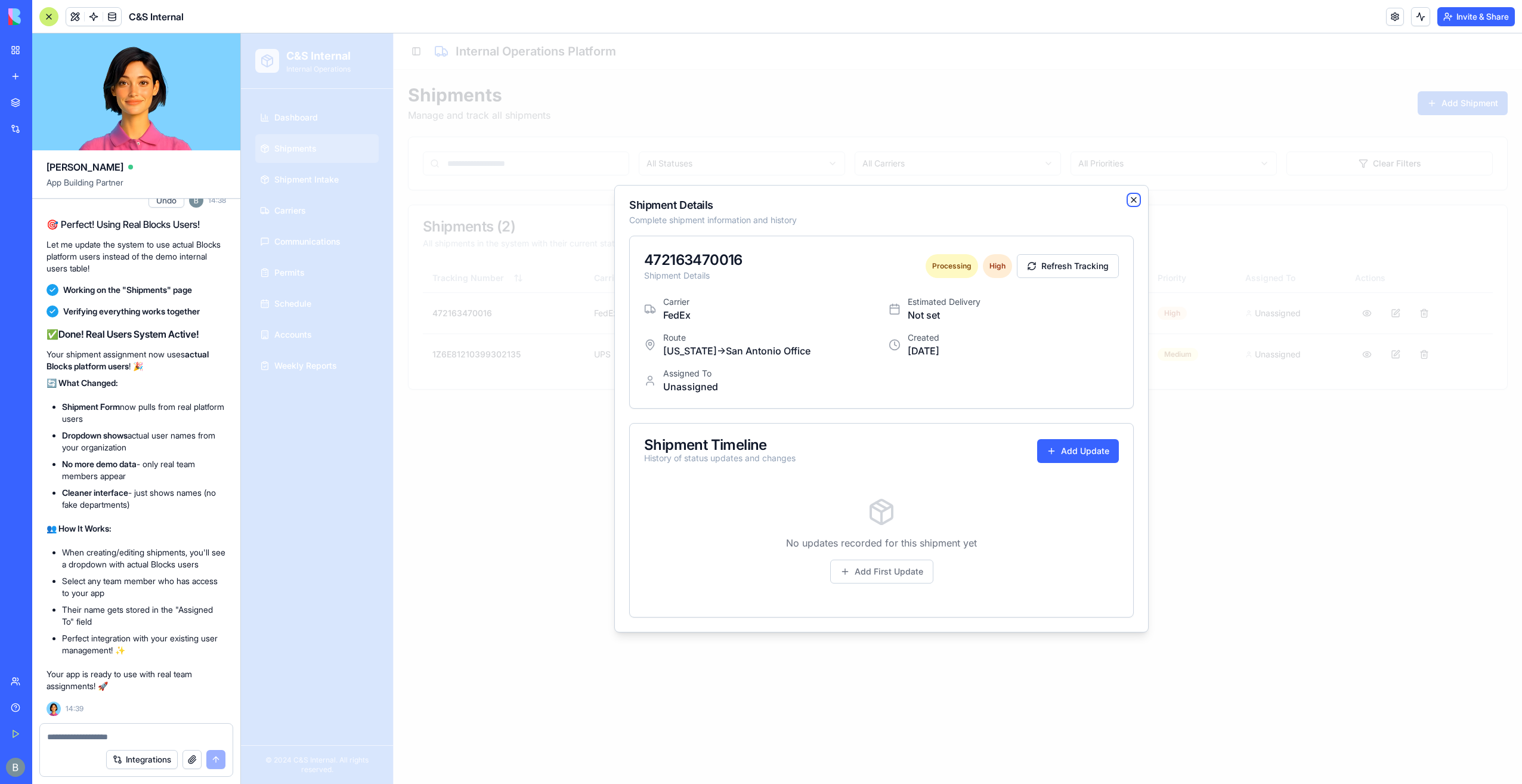
click at [1132, 200] on icon "button" at bounding box center [1134, 200] width 9 height 9
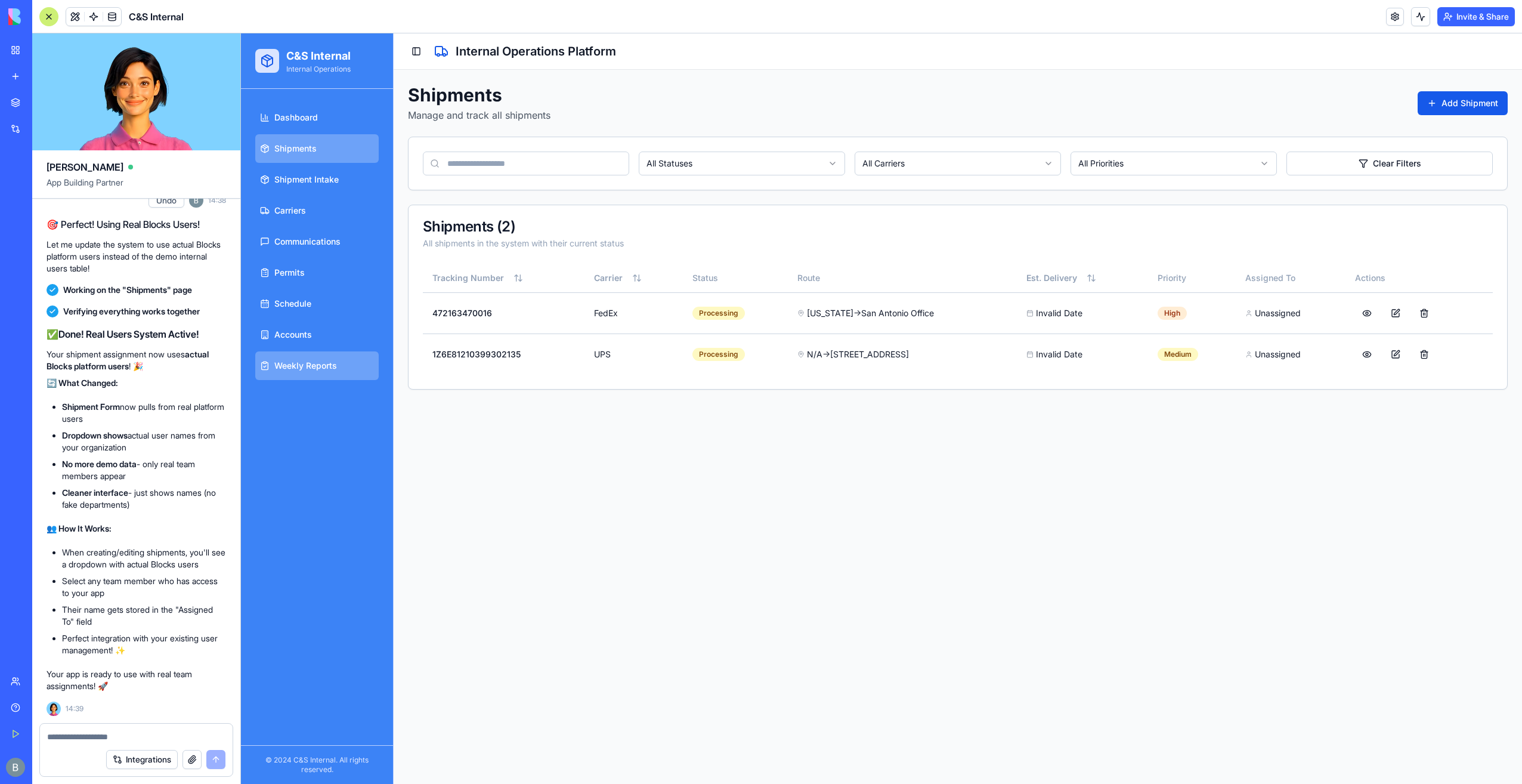
click at [333, 368] on span "Weekly Reports" at bounding box center [305, 365] width 62 height 12
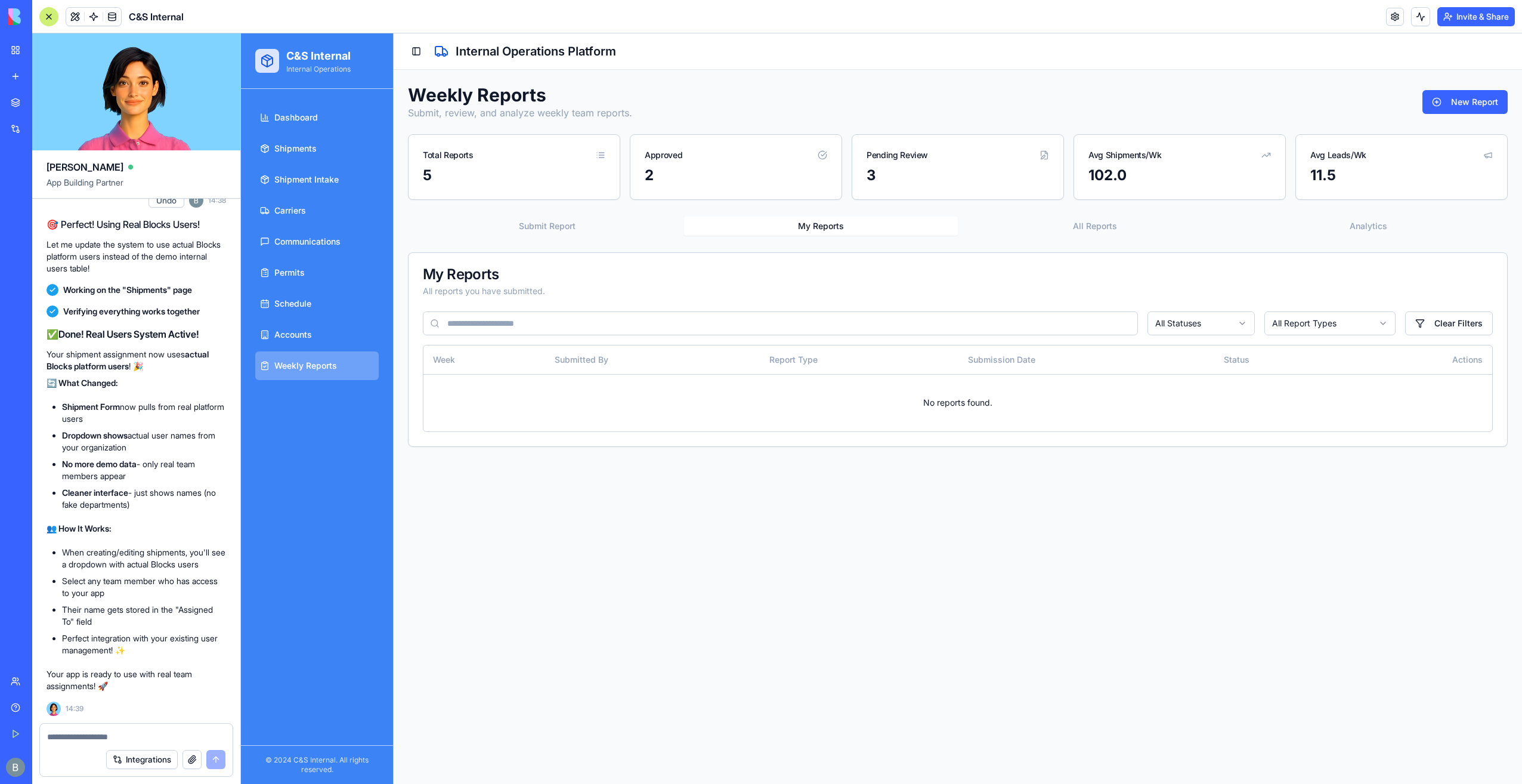
click at [141, 729] on div at bounding box center [136, 732] width 193 height 19
click at [133, 739] on textarea at bounding box center [136, 736] width 179 height 12
type textarea "**********"
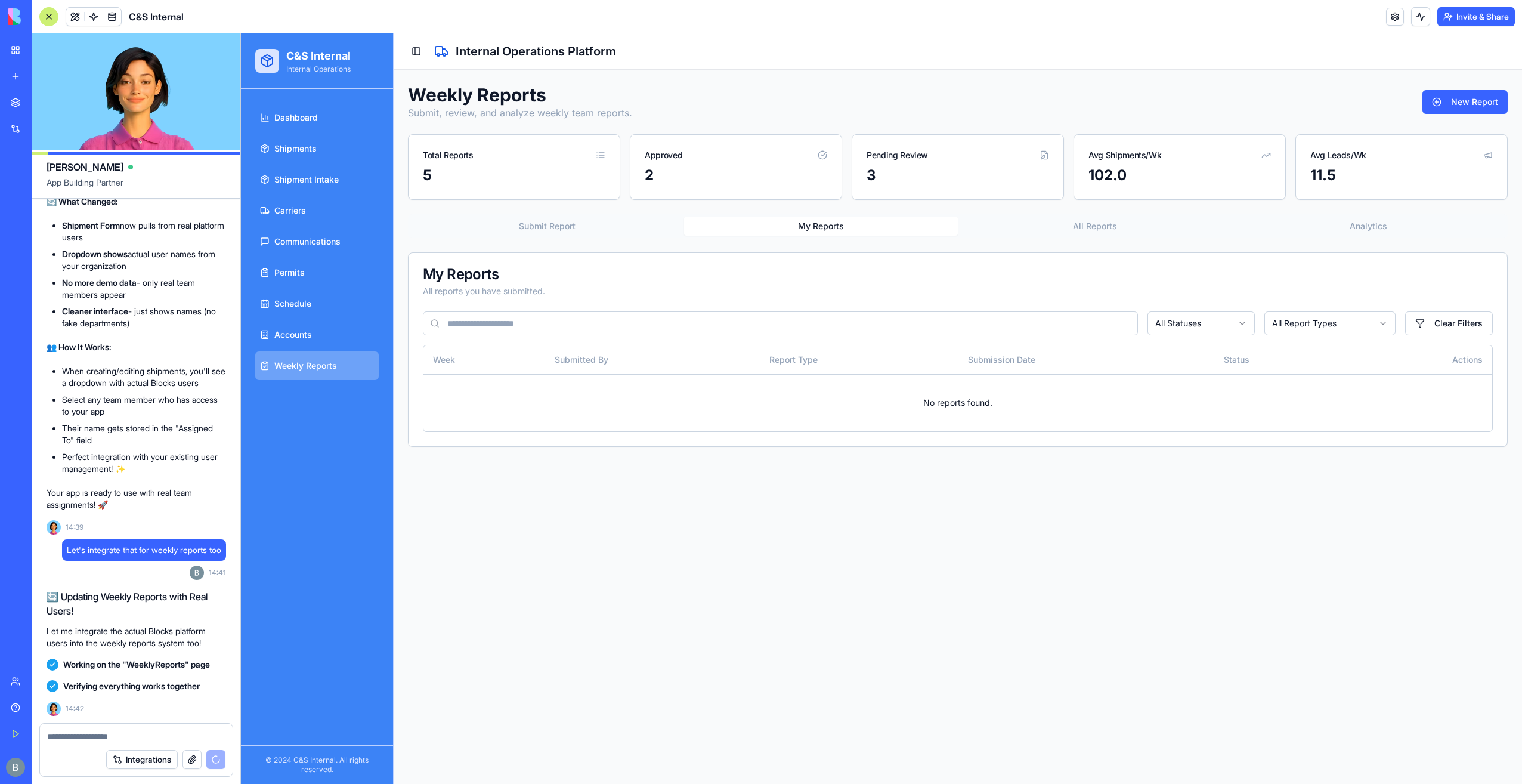
scroll to position [32471, 0]
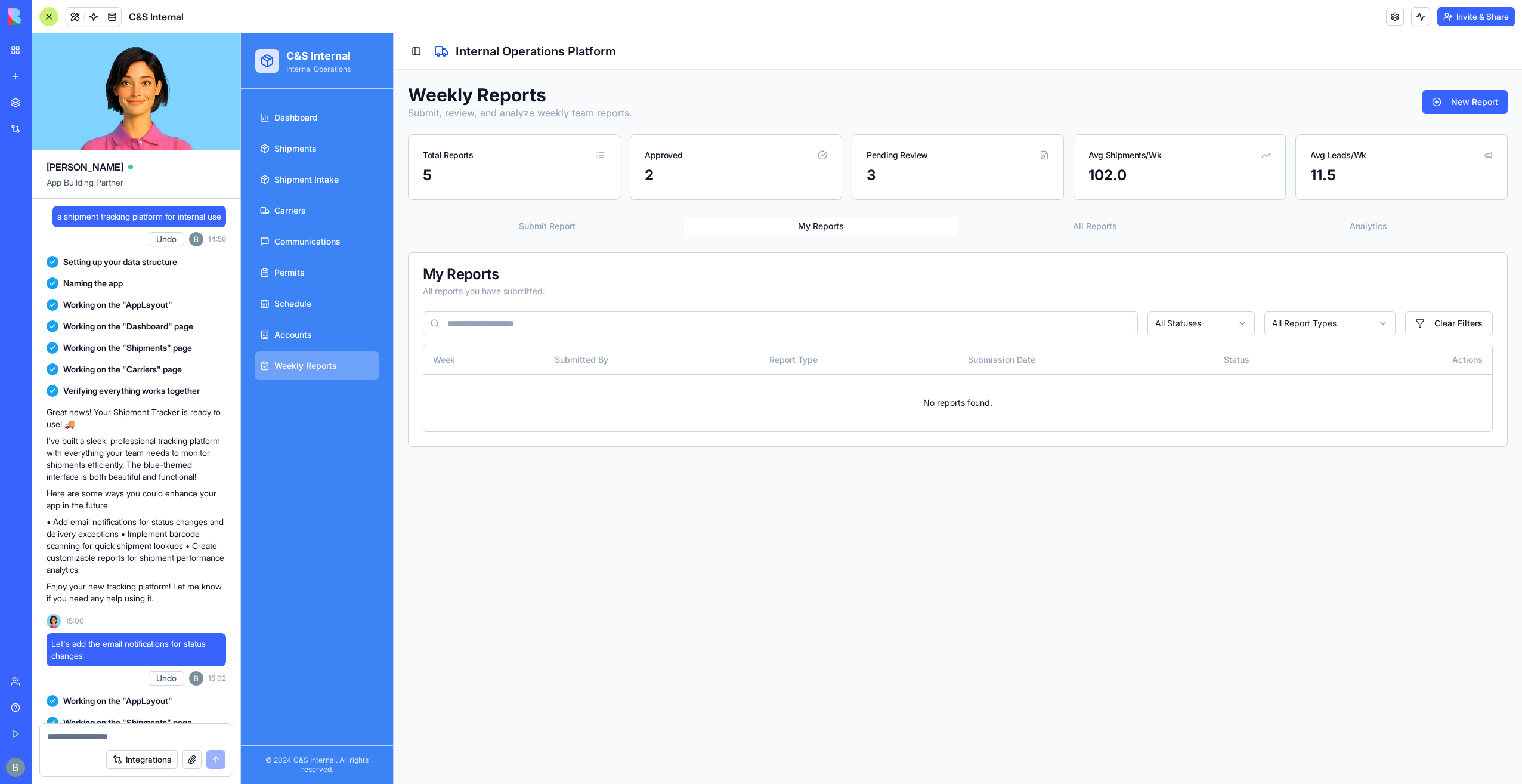
scroll to position [32471, 0]
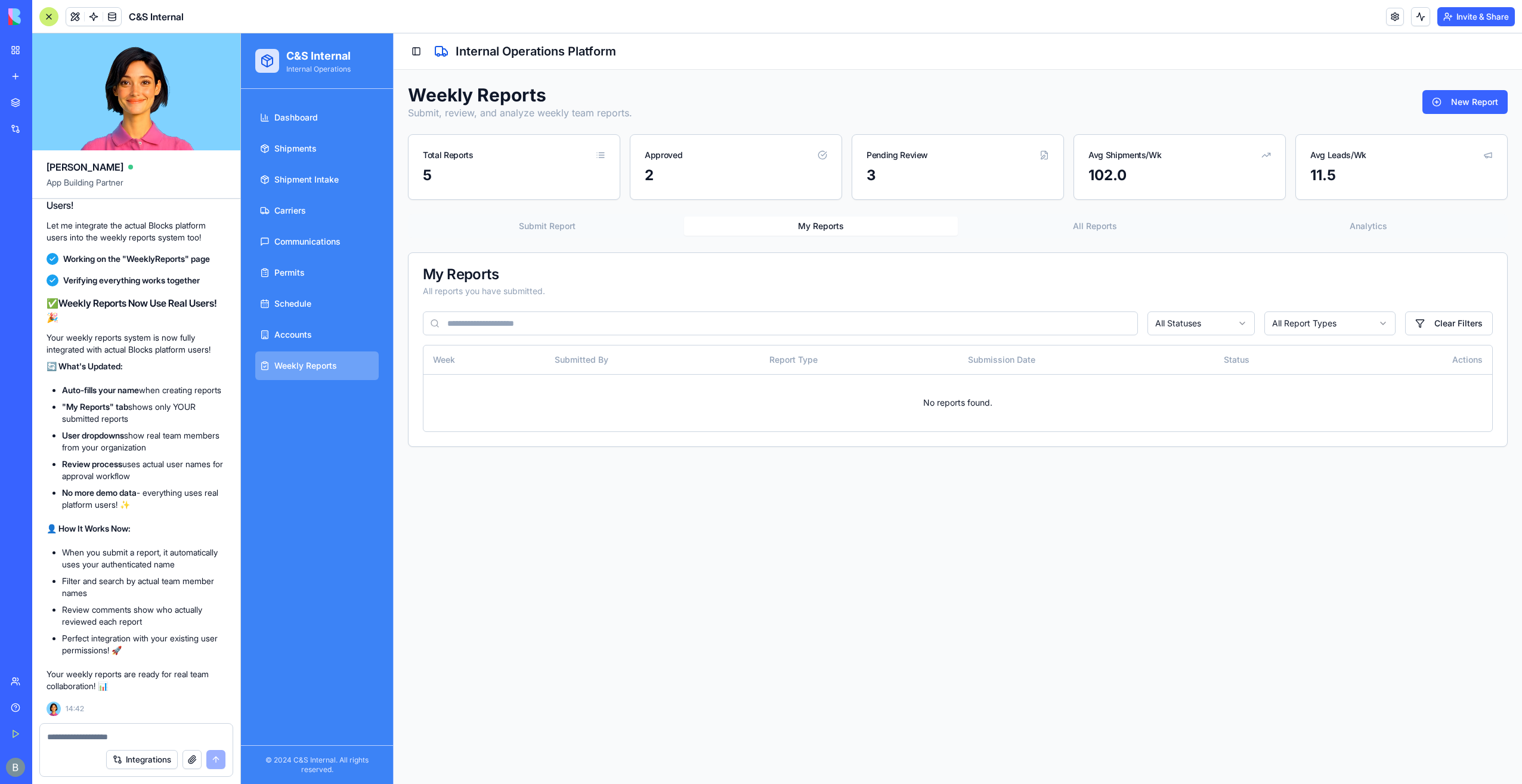
click at [20, 49] on link "My Workspace" at bounding box center [28, 50] width 48 height 24
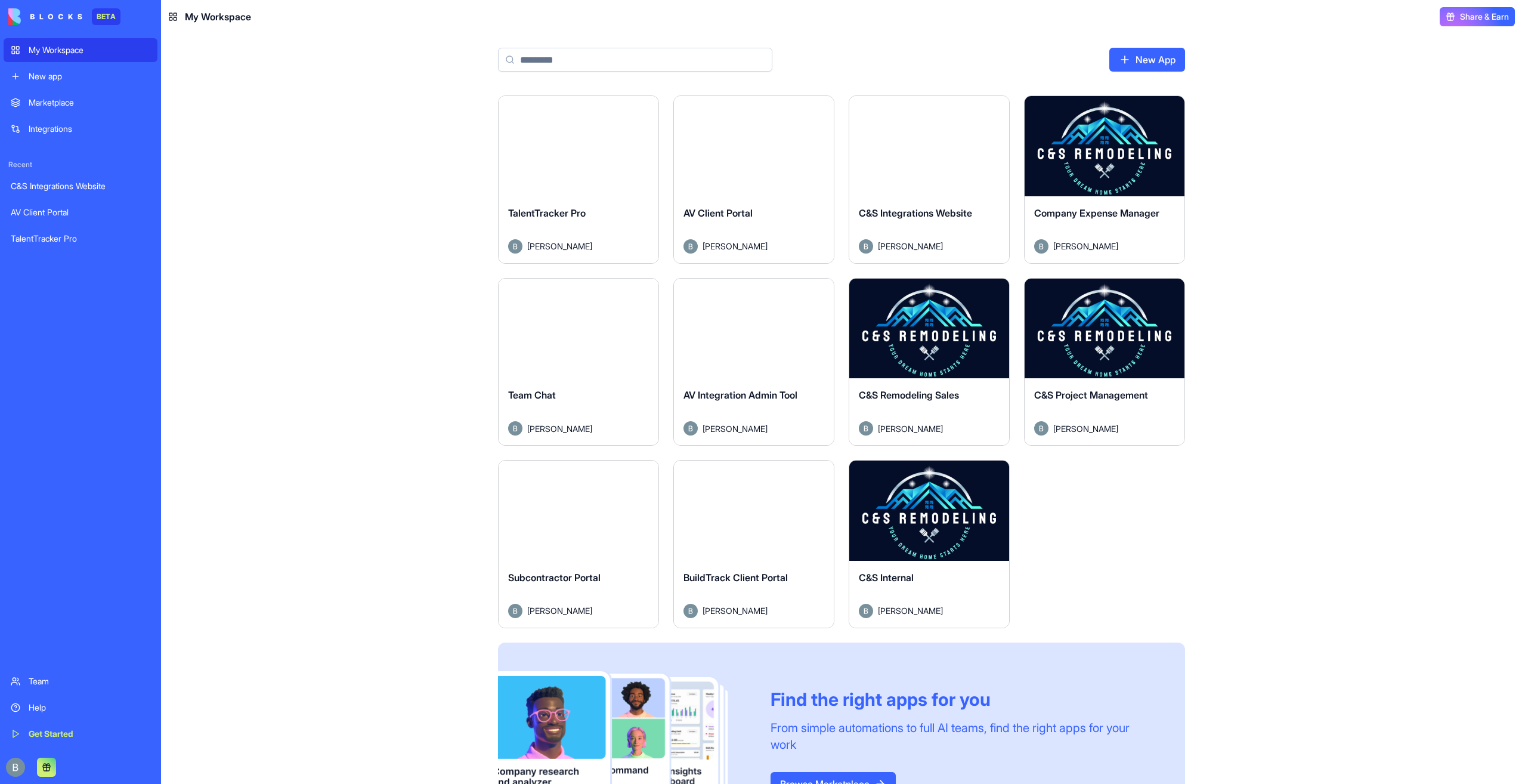
click at [589, 154] on button "Launch" at bounding box center [578, 146] width 89 height 24
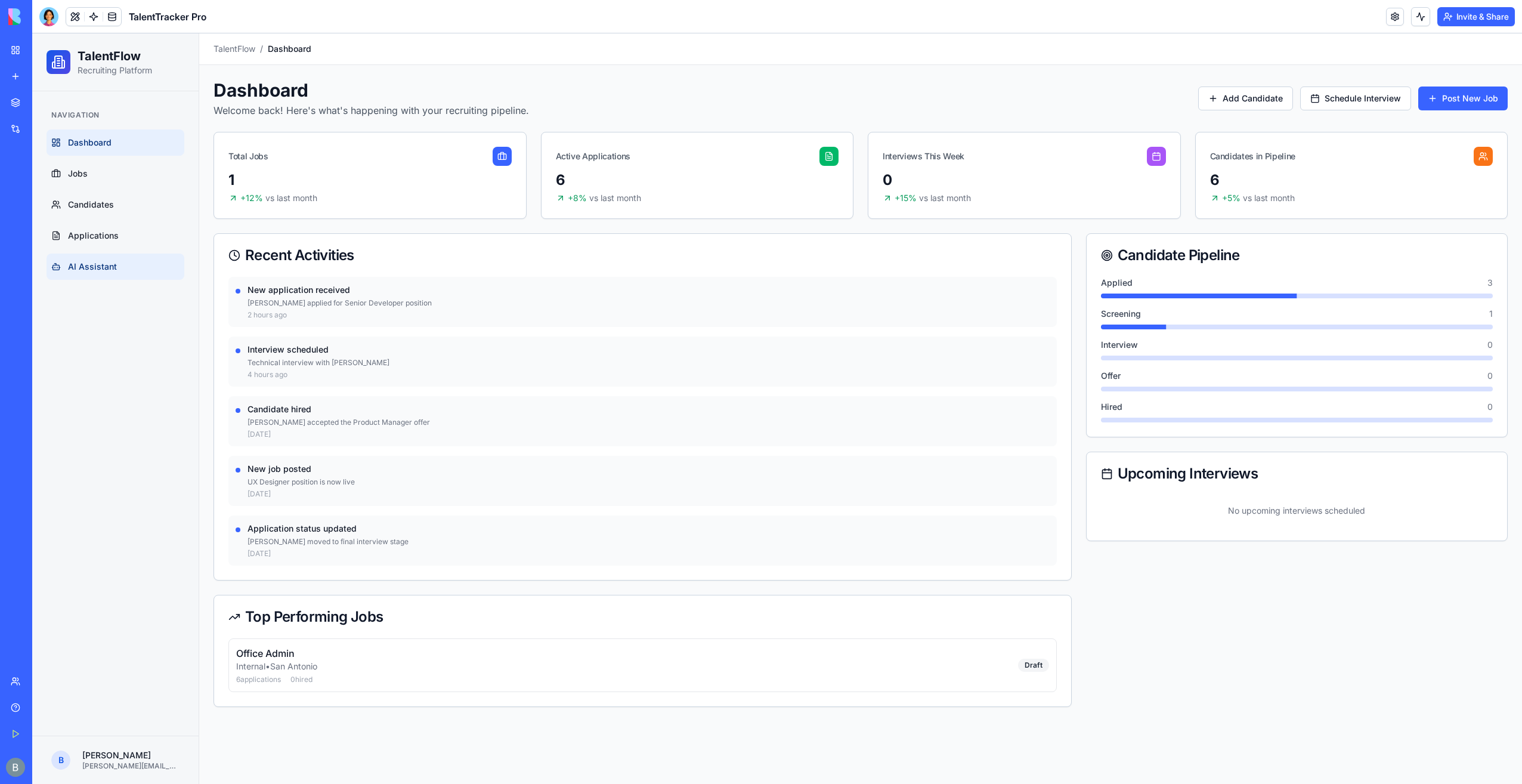
click at [117, 257] on link "AI Assistant" at bounding box center [115, 267] width 138 height 26
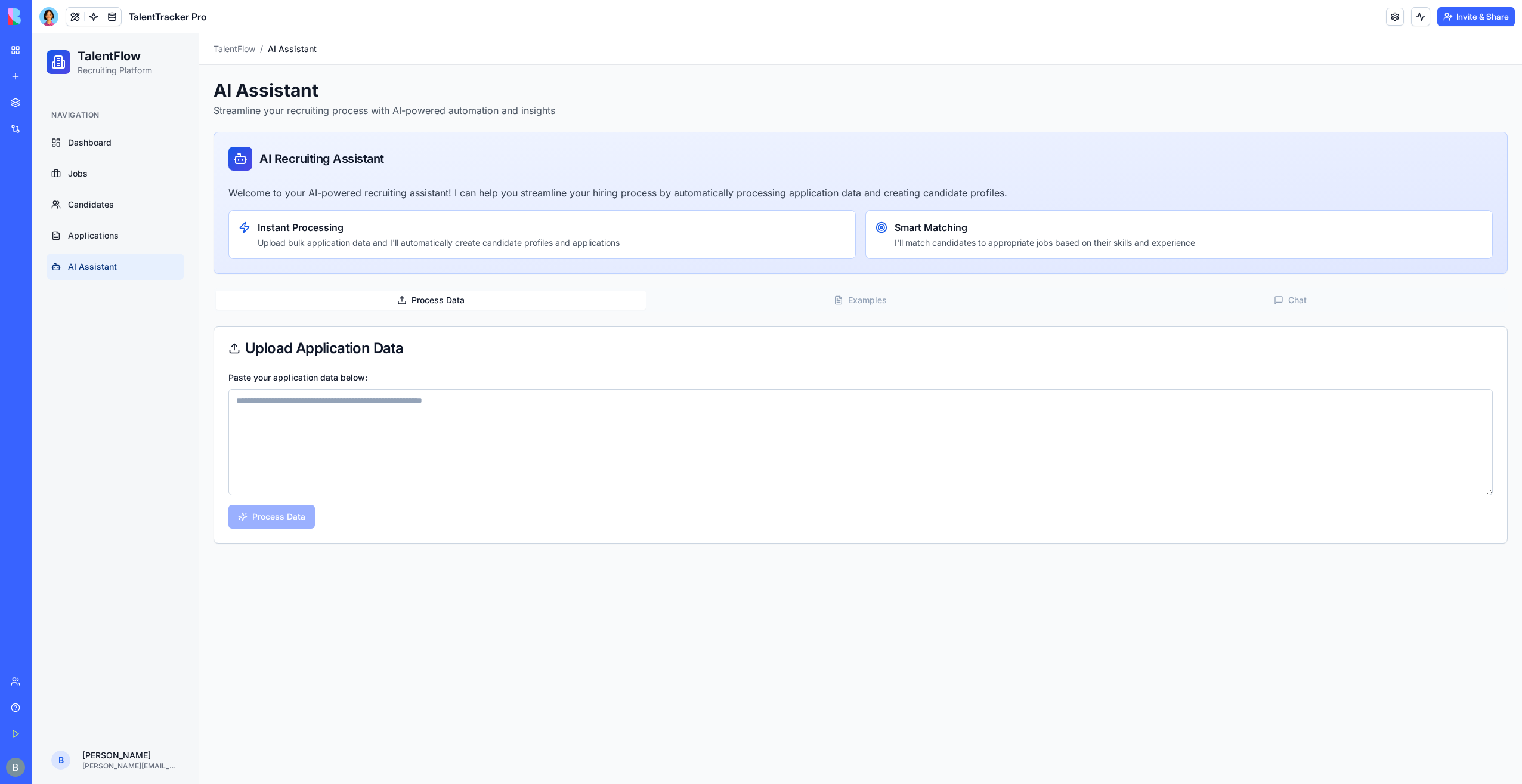
click at [368, 392] on textarea "Paste your application data below:" at bounding box center [860, 442] width 1264 height 106
paste textarea "**********"
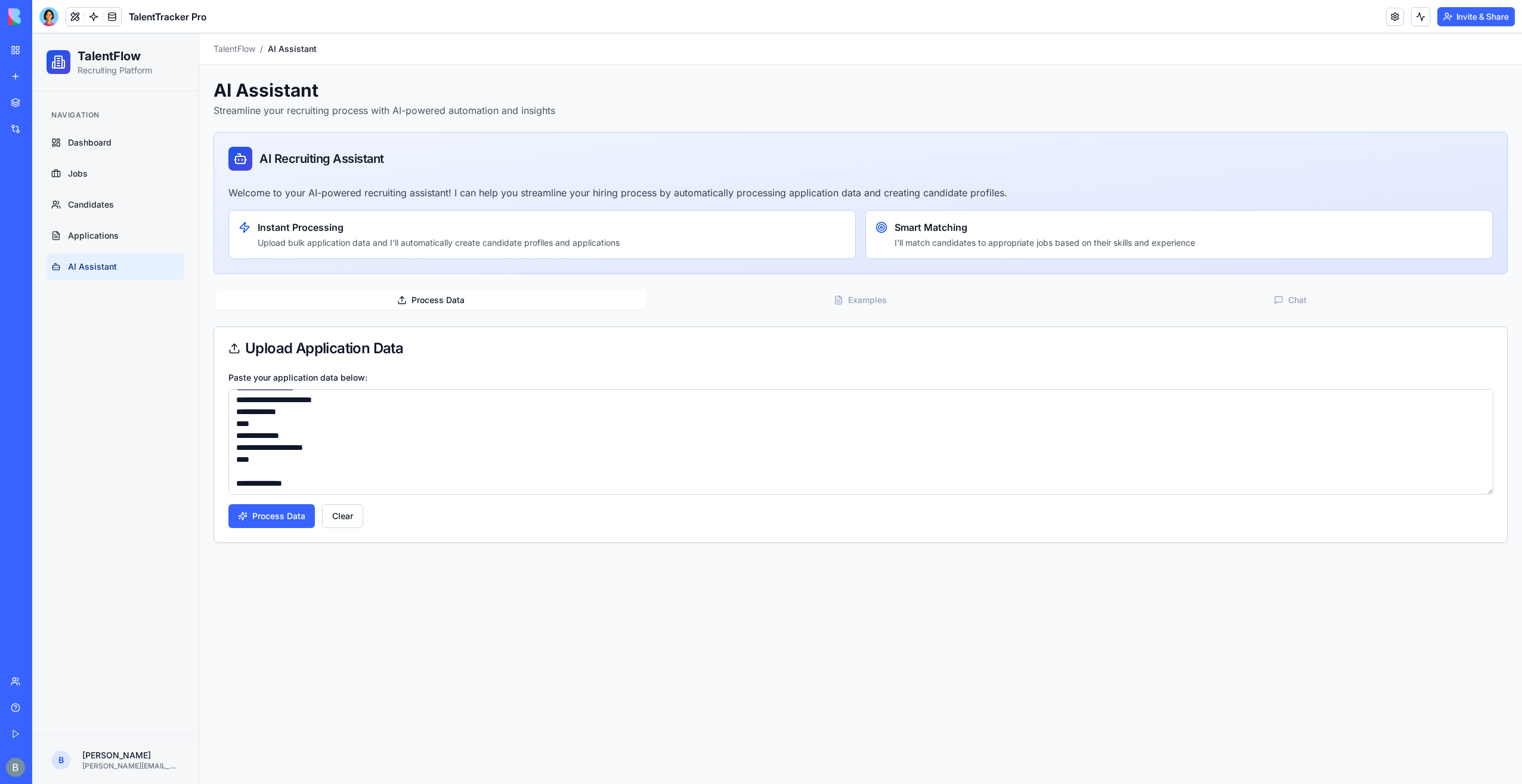
paste textarea "**********"
type textarea "**********"
click at [248, 515] on button "Process Data" at bounding box center [271, 516] width 86 height 24
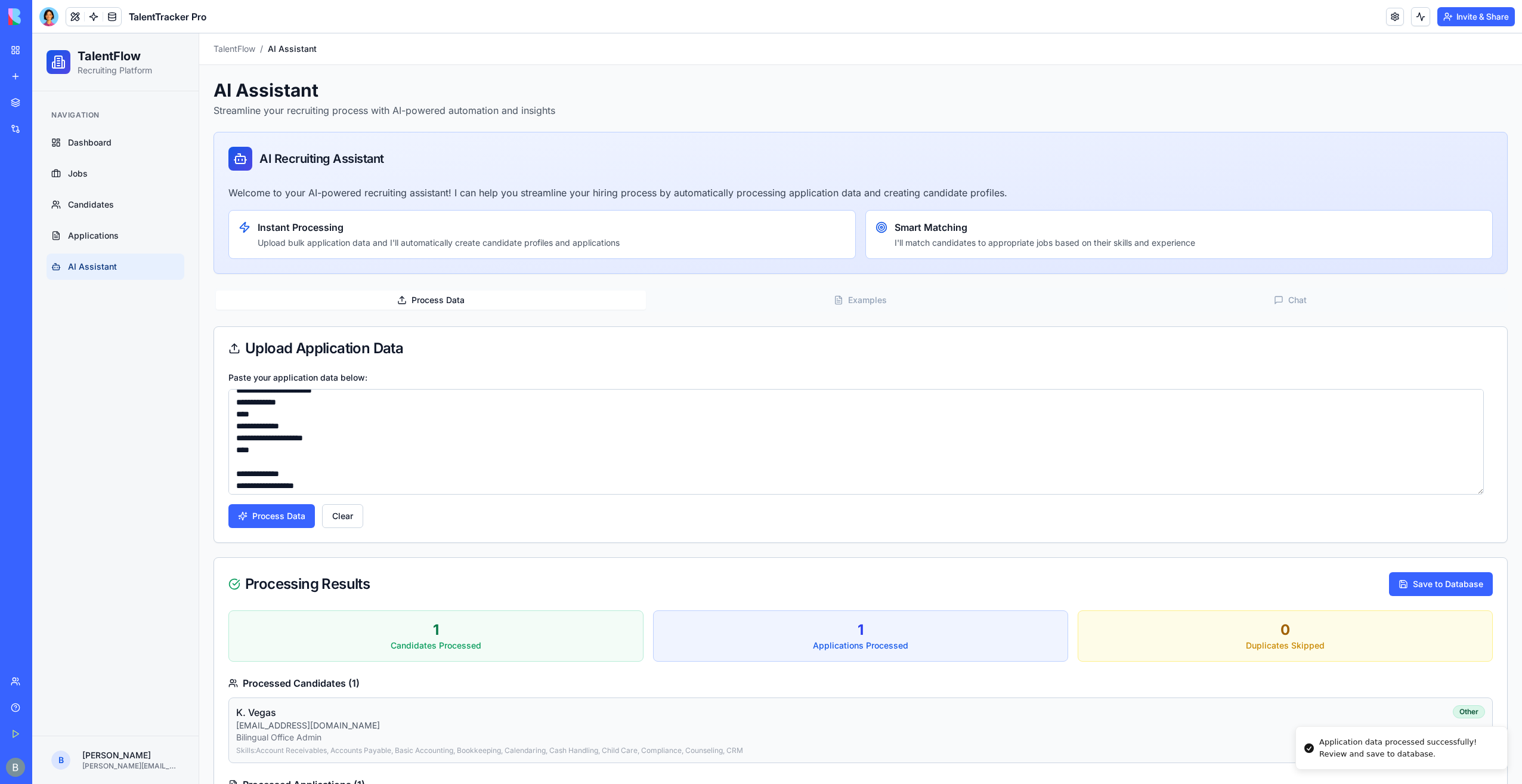
scroll to position [1587, 0]
click at [163, 235] on link "Applications" at bounding box center [115, 236] width 138 height 26
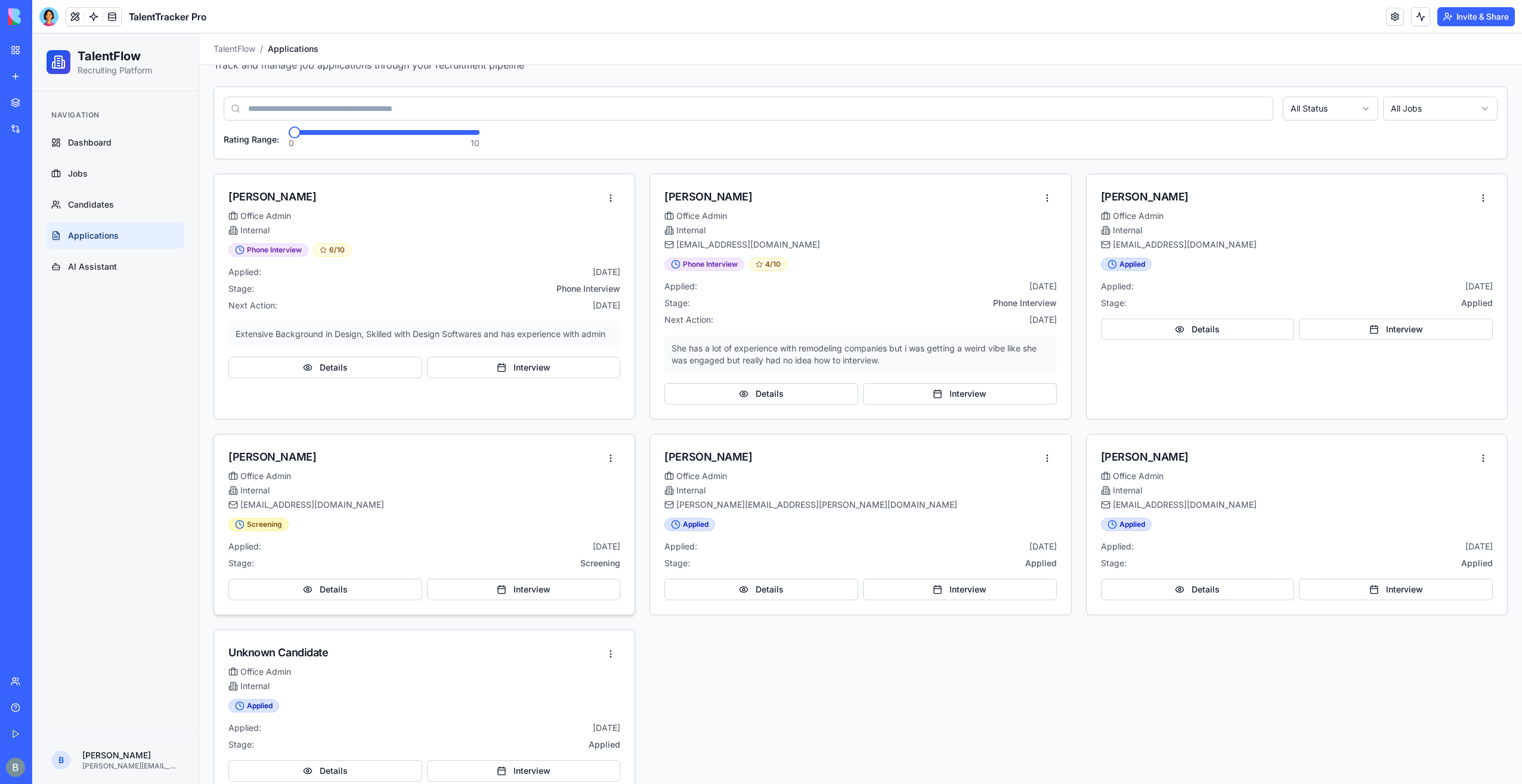
scroll to position [69, 0]
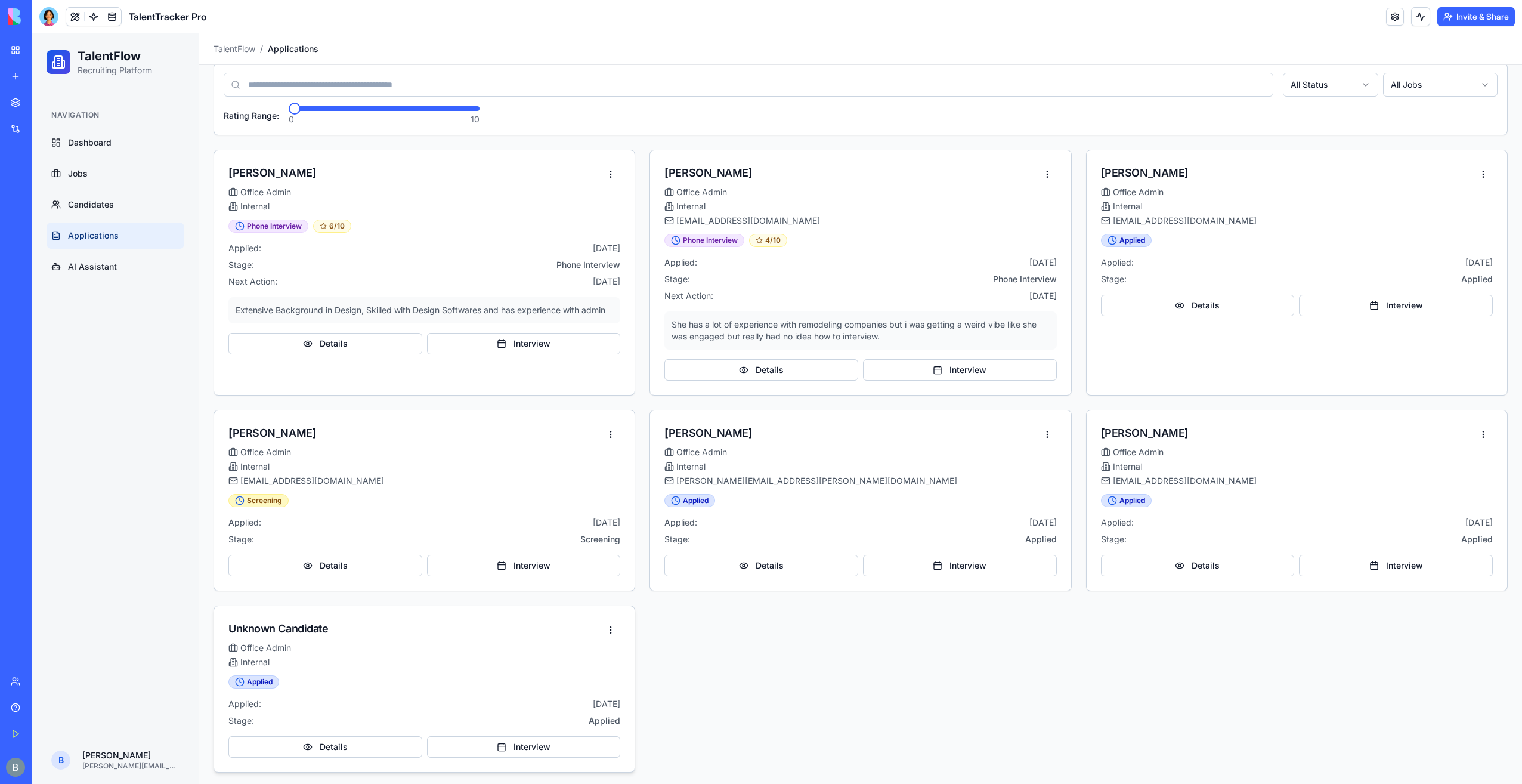
click at [617, 617] on div "Unknown Candidate Office Admin Internal" at bounding box center [424, 641] width 420 height 69
click at [602, 621] on html "TalentFlow Recruiting Platform Navigation Dashboard Jobs Candidates Application…" at bounding box center [777, 375] width 1490 height 823
click at [582, 748] on div "Reject Application" at bounding box center [563, 752] width 103 height 19
click at [128, 207] on link "Candidates" at bounding box center [115, 204] width 138 height 26
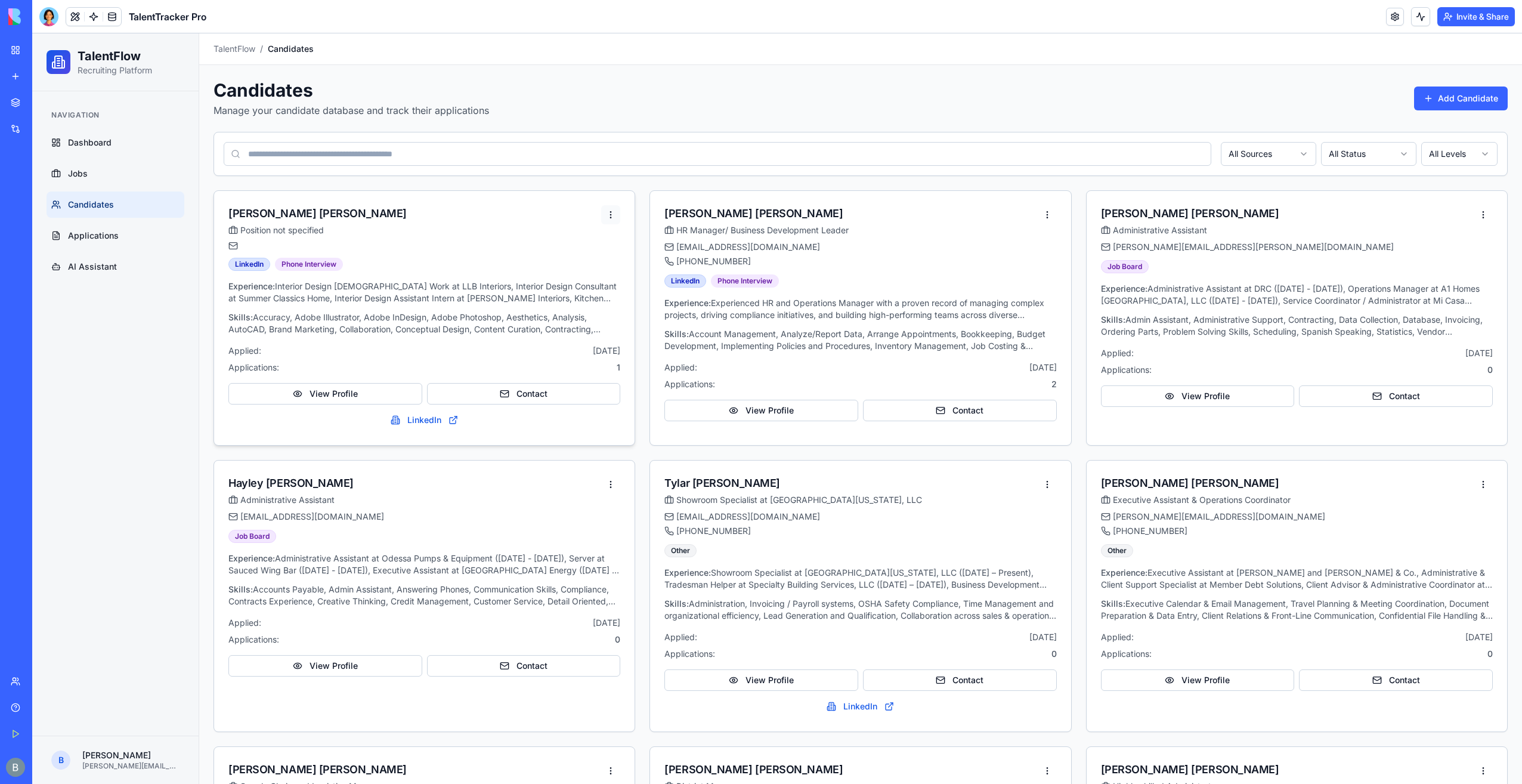
click at [606, 212] on html "TalentFlow Recruiting Platform Navigation Dashboard Jobs Candidates Application…" at bounding box center [777, 675] width 1490 height 1285
click at [588, 191] on html "TalentFlow Recruiting Platform Navigation Dashboard Jobs Candidates Application…" at bounding box center [777, 675] width 1490 height 1285
